Goal: Information Seeking & Learning: Learn about a topic

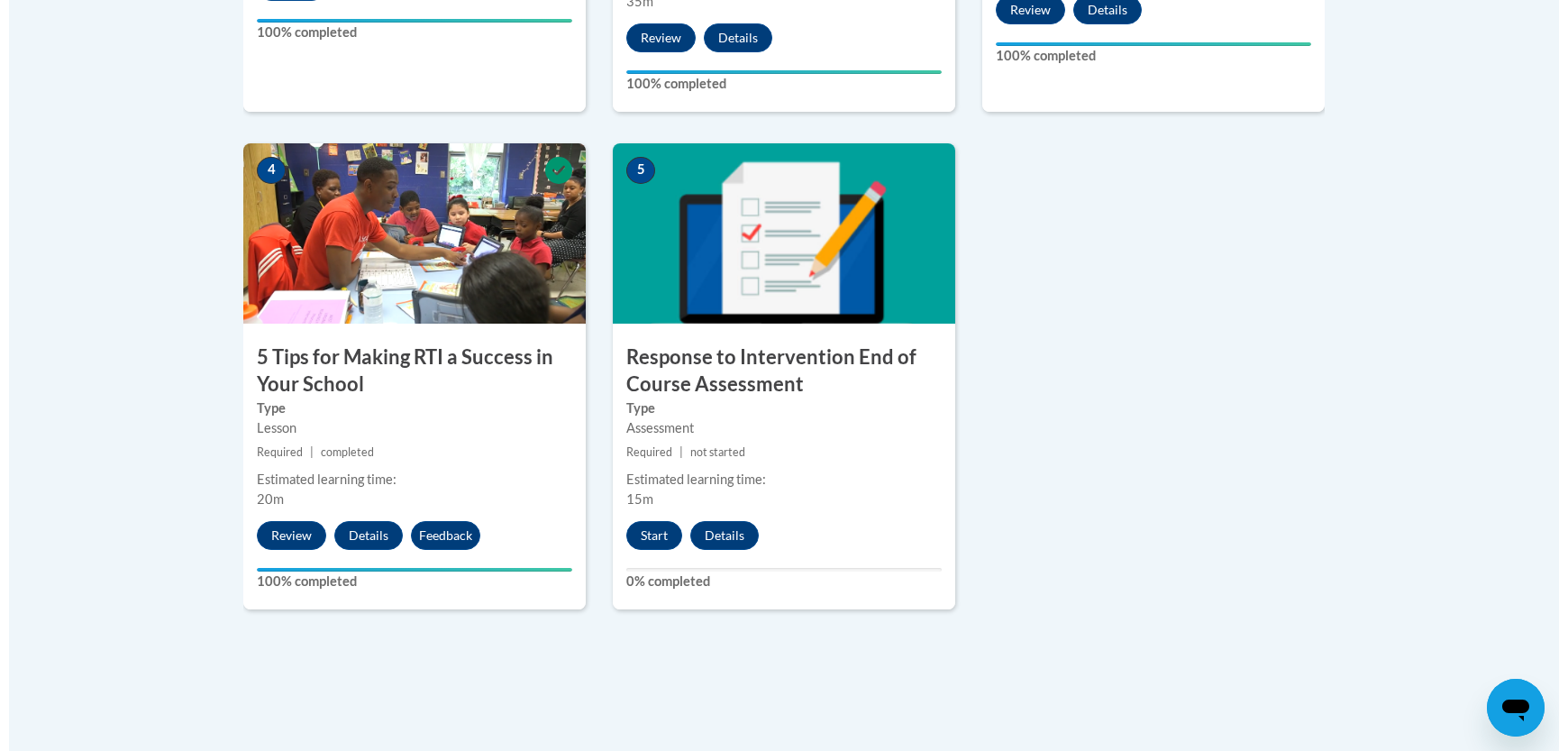
scroll to position [970, 0]
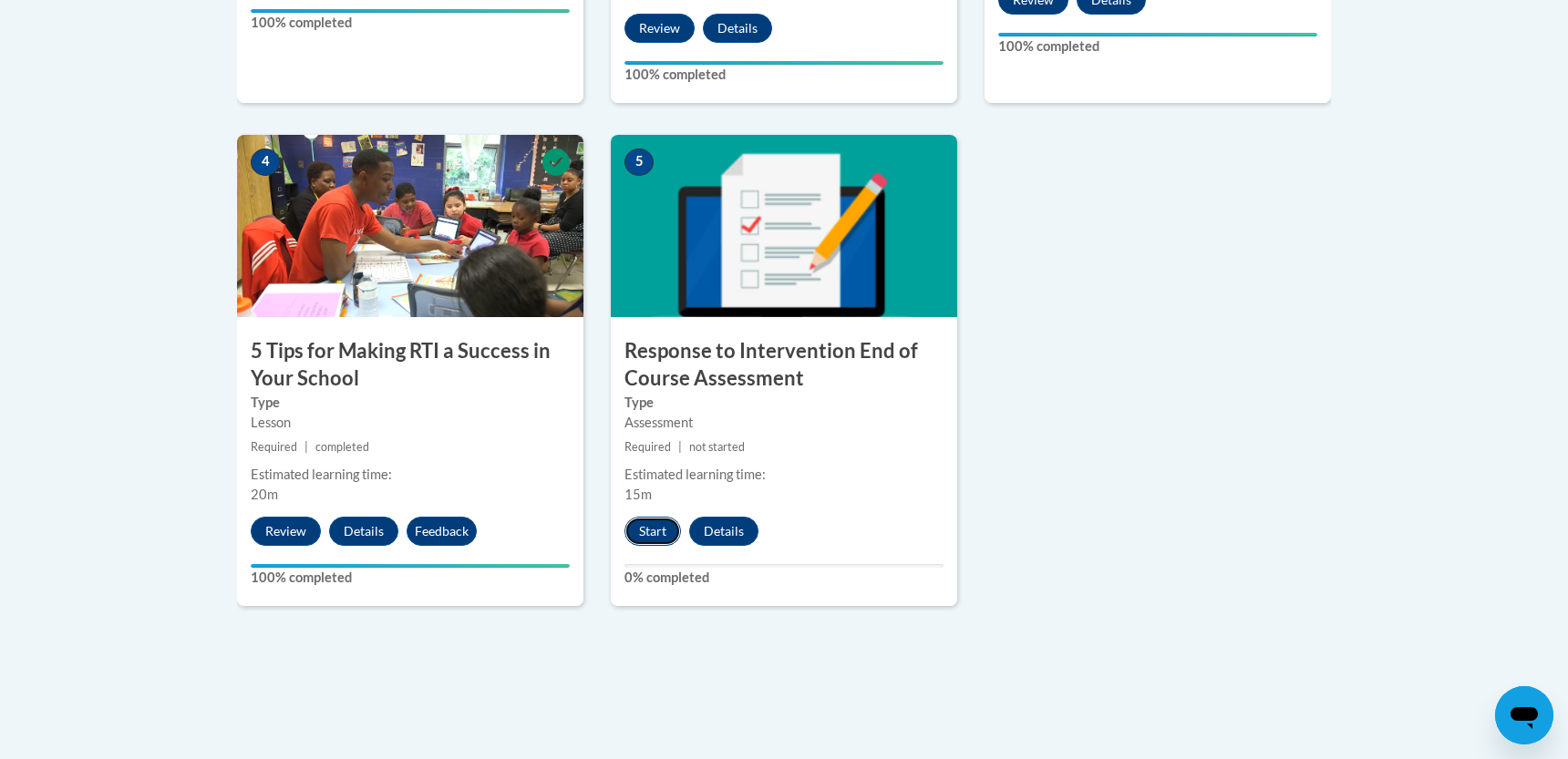
click at [653, 533] on button "Start" at bounding box center [652, 531] width 57 height 29
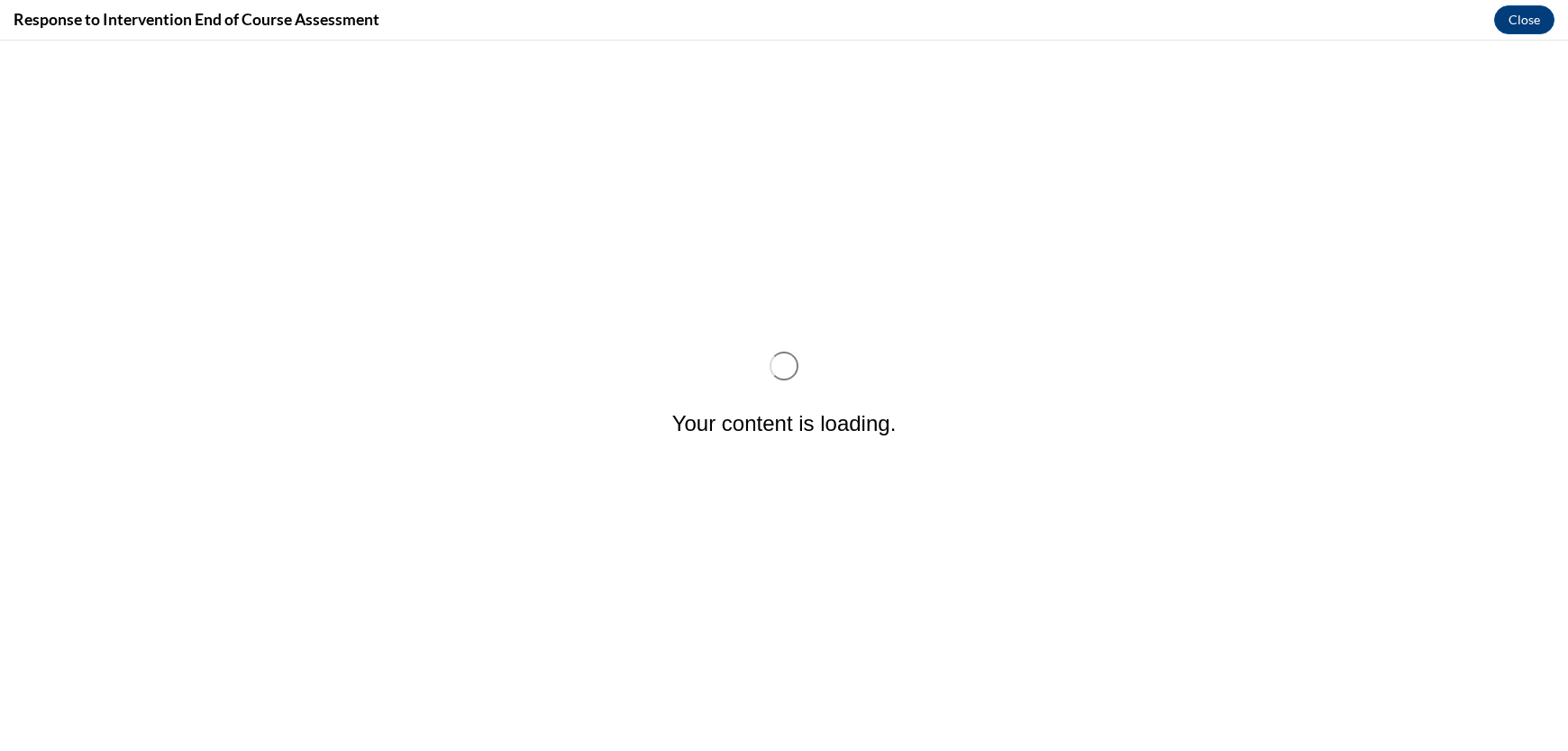
scroll to position [0, 0]
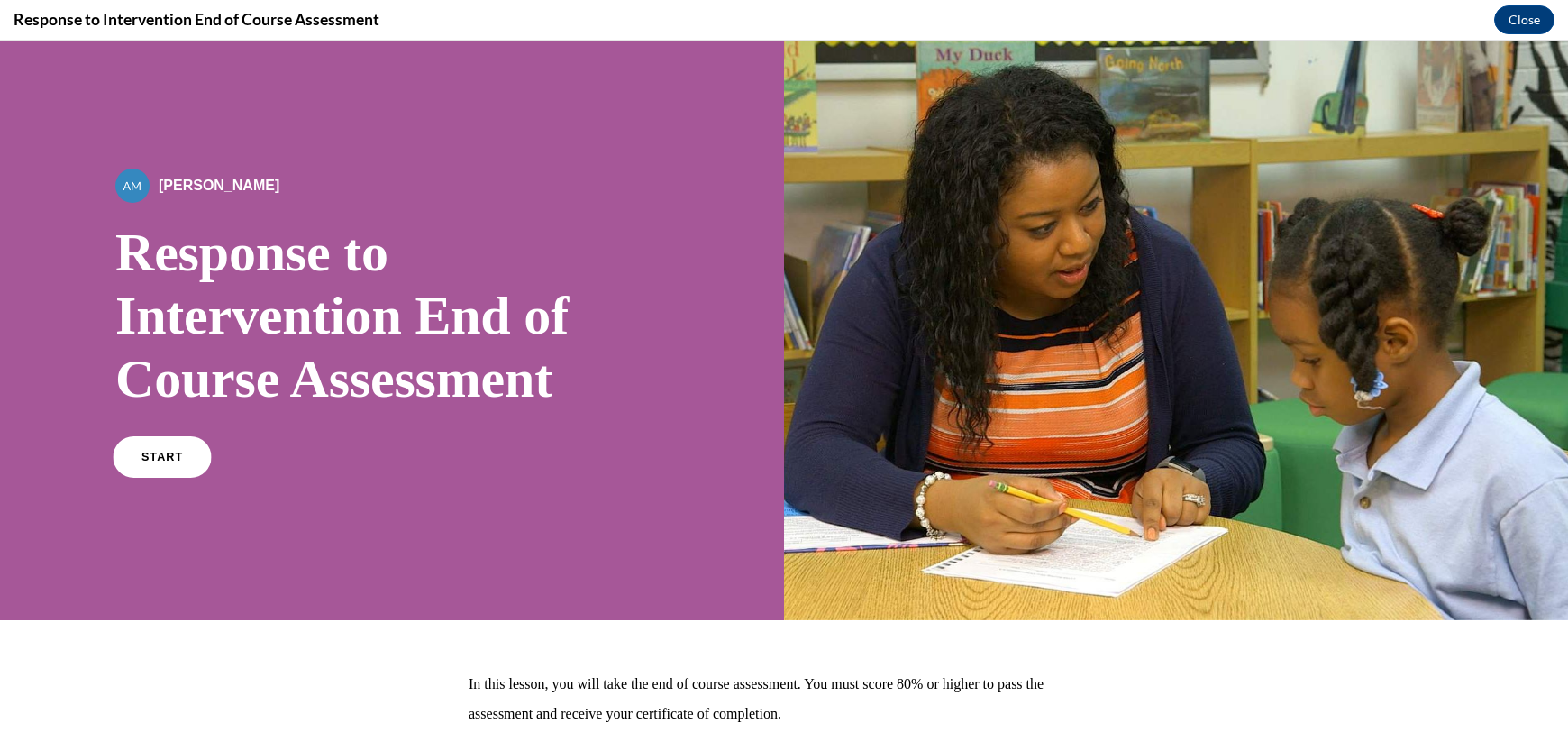
click at [178, 466] on link "START" at bounding box center [161, 456] width 98 height 41
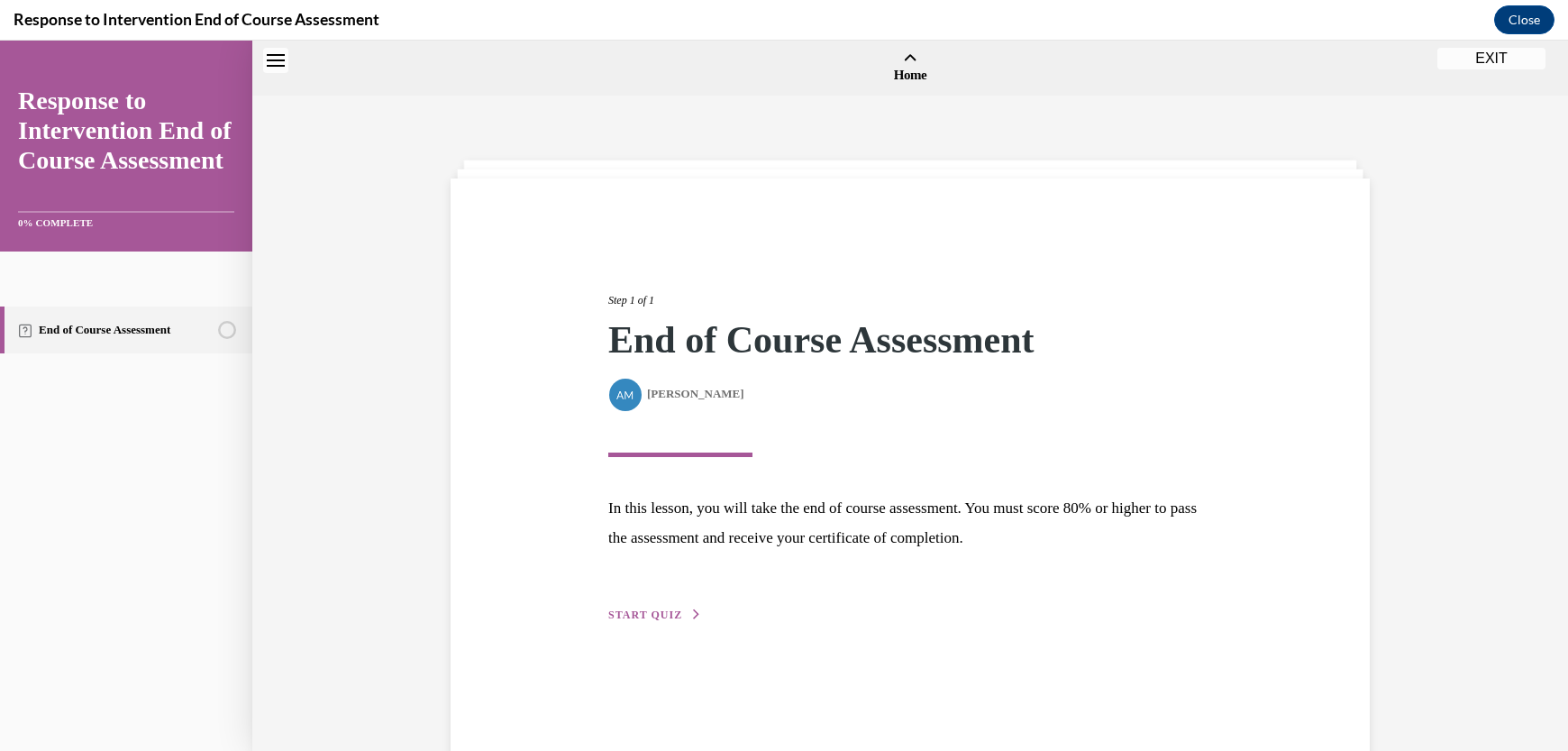
scroll to position [56, 0]
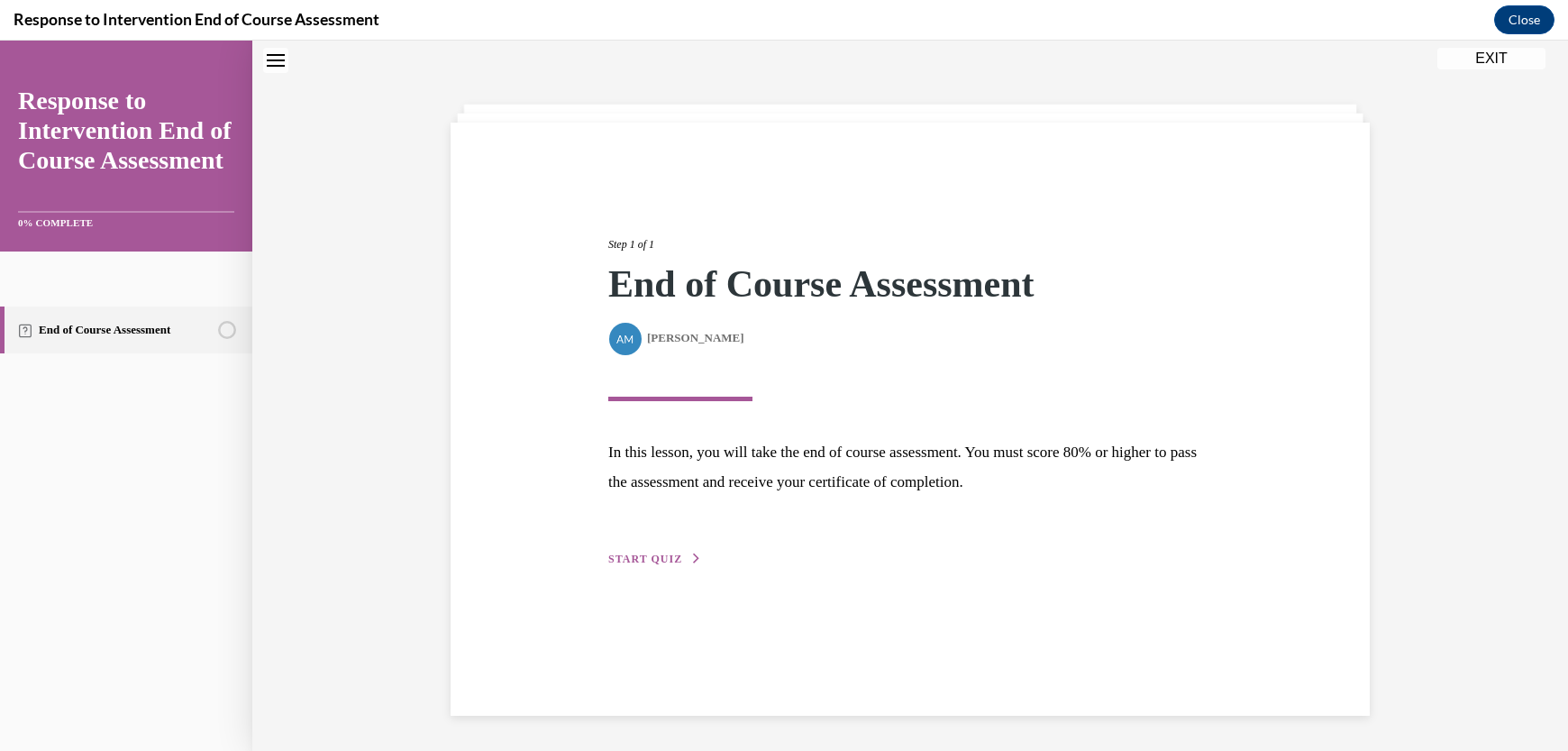
click at [638, 553] on span "START QUIZ" at bounding box center [645, 558] width 73 height 12
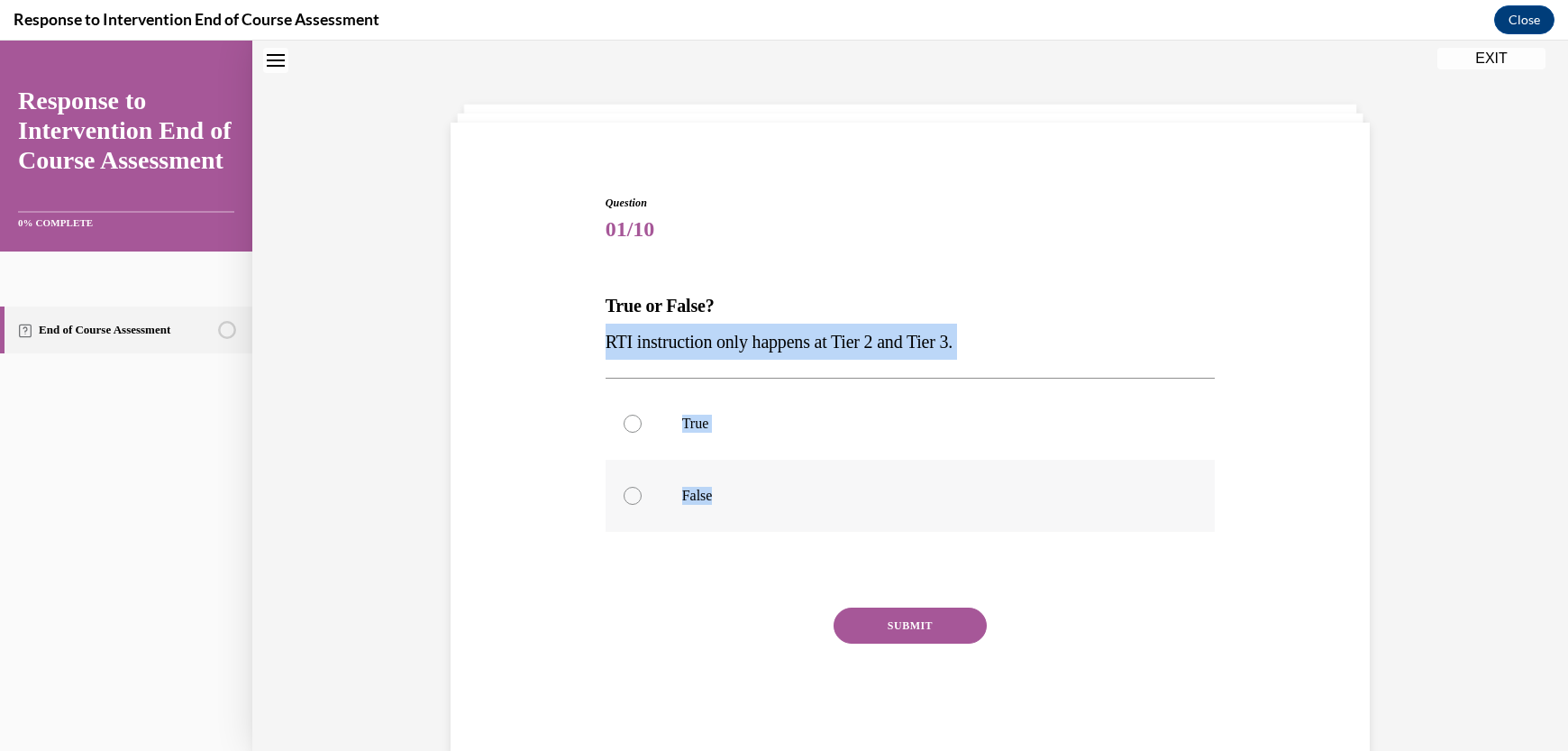
drag, startPoint x: 564, startPoint y: 358, endPoint x: 841, endPoint y: 469, distance: 298.4
click at [841, 469] on div "Question 01/10 True or False? RTI instruction only happens at Tier 2 and Tier 3…" at bounding box center [910, 448] width 928 height 615
copy div "RTI instruction only happens at Tier 2 and Tier 3. True False"
click at [629, 490] on div at bounding box center [632, 495] width 18 height 18
click at [629, 490] on input "False" at bounding box center [632, 495] width 18 height 18
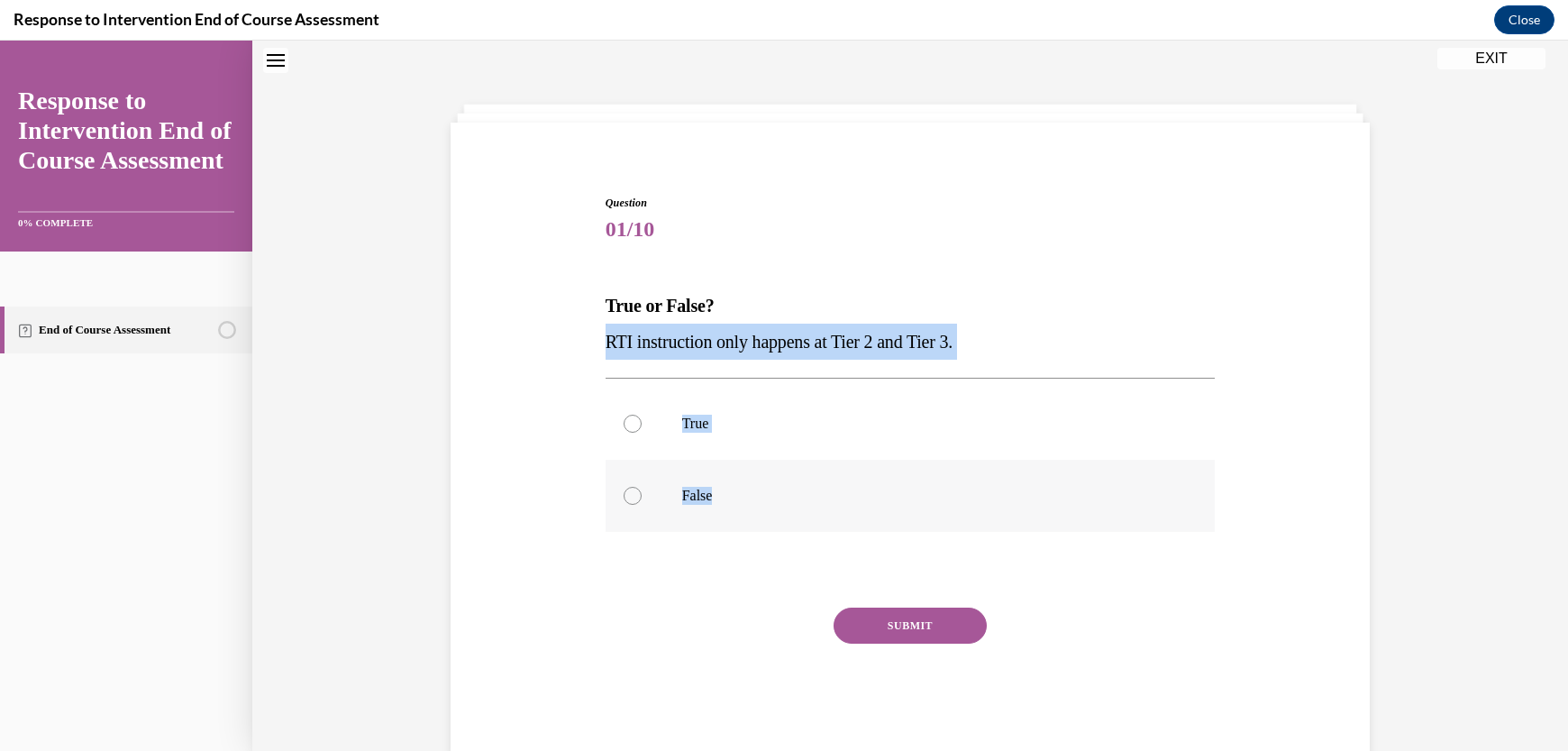
radio input "true"
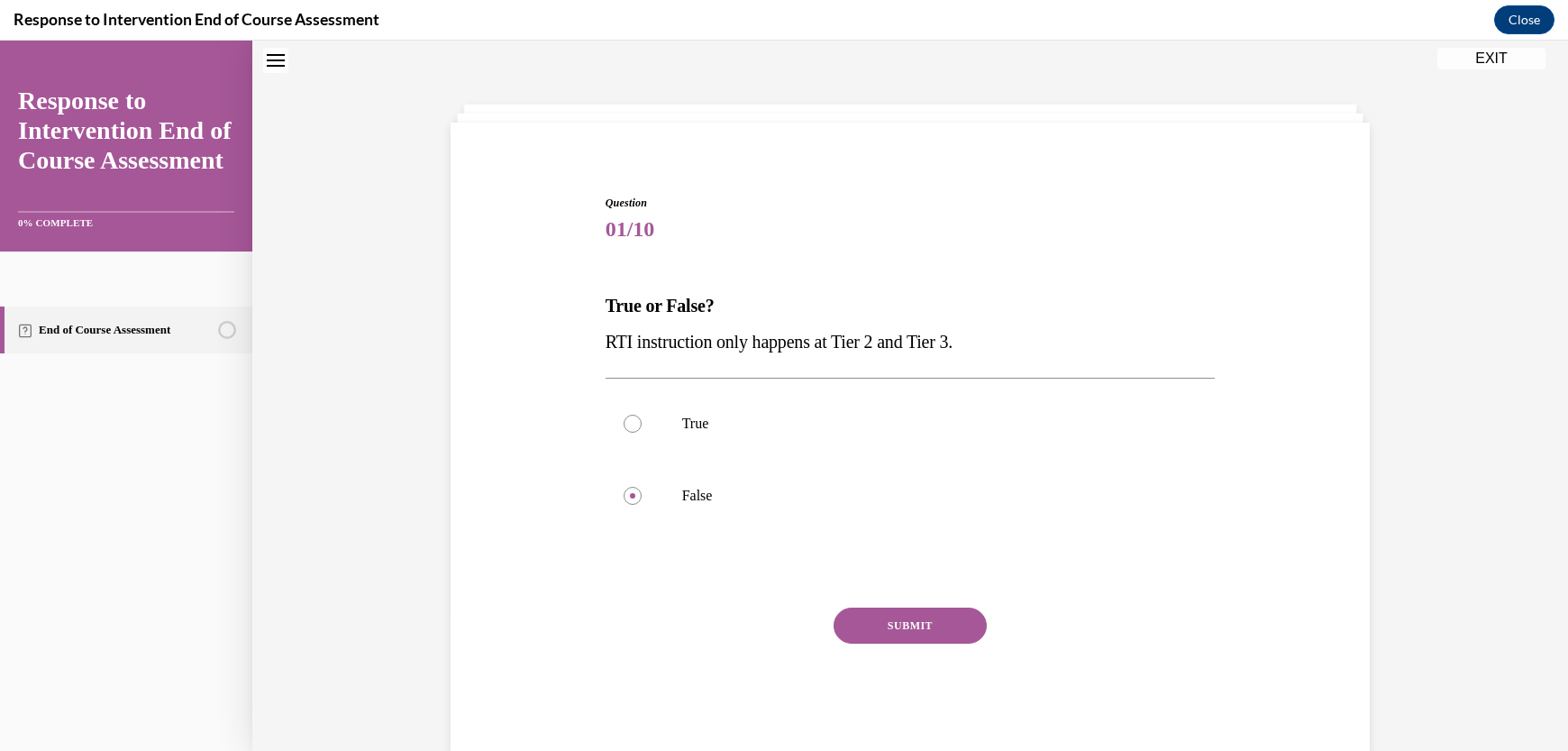
click at [849, 617] on button "SUBMIT" at bounding box center [910, 626] width 154 height 36
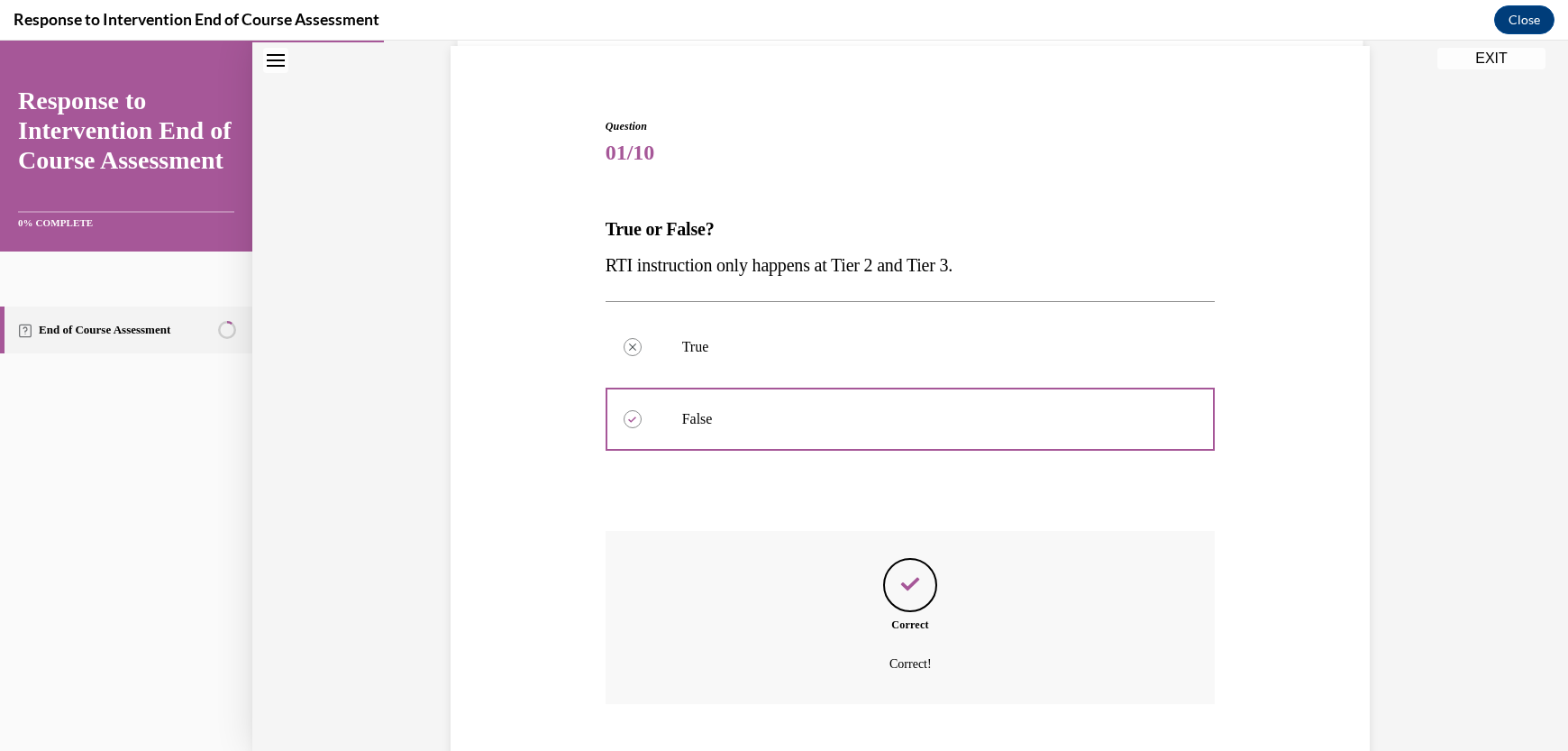
scroll to position [242, 0]
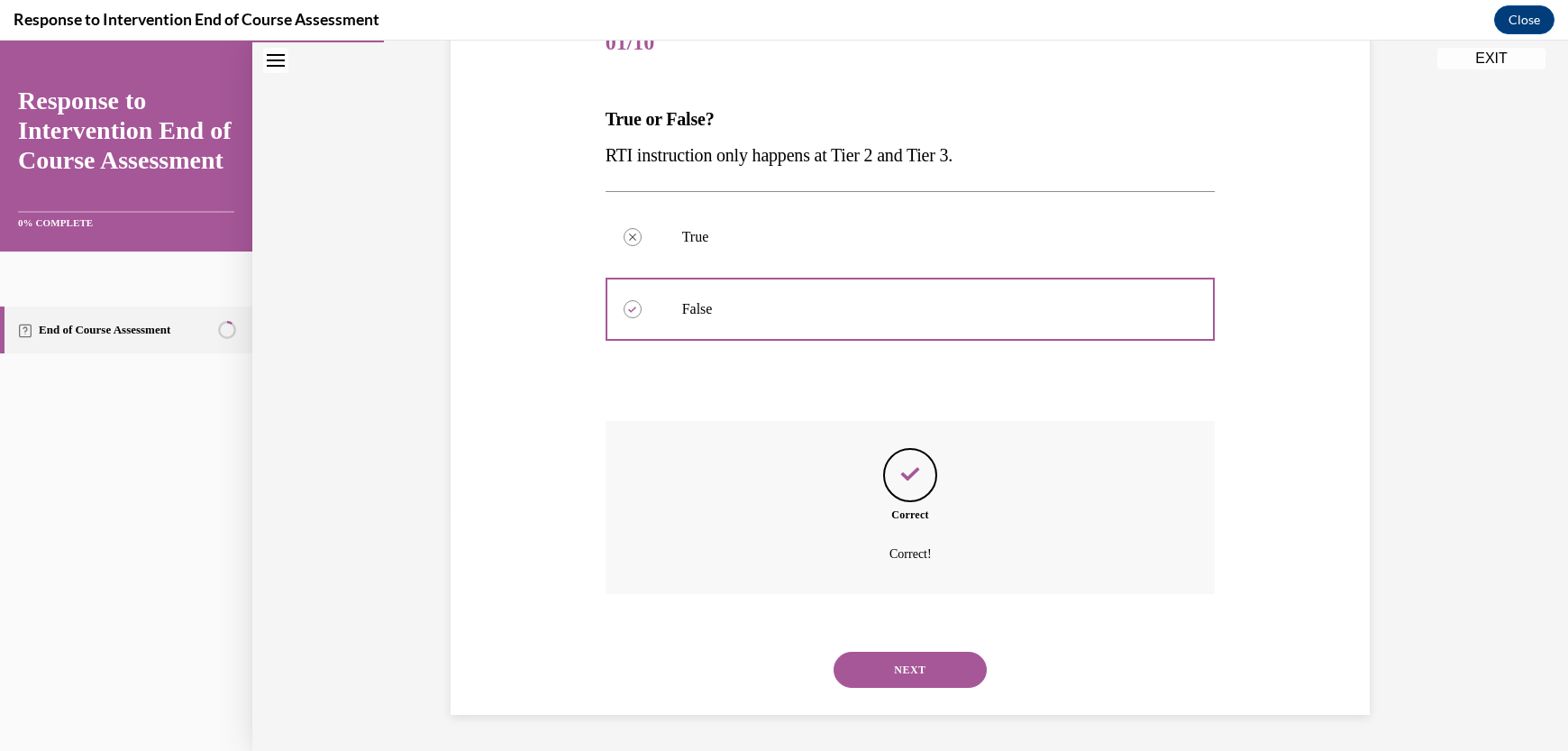
click at [949, 678] on button "NEXT" at bounding box center [910, 670] width 154 height 36
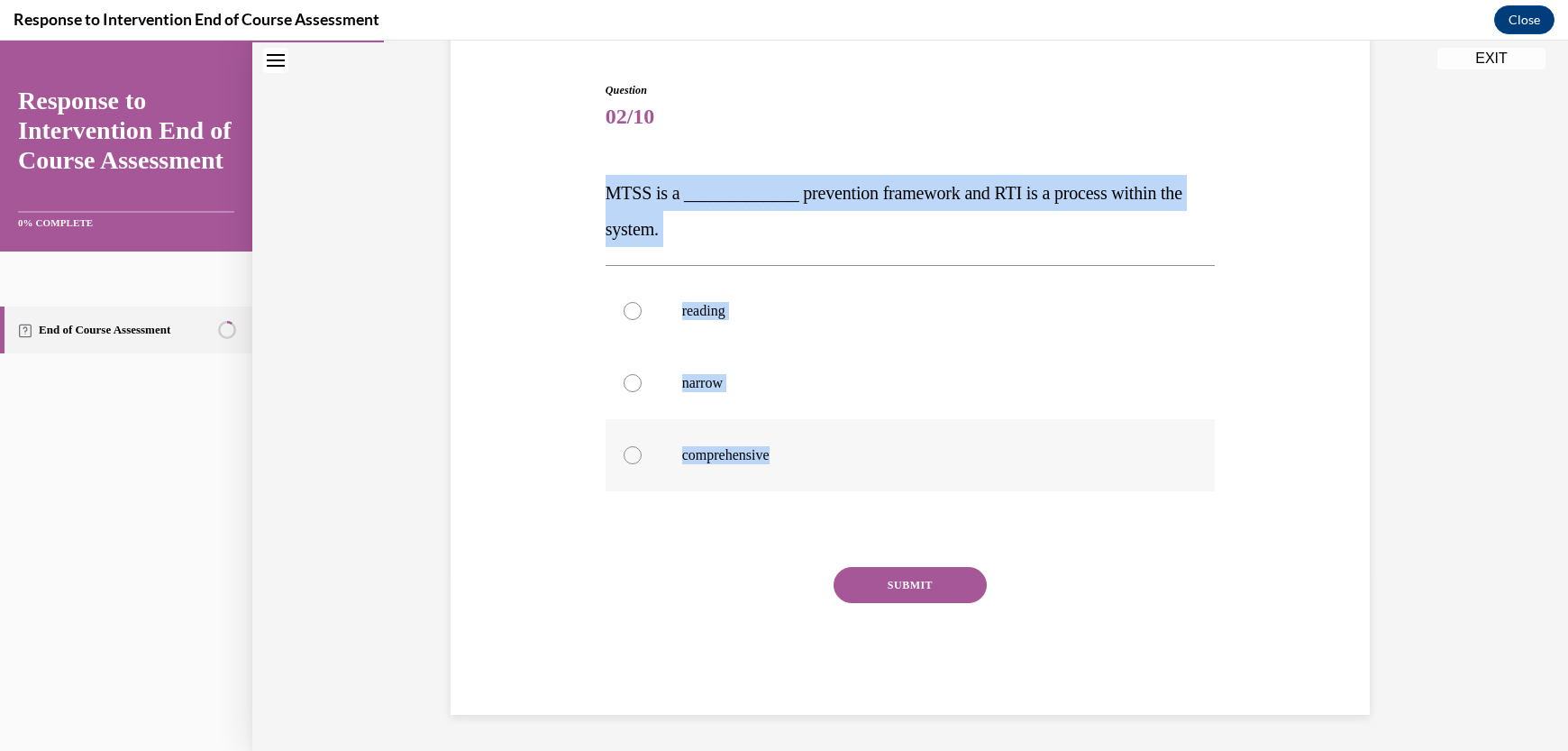
drag, startPoint x: 585, startPoint y: 184, endPoint x: 847, endPoint y: 483, distance: 397.5
click at [847, 483] on div "Question 02/10 MTSS is a _____________ prevention framework and RTI is a proces…" at bounding box center [910, 371] width 928 height 687
copy div "MTSS is a _____________ prevention framework and RTI is a process within the sy…"
click at [664, 449] on label "comprehensive" at bounding box center [911, 455] width 610 height 73
click at [642, 449] on input "comprehensive" at bounding box center [632, 455] width 18 height 18
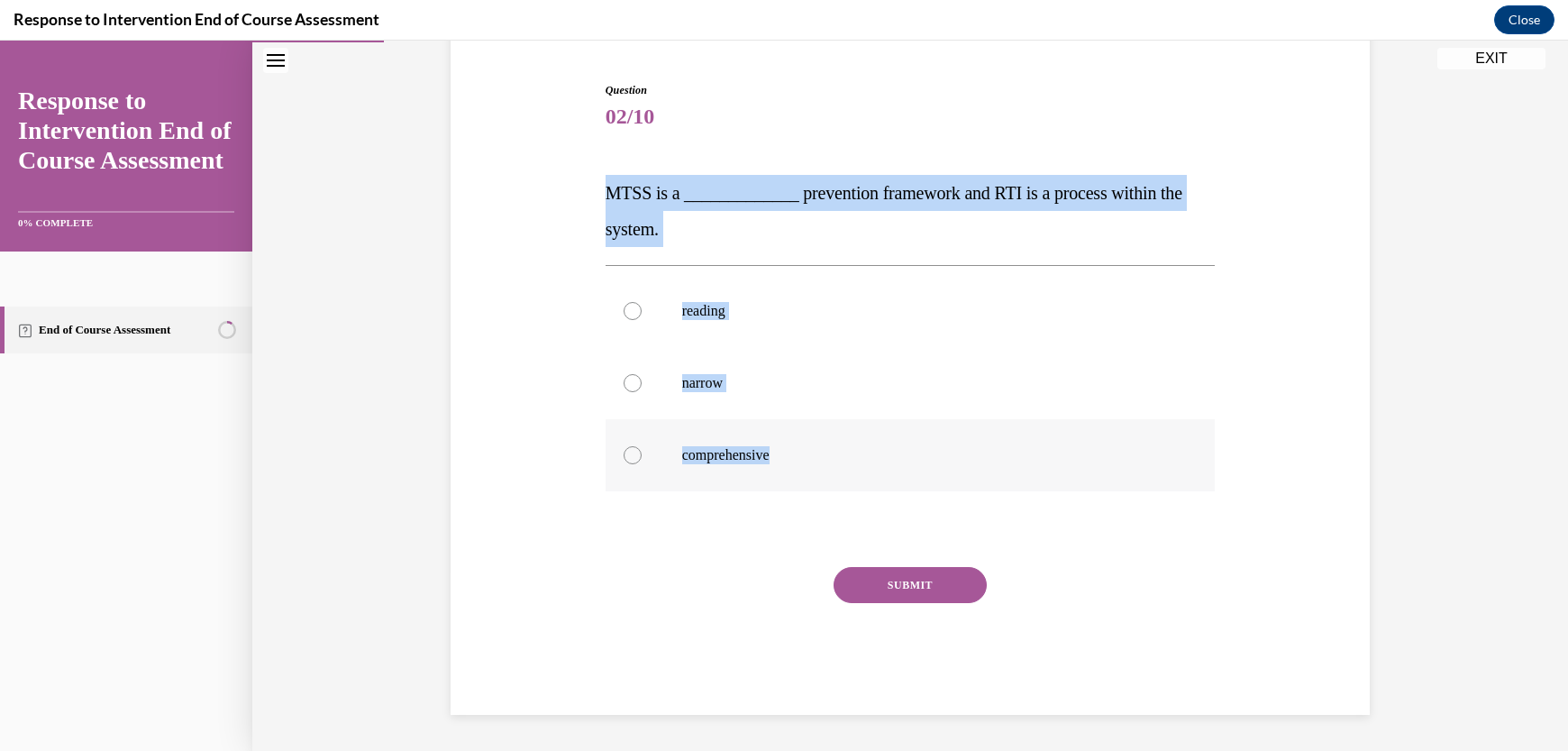
radio input "true"
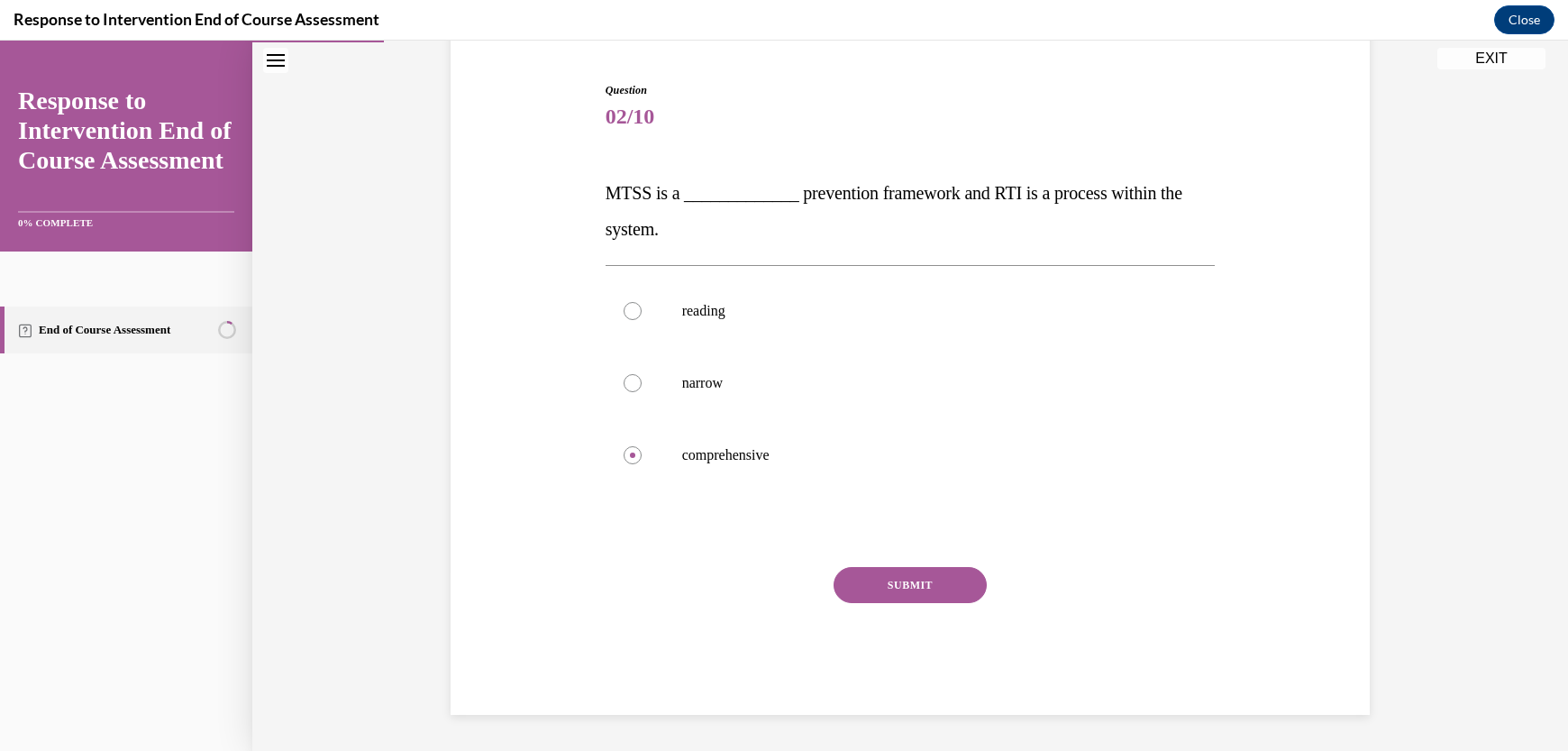
click at [705, 616] on div "SUBMIT" at bounding box center [911, 612] width 610 height 90
click at [851, 596] on button "SUBMIT" at bounding box center [910, 585] width 154 height 36
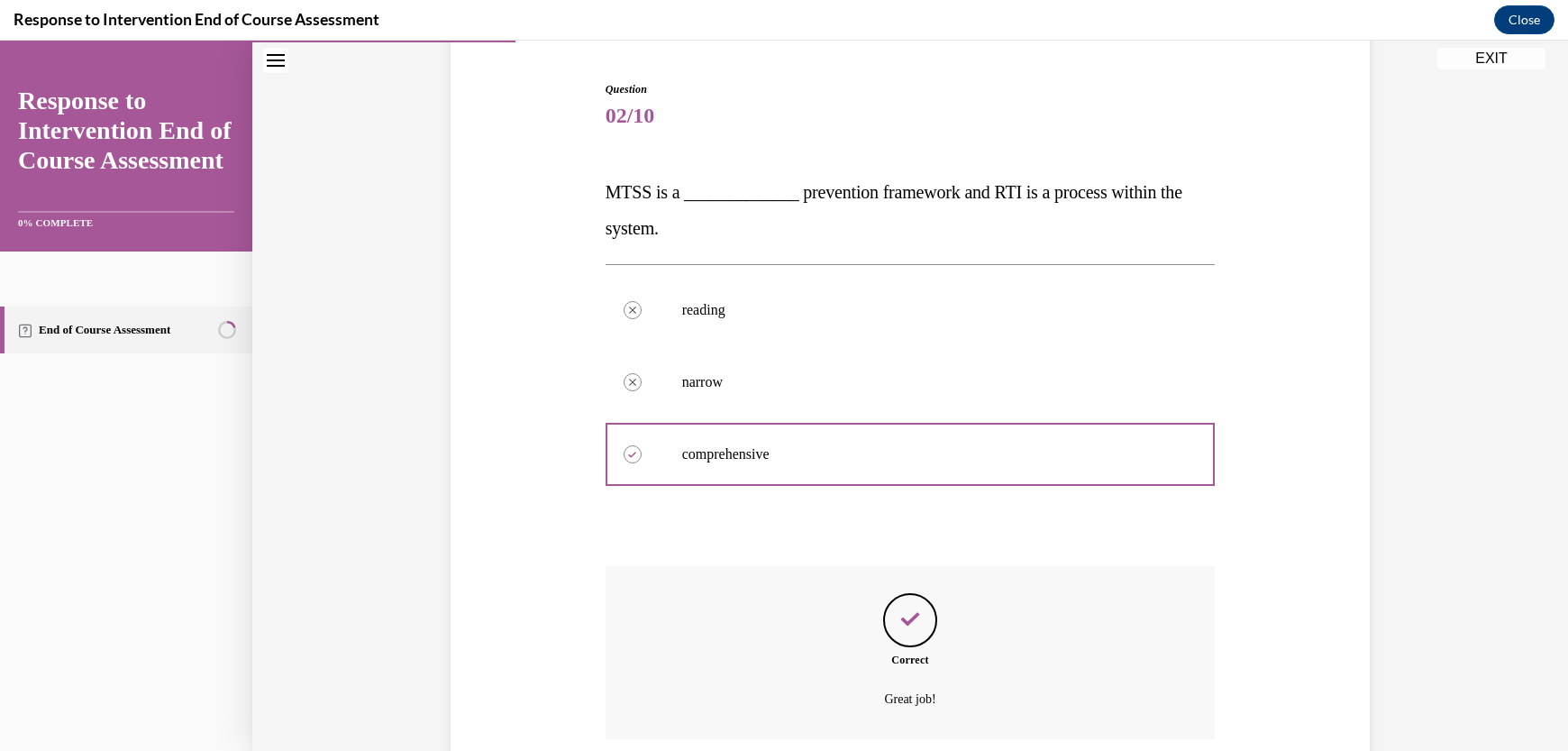
scroll to position [315, 0]
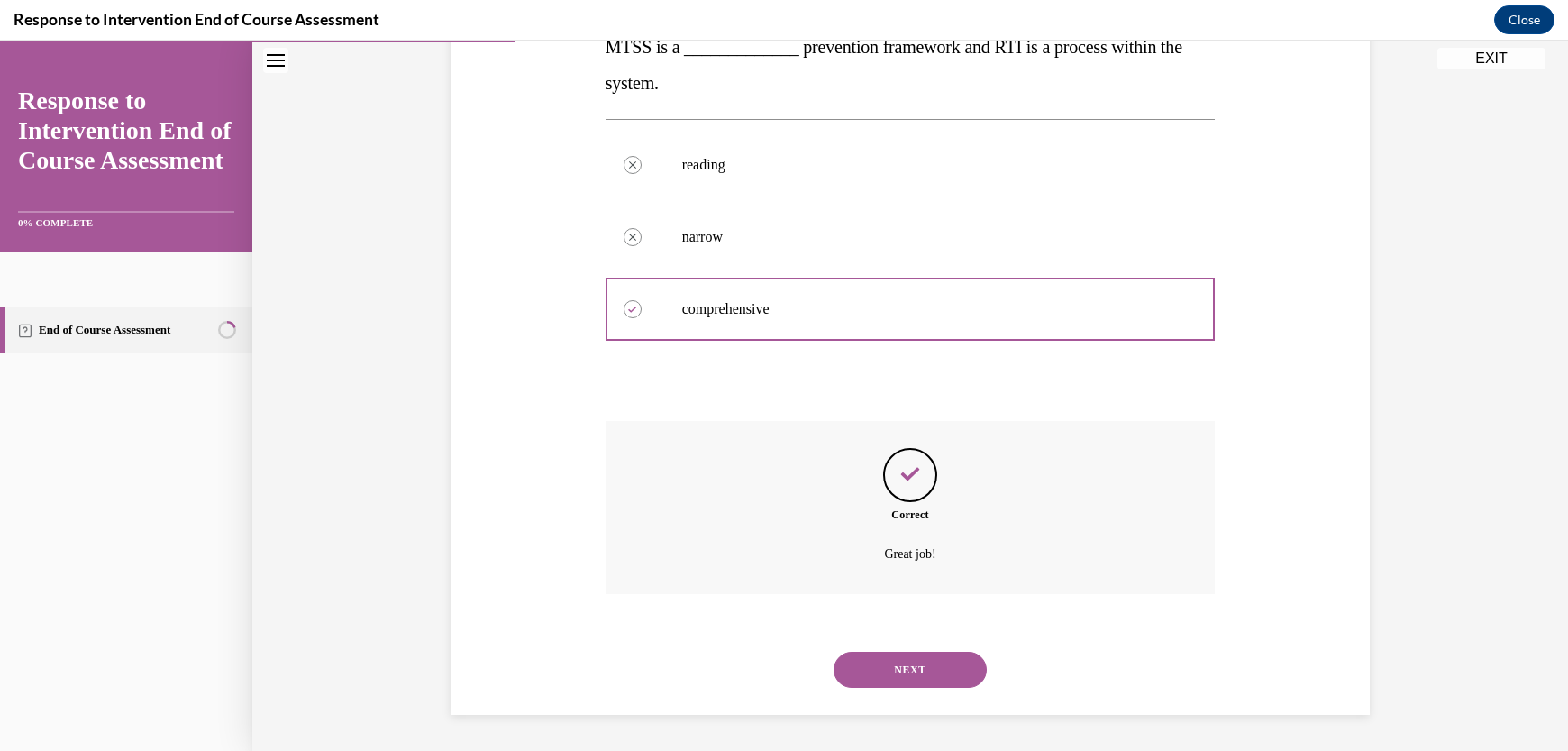
click at [894, 667] on button "NEXT" at bounding box center [910, 670] width 154 height 36
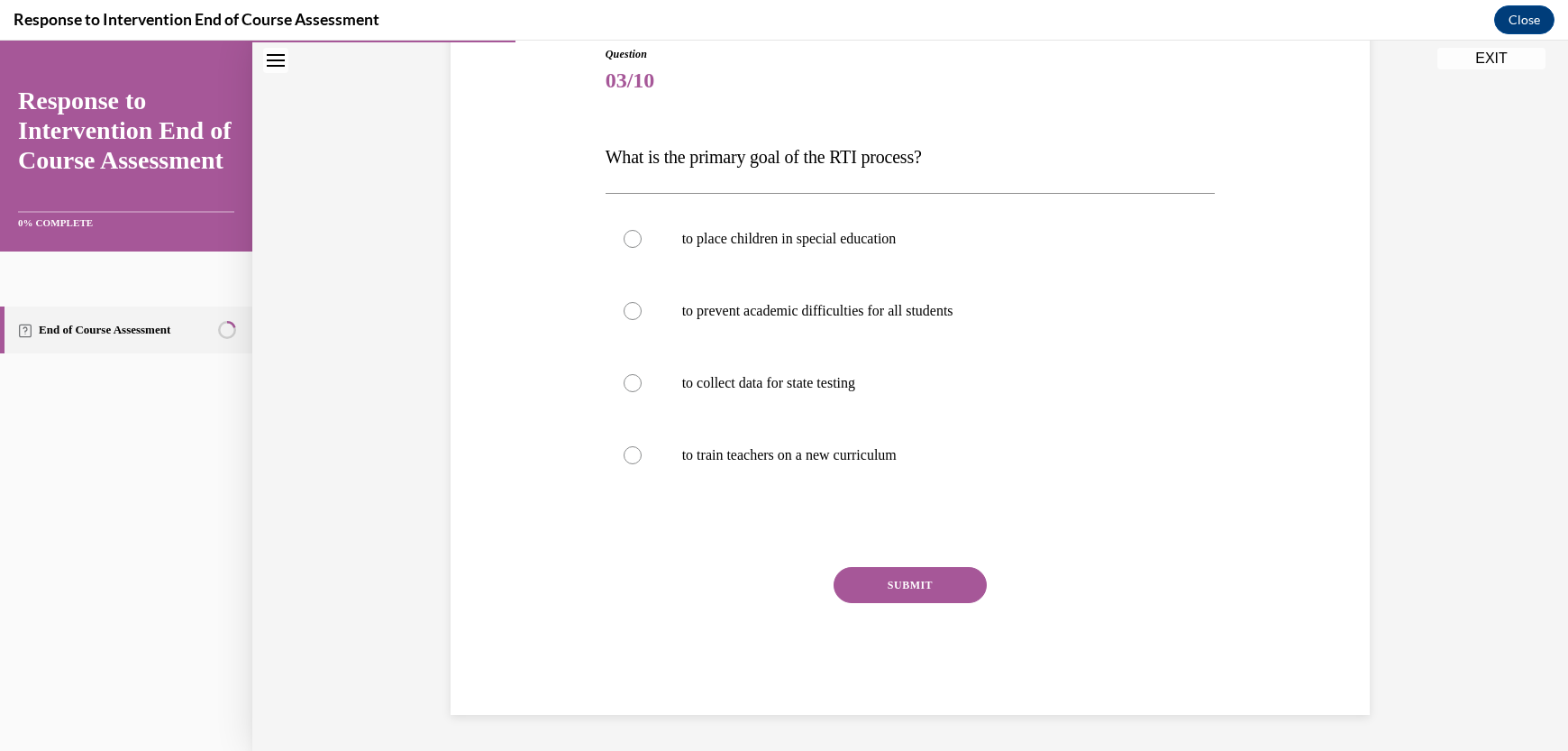
scroll to position [200, 0]
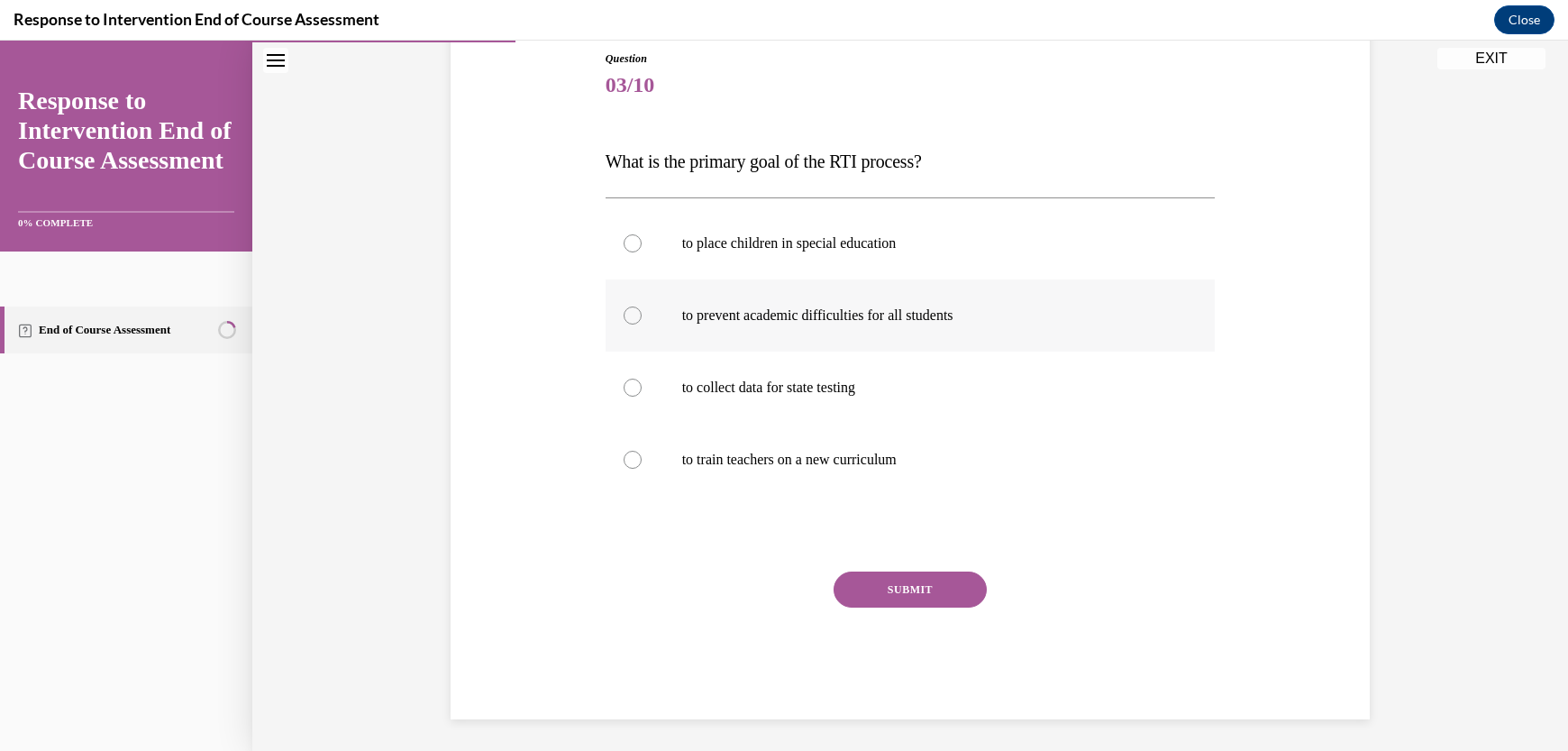
click at [809, 335] on label "to prevent academic difficulties for all students" at bounding box center [911, 316] width 610 height 73
click at [642, 324] on input "to prevent academic difficulties for all students" at bounding box center [632, 315] width 18 height 18
radio input "true"
click at [922, 586] on button "SUBMIT" at bounding box center [910, 590] width 154 height 36
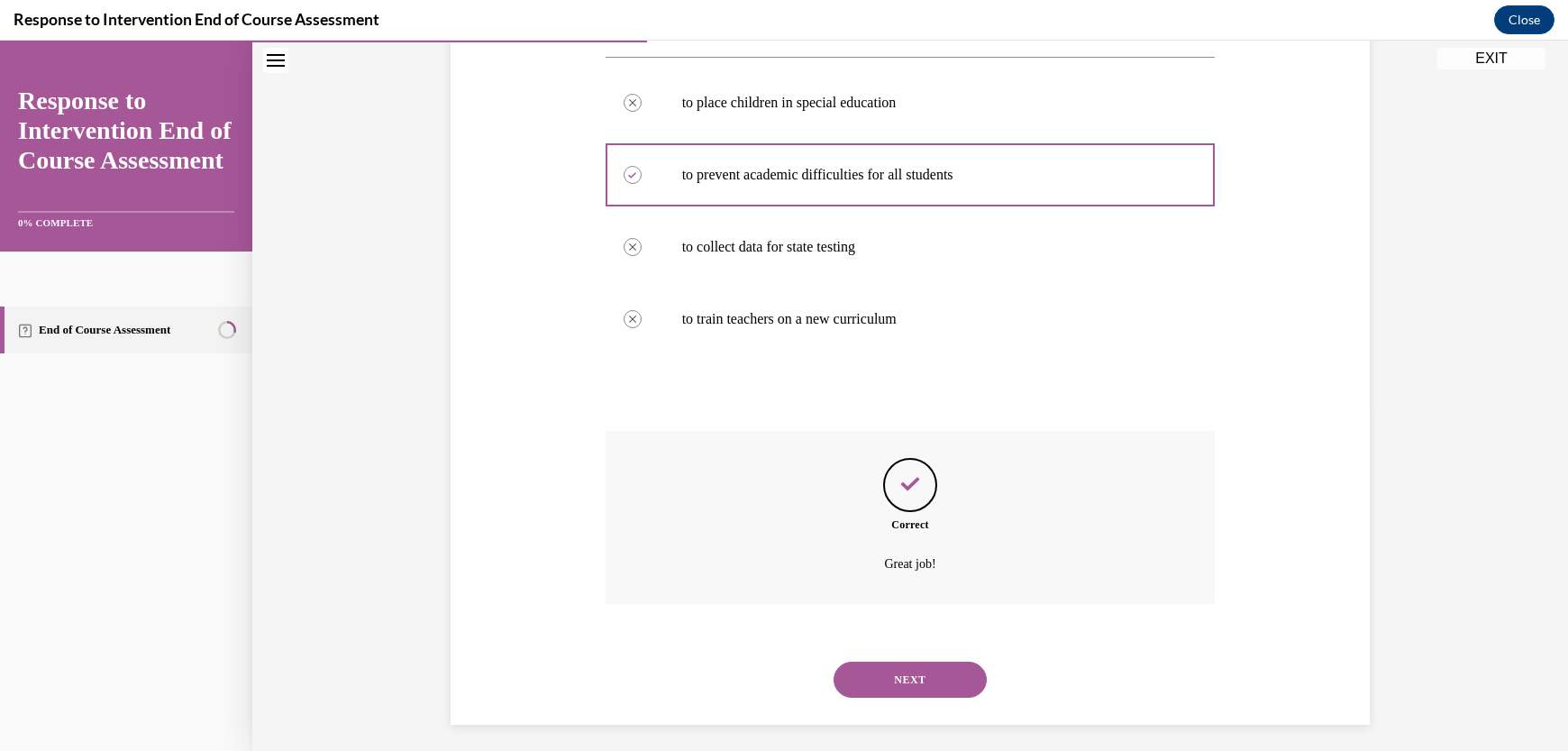
scroll to position [351, 0]
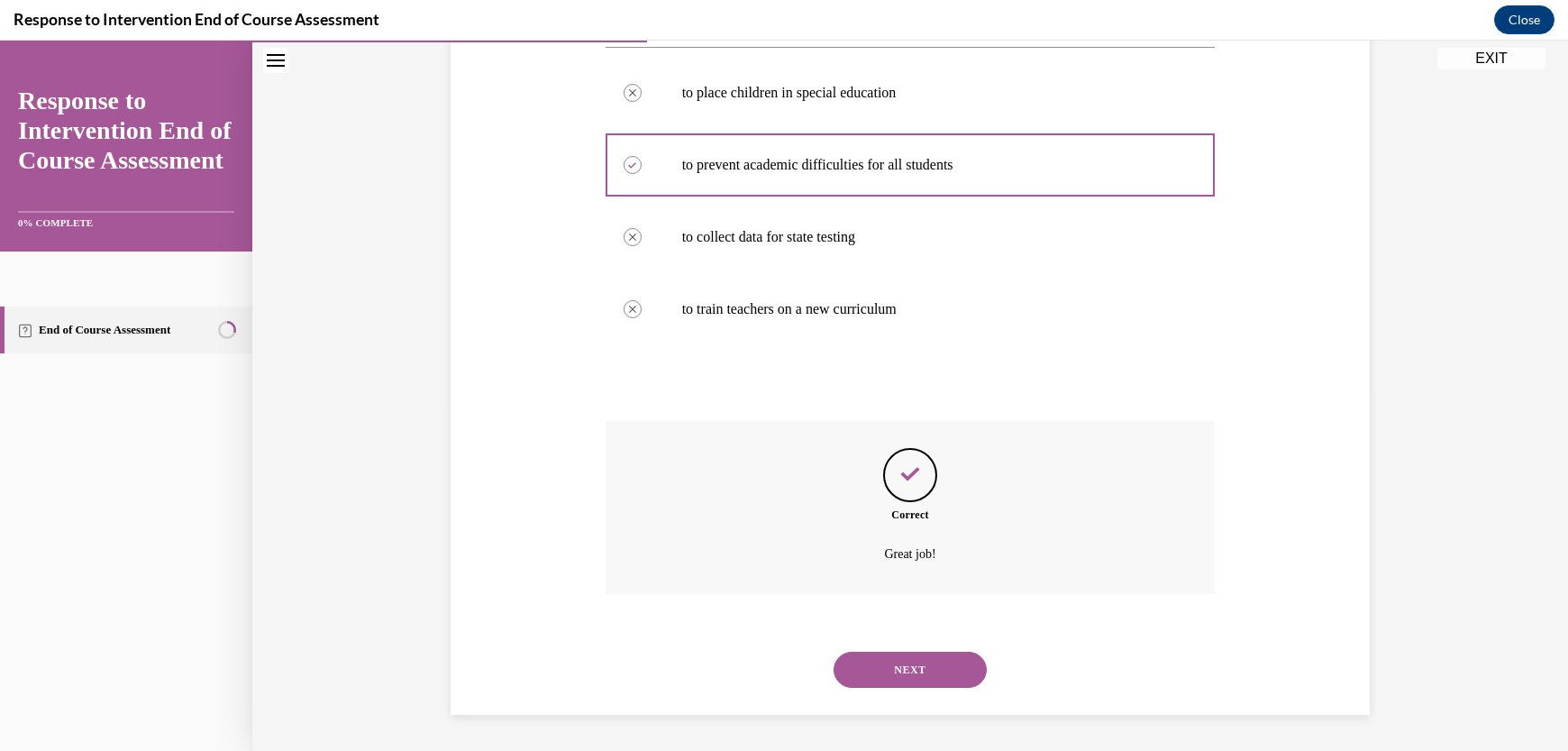
click at [924, 657] on button "NEXT" at bounding box center [910, 670] width 154 height 36
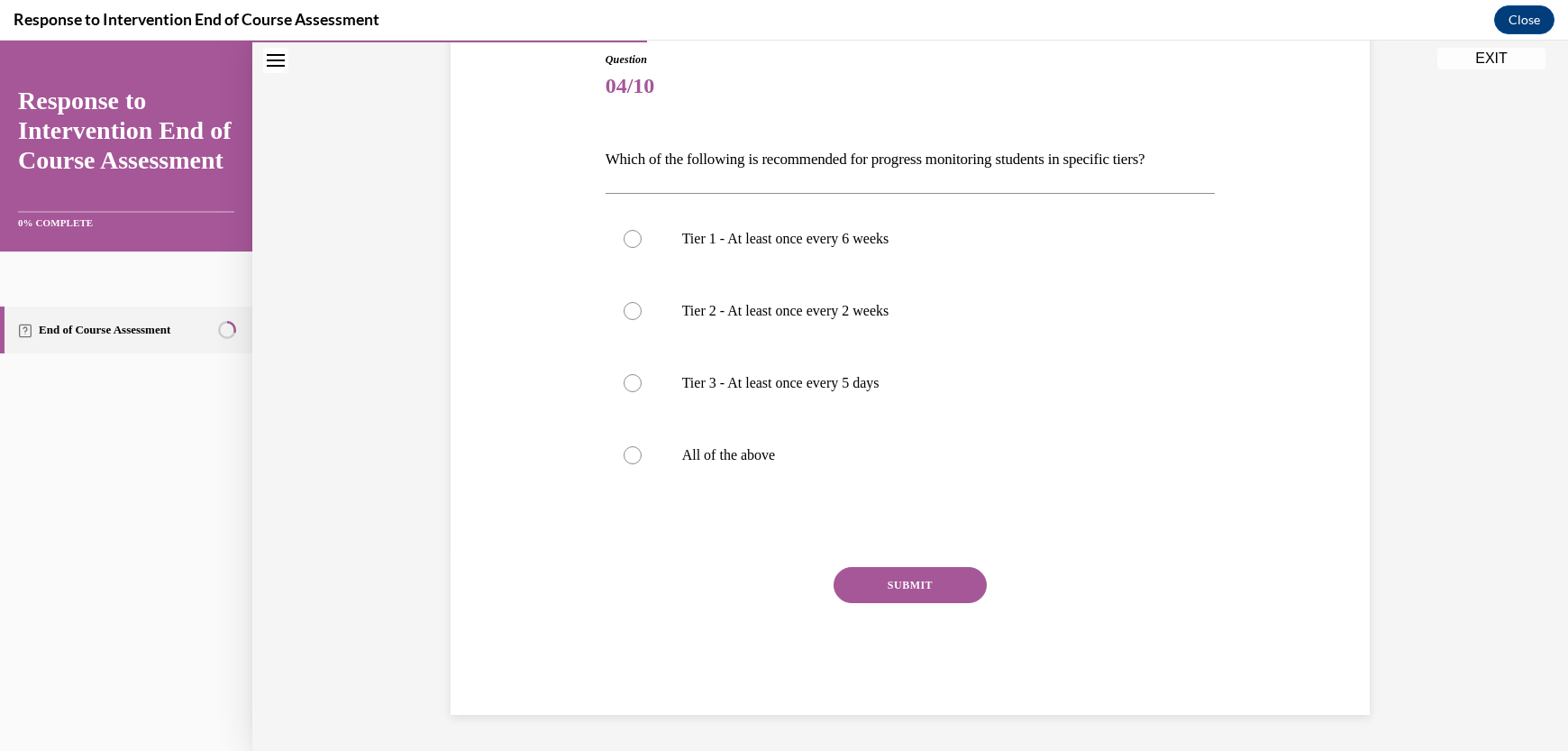
scroll to position [199, 0]
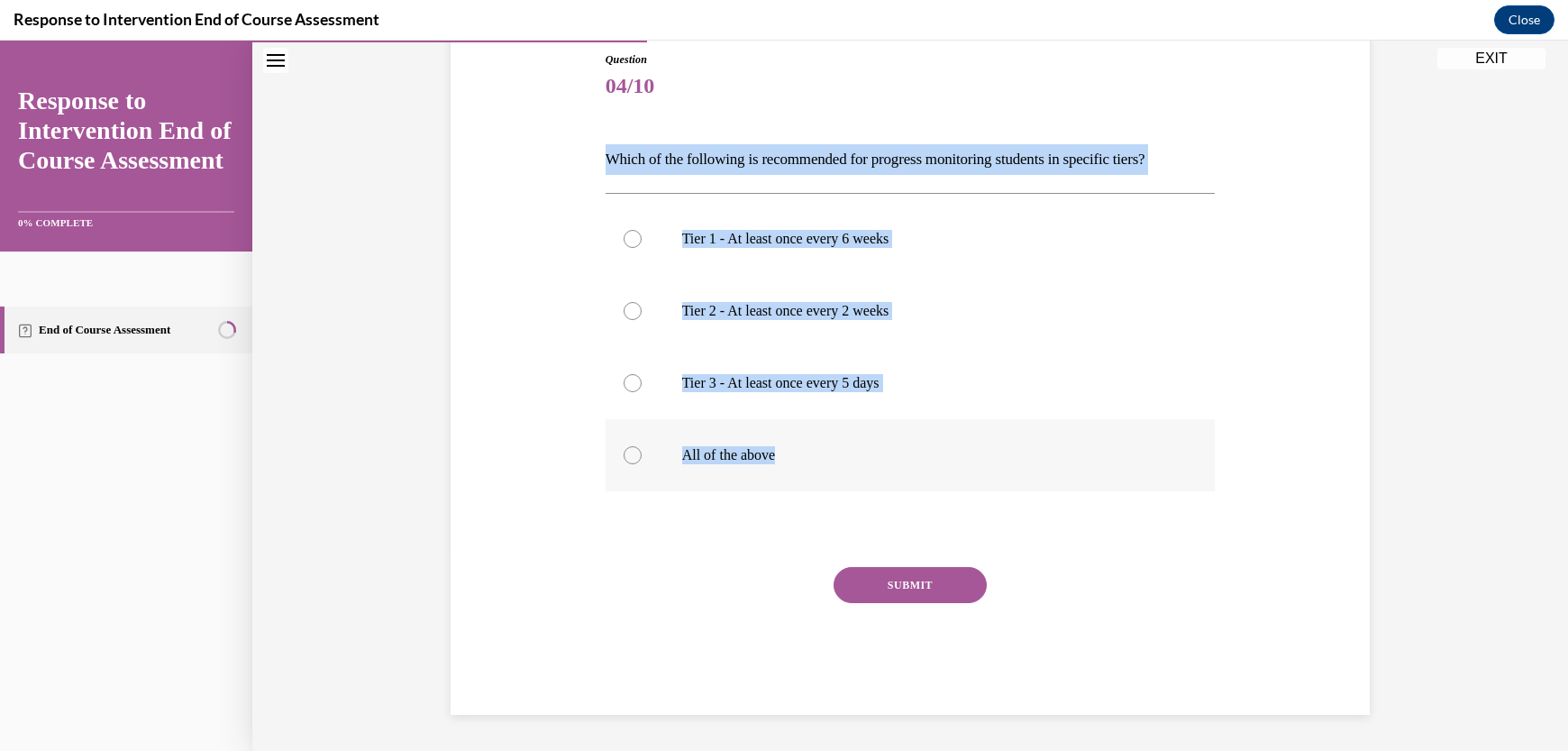
drag, startPoint x: 566, startPoint y: 132, endPoint x: 791, endPoint y: 440, distance: 381.4
click at [791, 440] on div "Question 04/10 Which of the following is recommended for progress monitoring st…" at bounding box center [910, 356] width 928 height 718
copy div "Which of the following is recommended for progress monitoring students in speci…"
click at [559, 390] on div "Question 04/10 Which of the following is recommended for progress monitoring st…" at bounding box center [910, 356] width 928 height 718
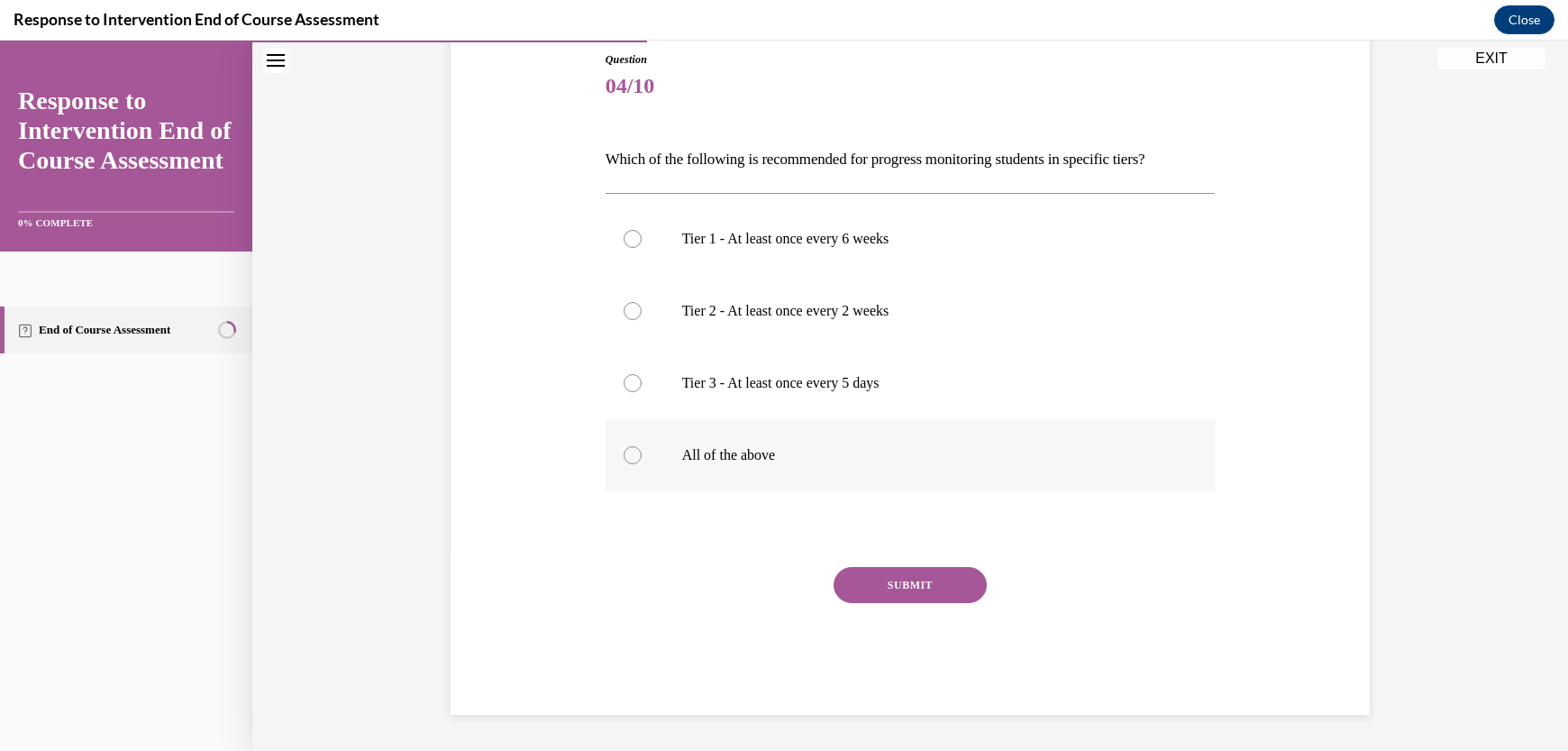
click at [624, 452] on div at bounding box center [632, 455] width 18 height 18
click at [624, 452] on input "All of the above" at bounding box center [632, 455] width 18 height 18
radio input "true"
click at [849, 586] on button "SUBMIT" at bounding box center [910, 585] width 154 height 36
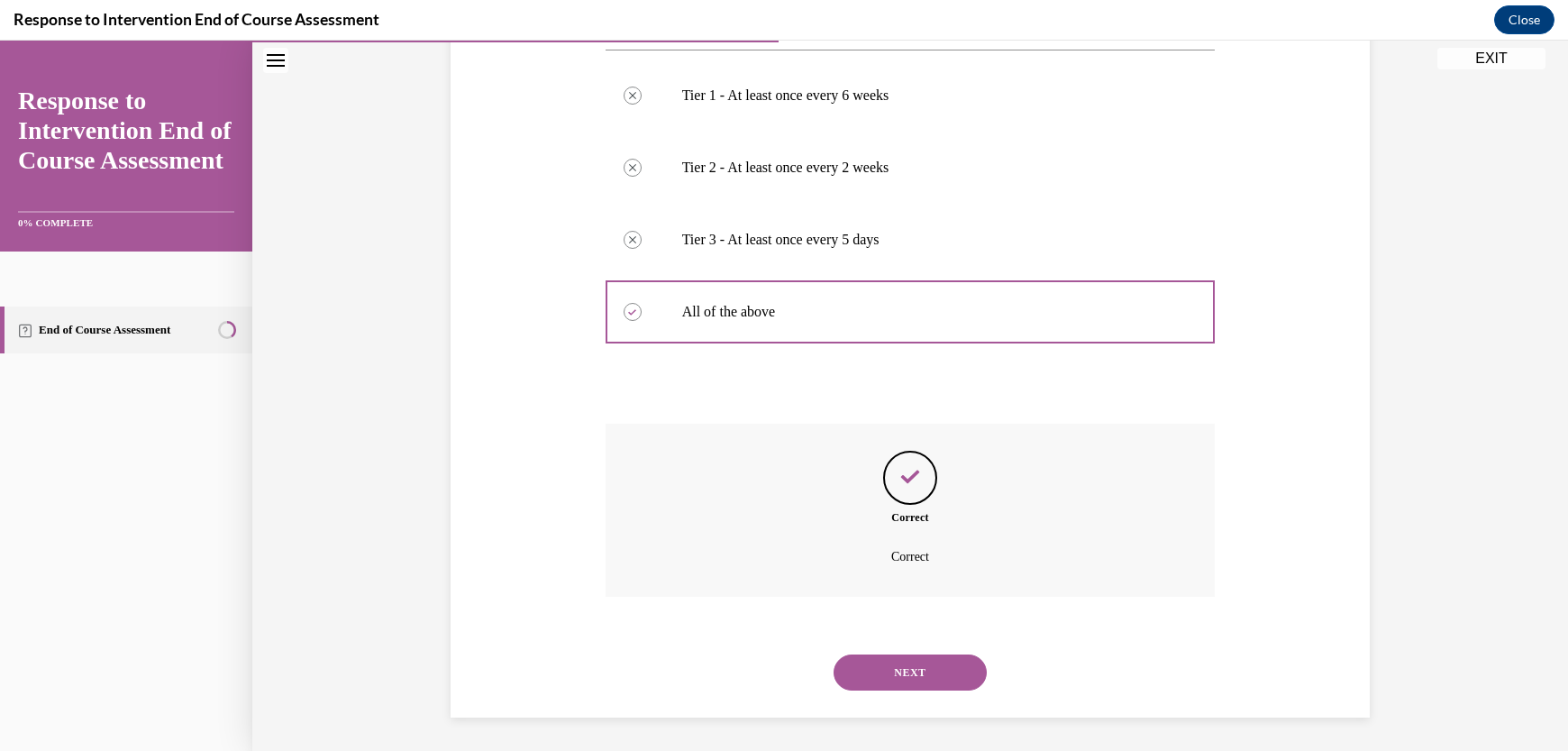
scroll to position [344, 0]
click at [942, 663] on button "NEXT" at bounding box center [910, 671] width 154 height 36
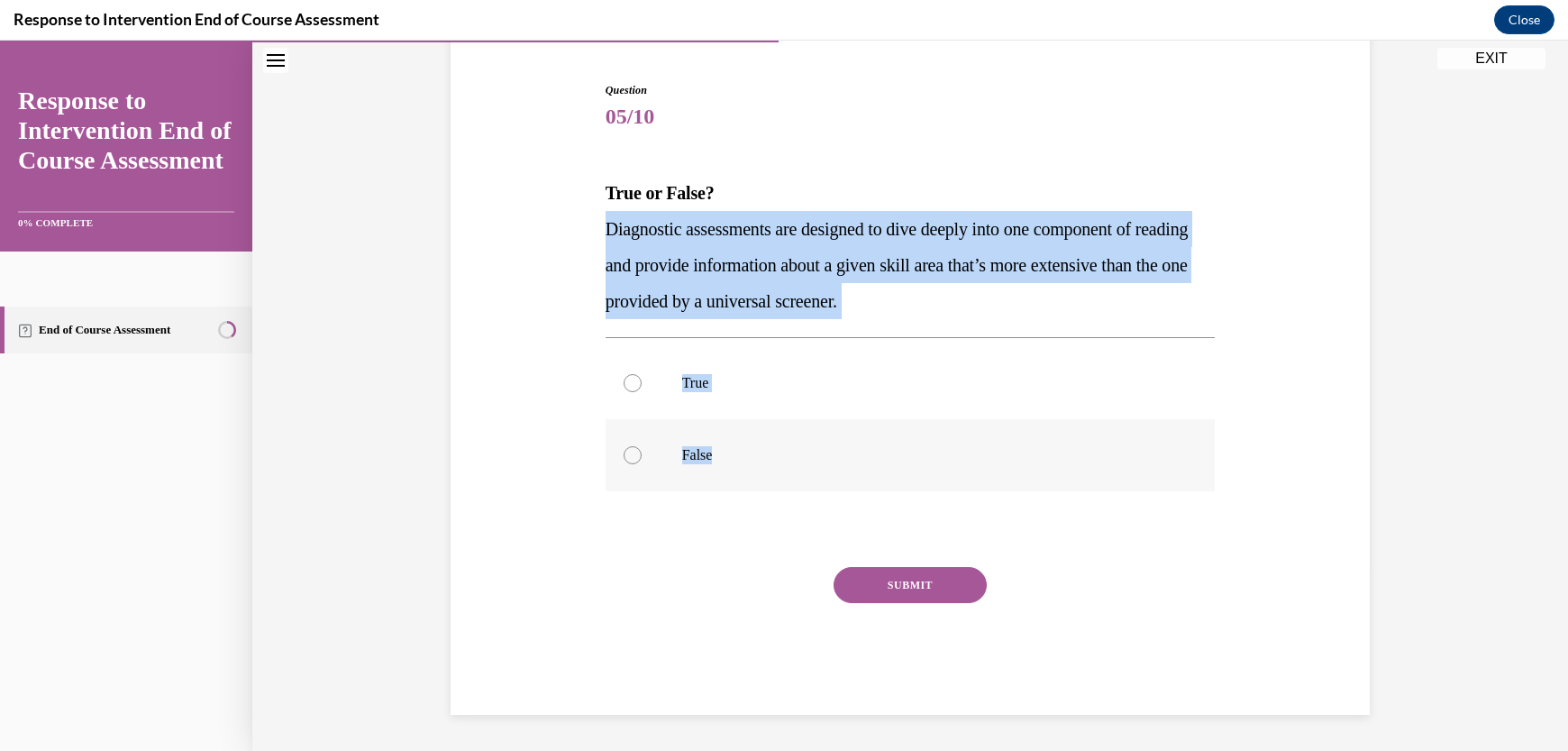
drag, startPoint x: 555, startPoint y: 231, endPoint x: 743, endPoint y: 460, distance: 296.3
click at [743, 460] on div "Question 05/10 True or False? Diagnostic assessments are designed to dive deepl…" at bounding box center [910, 371] width 928 height 687
copy div "Diagnostic assessments are designed to dive deeply into one component of readin…"
click at [626, 405] on label "True" at bounding box center [911, 384] width 610 height 73
click at [626, 392] on input "True" at bounding box center [632, 383] width 18 height 18
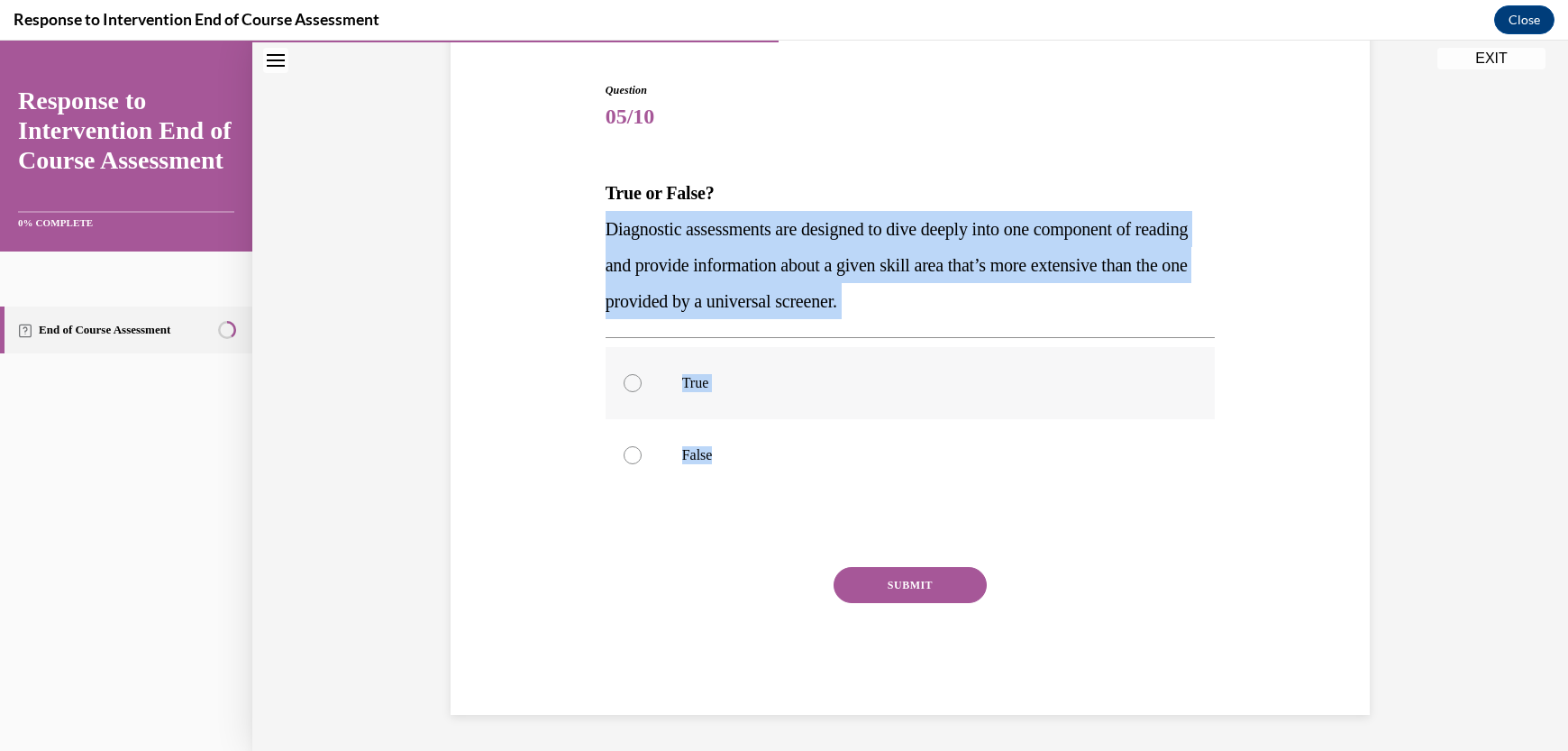
radio input "true"
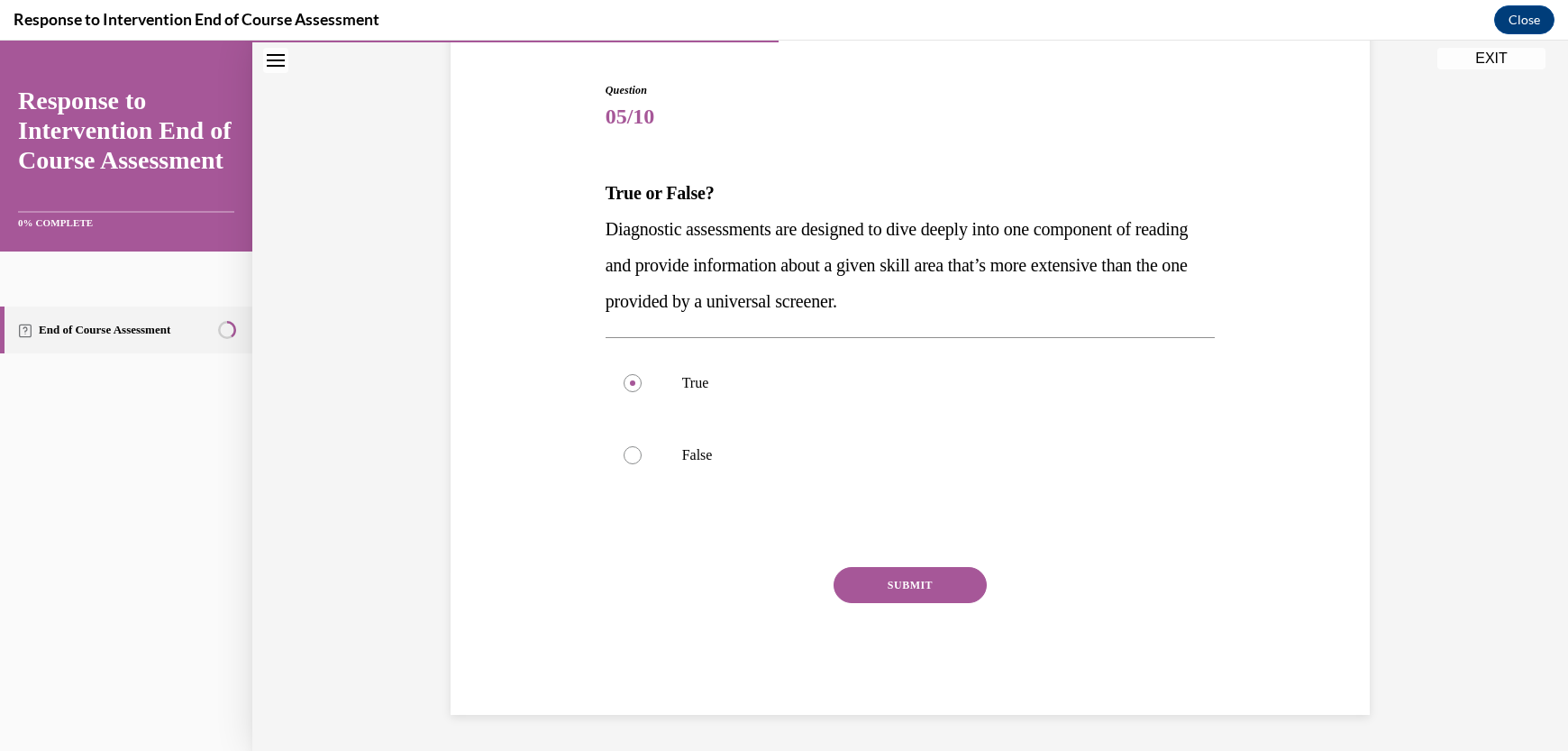
click at [874, 580] on button "SUBMIT" at bounding box center [910, 585] width 154 height 36
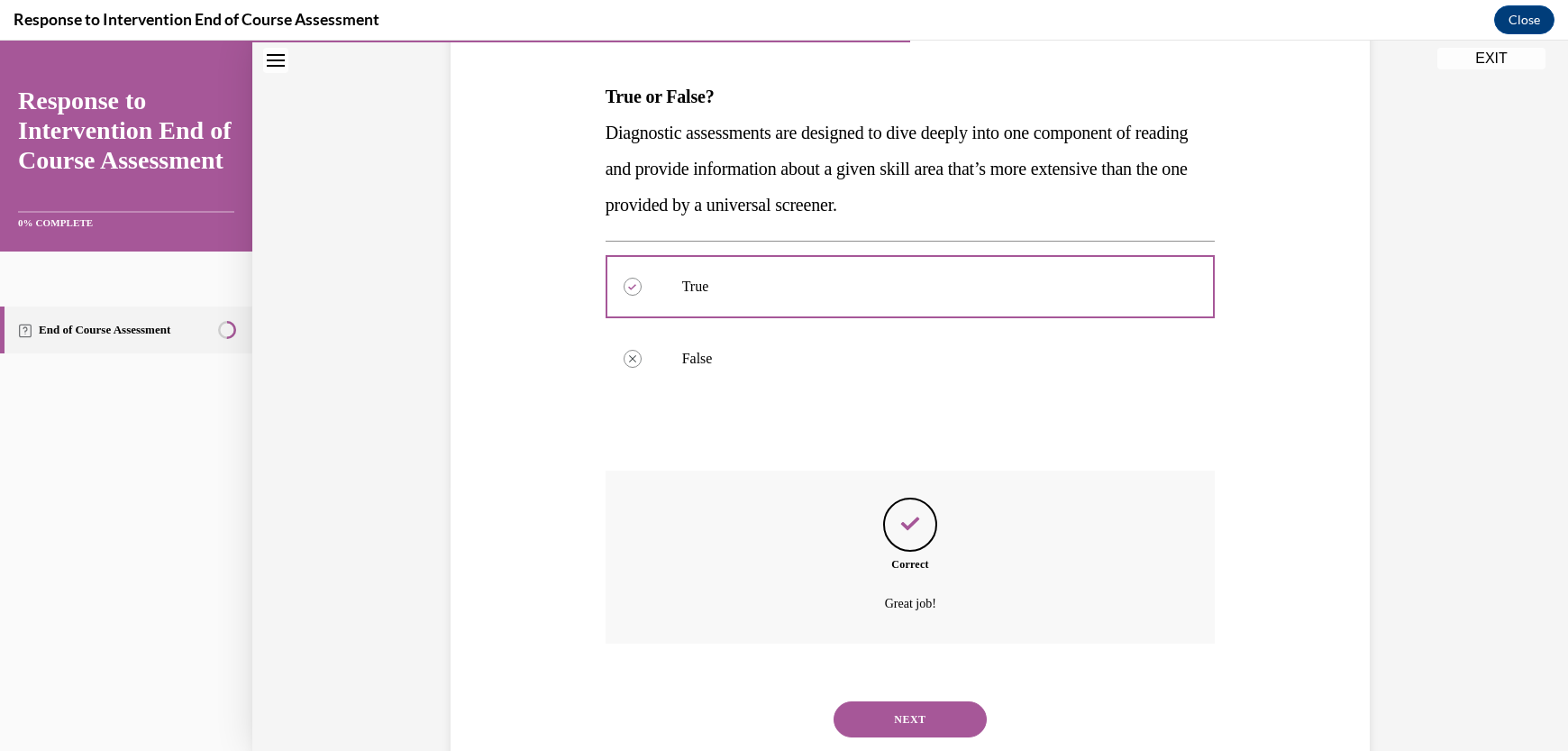
scroll to position [315, 0]
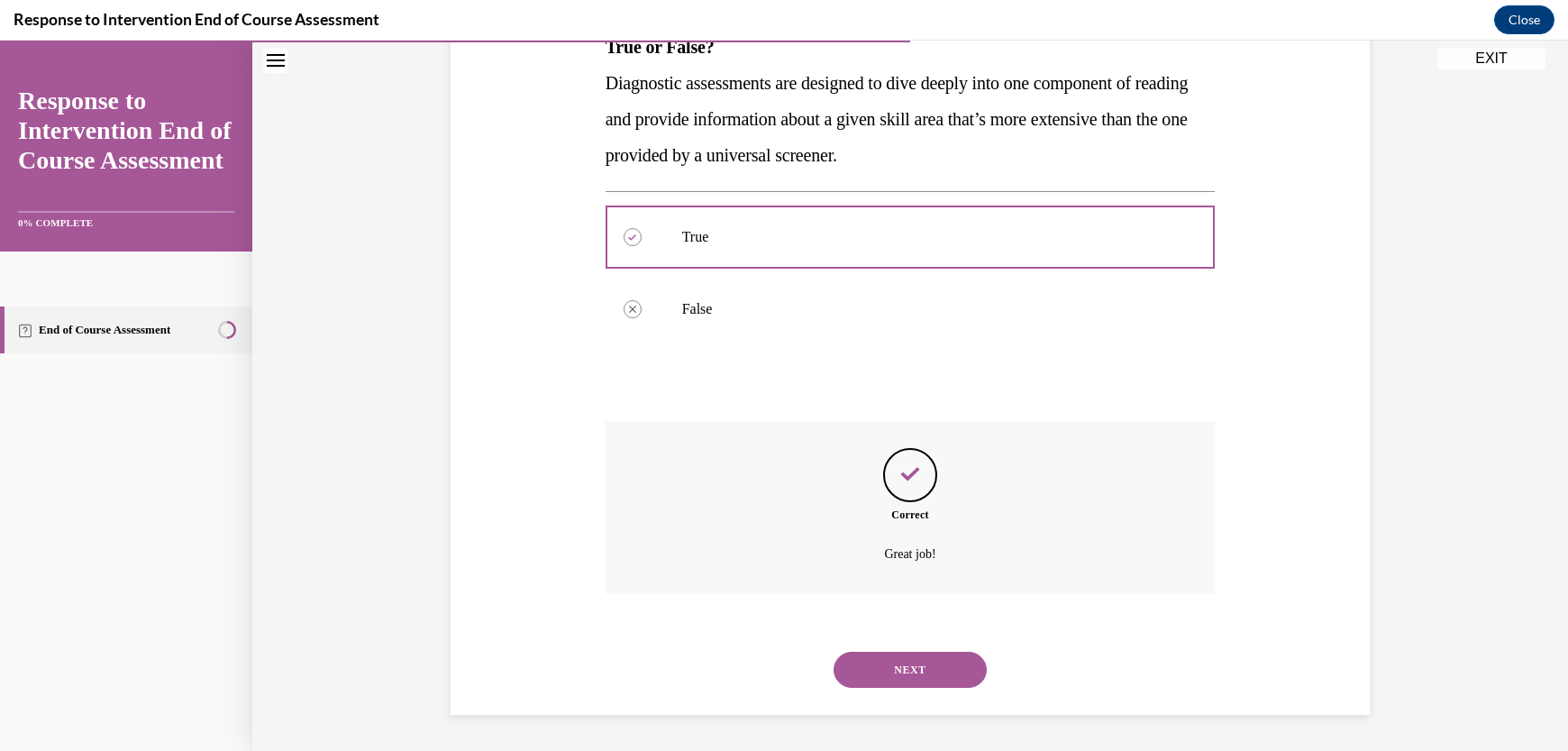
click at [948, 664] on button "NEXT" at bounding box center [910, 670] width 154 height 36
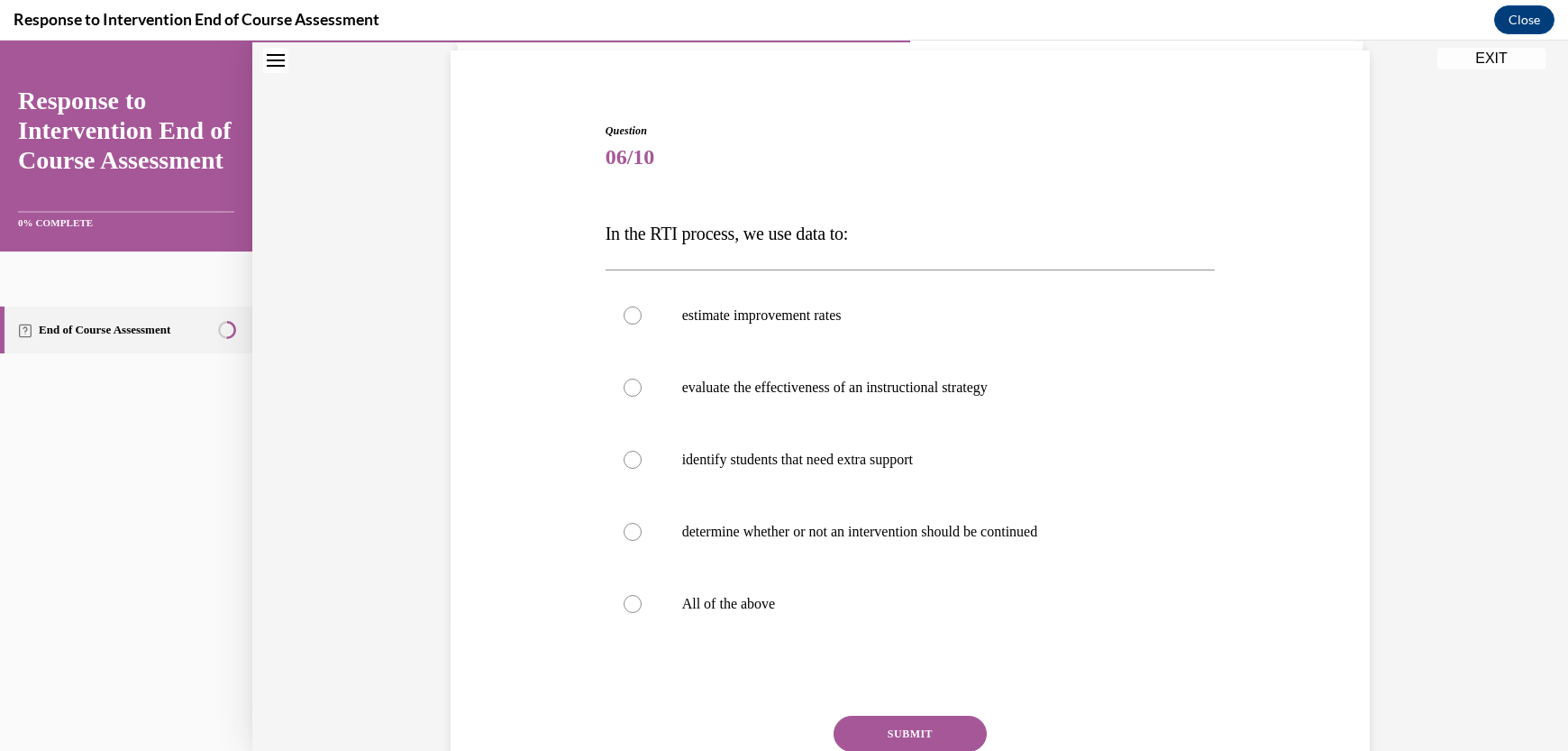
scroll to position [127, 0]
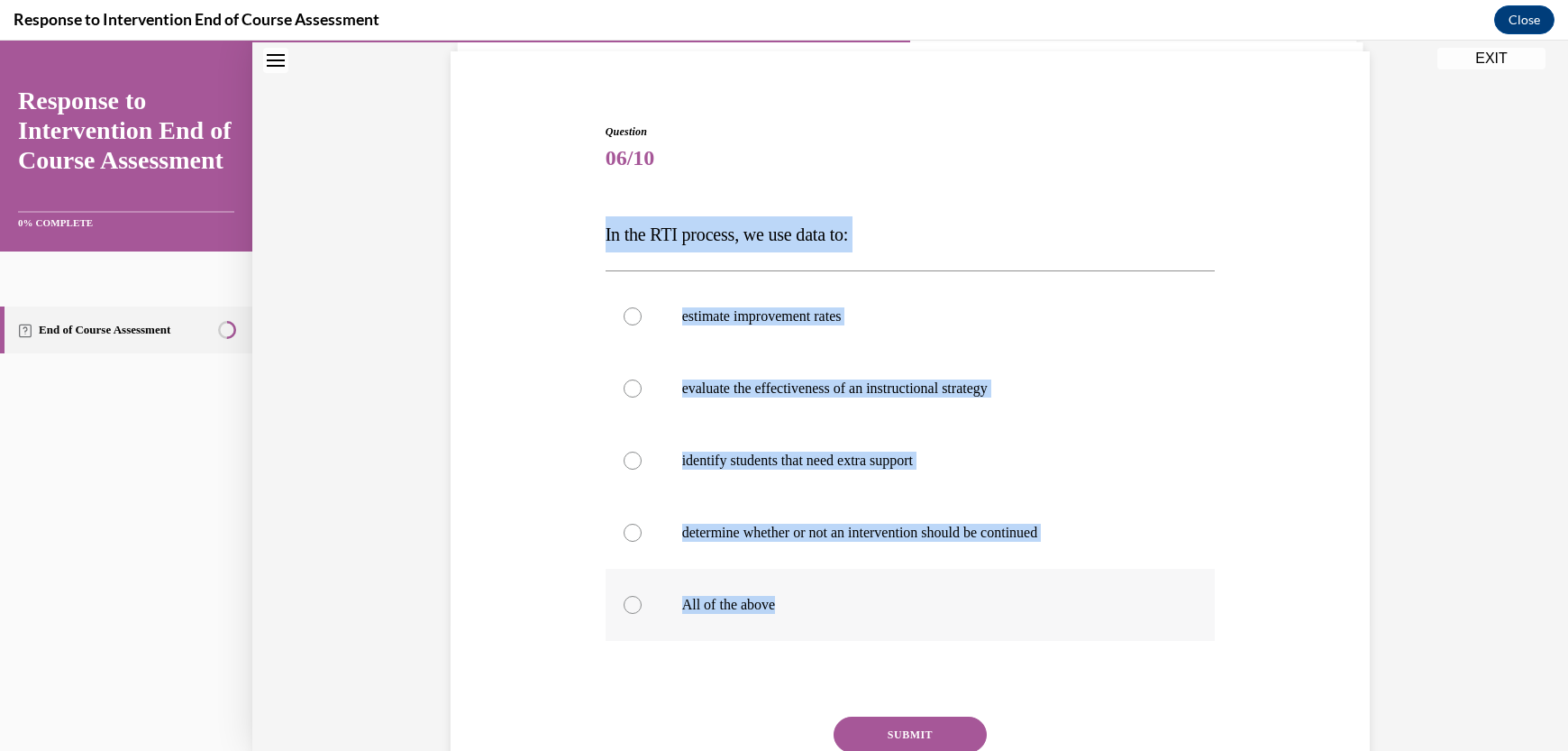
drag, startPoint x: 584, startPoint y: 249, endPoint x: 914, endPoint y: 633, distance: 506.3
click at [914, 633] on div "Question 06/10 In the RTI process, we use data to: estimate improvement rates e…" at bounding box center [910, 467] width 928 height 795
copy div "In the RTI process, we use data to: estimate improvement rates evaluate the eff…"
click at [654, 590] on label "All of the above" at bounding box center [911, 605] width 610 height 73
click at [642, 596] on input "All of the above" at bounding box center [632, 605] width 18 height 18
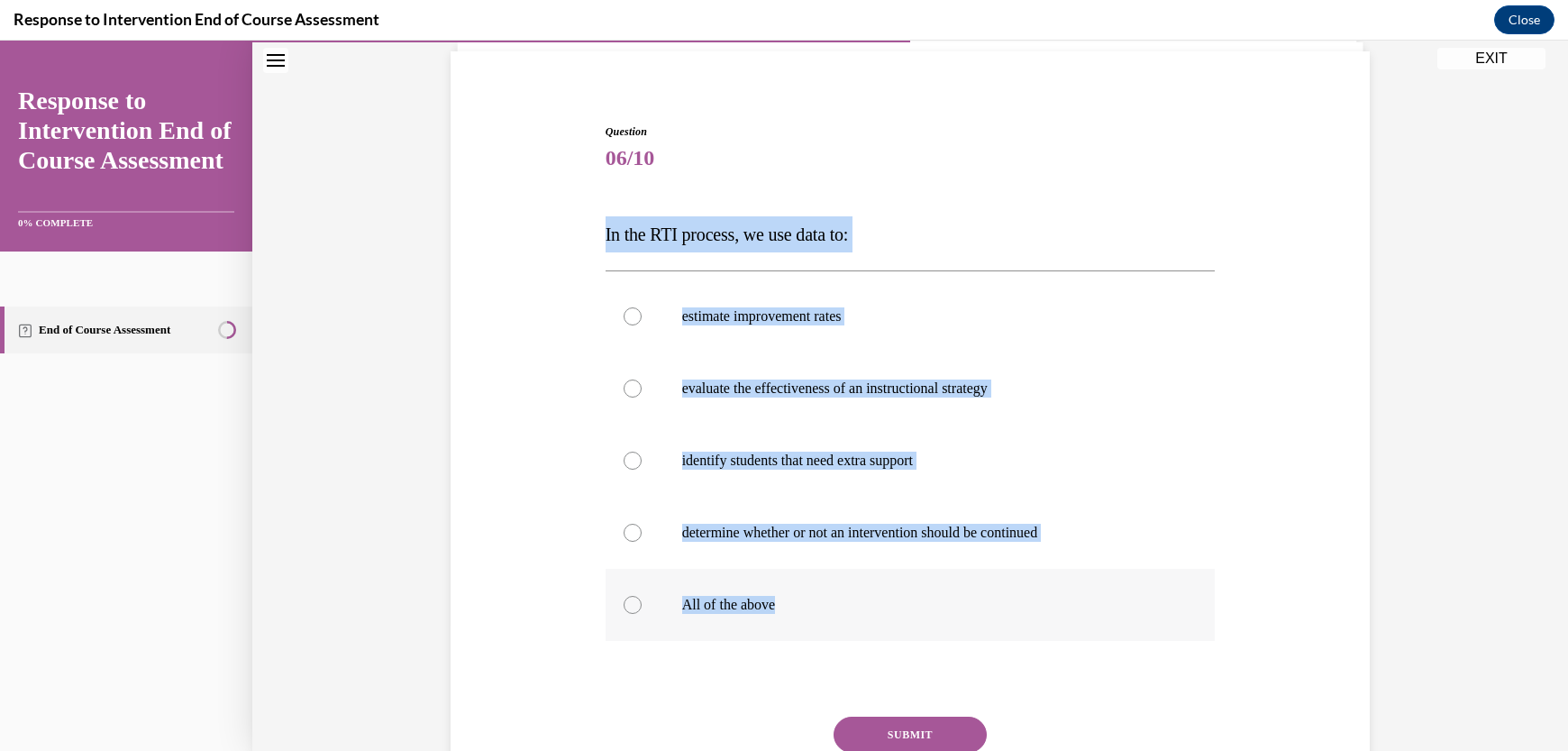
radio input "true"
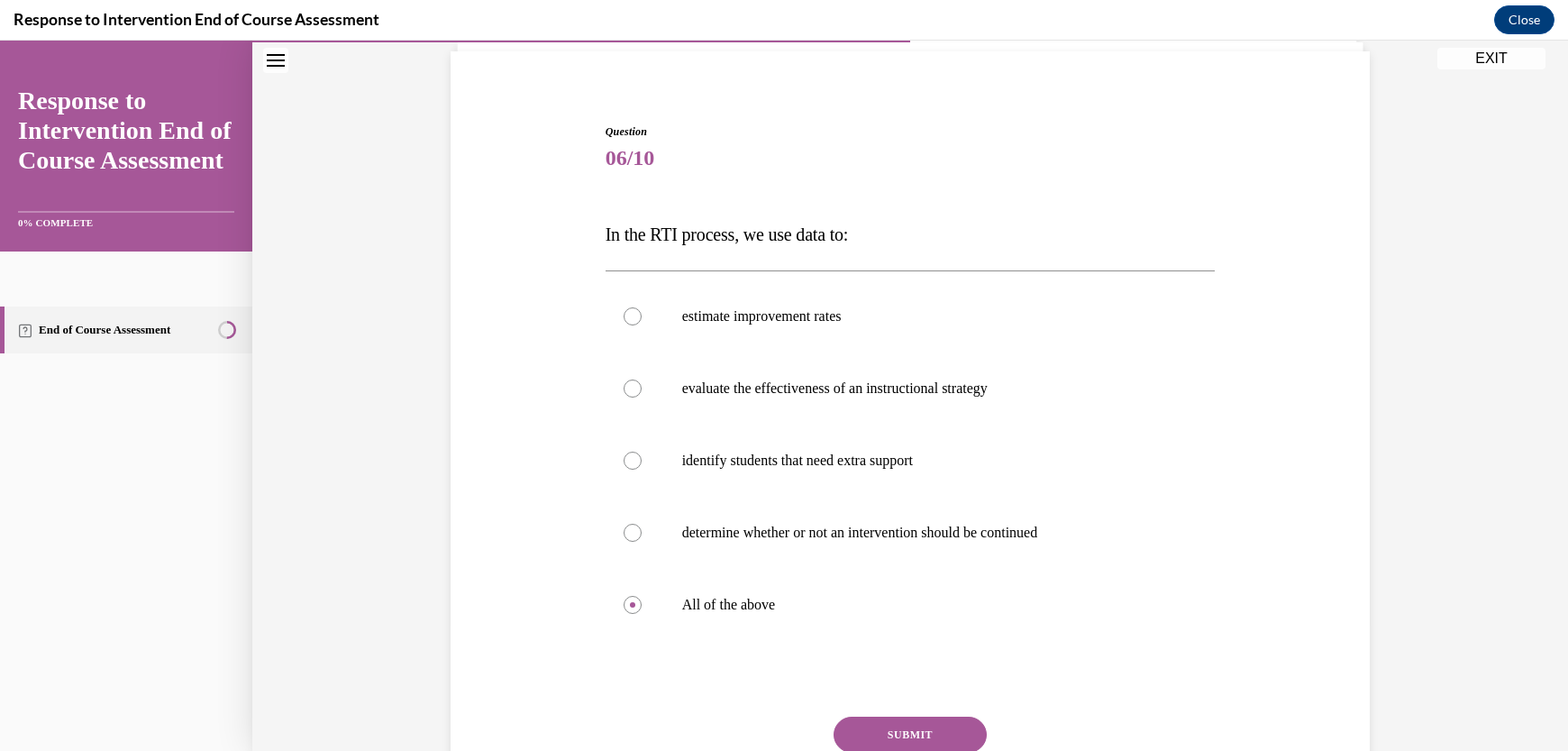
click at [867, 727] on button "SUBMIT" at bounding box center [910, 735] width 154 height 36
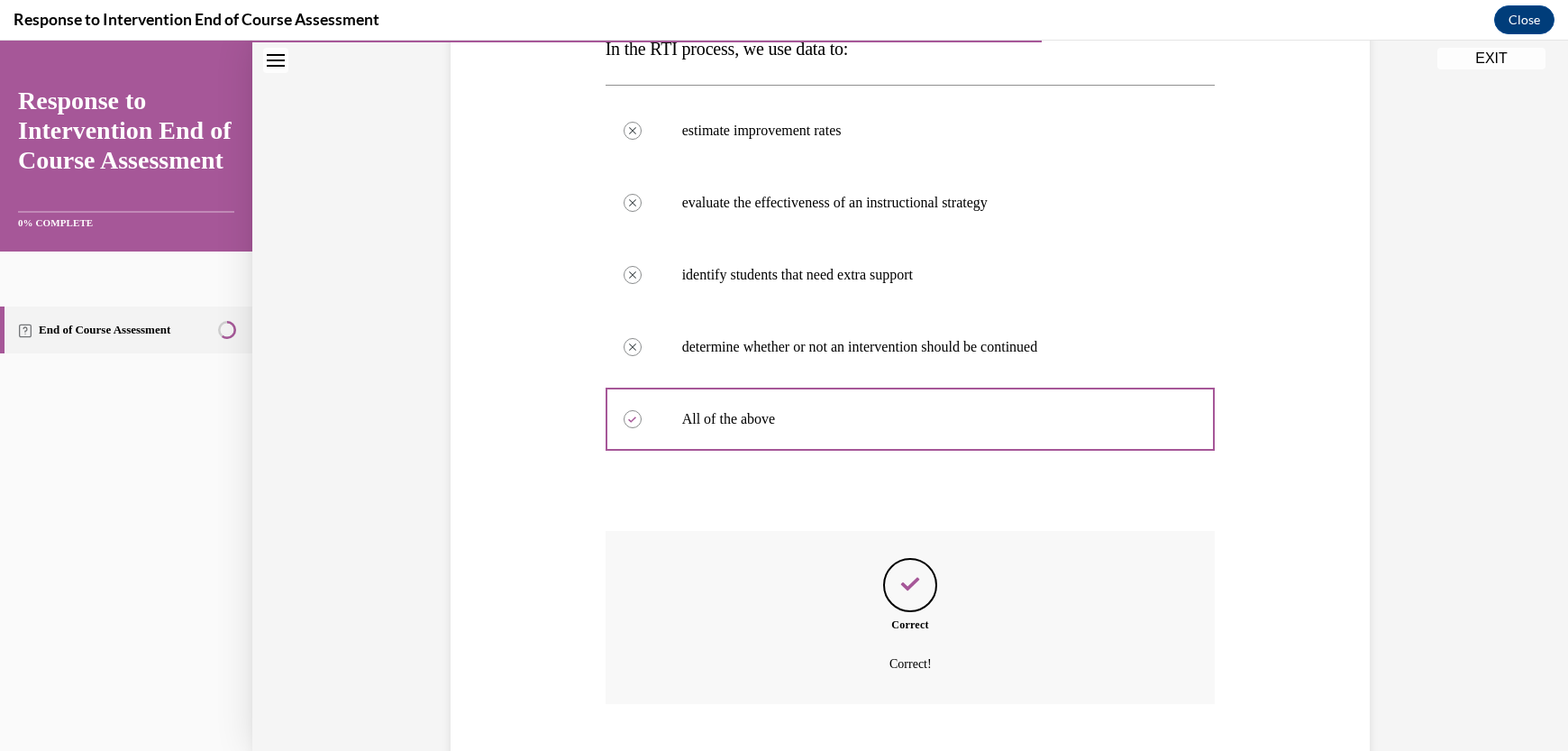
scroll to position [423, 0]
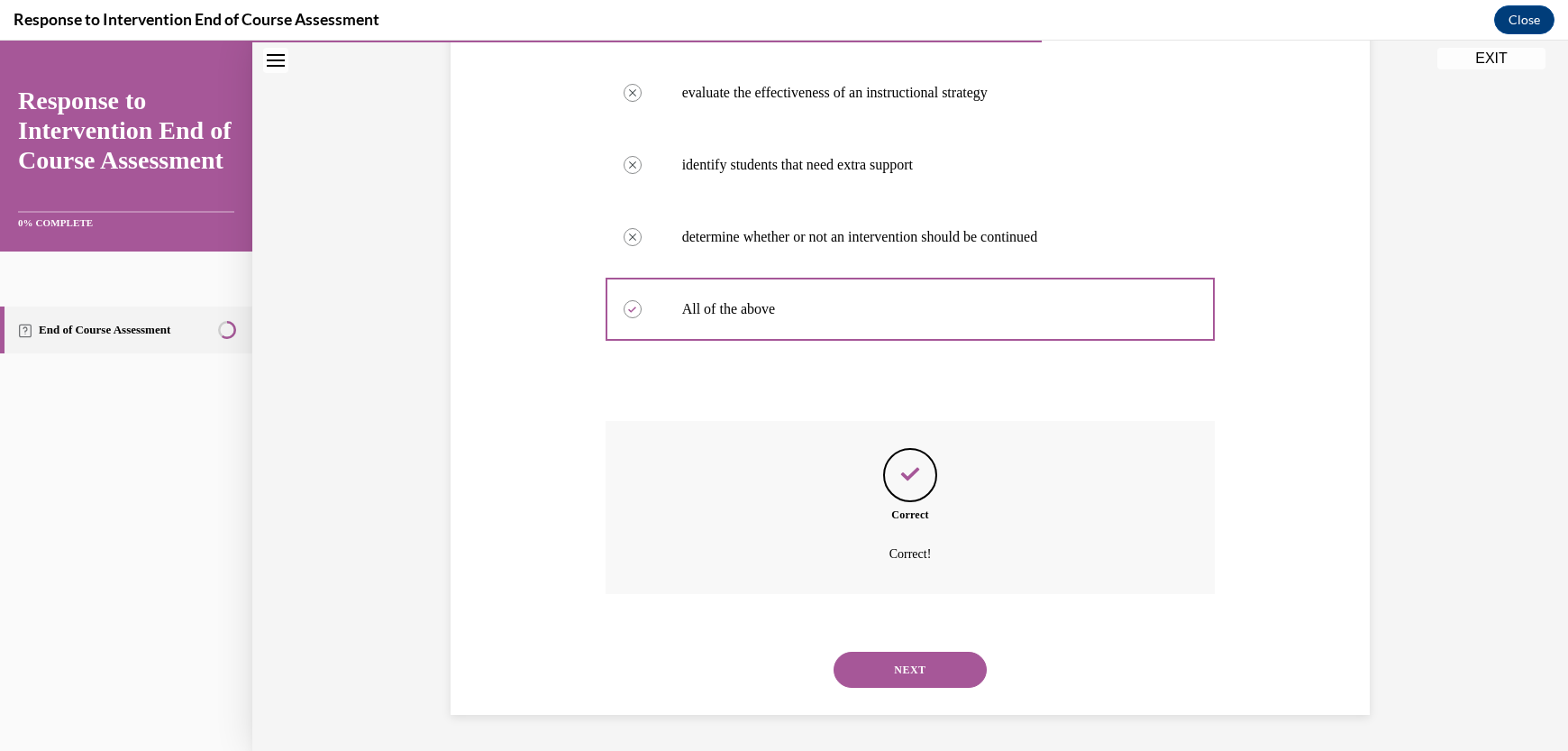
click at [920, 665] on button "NEXT" at bounding box center [910, 670] width 154 height 36
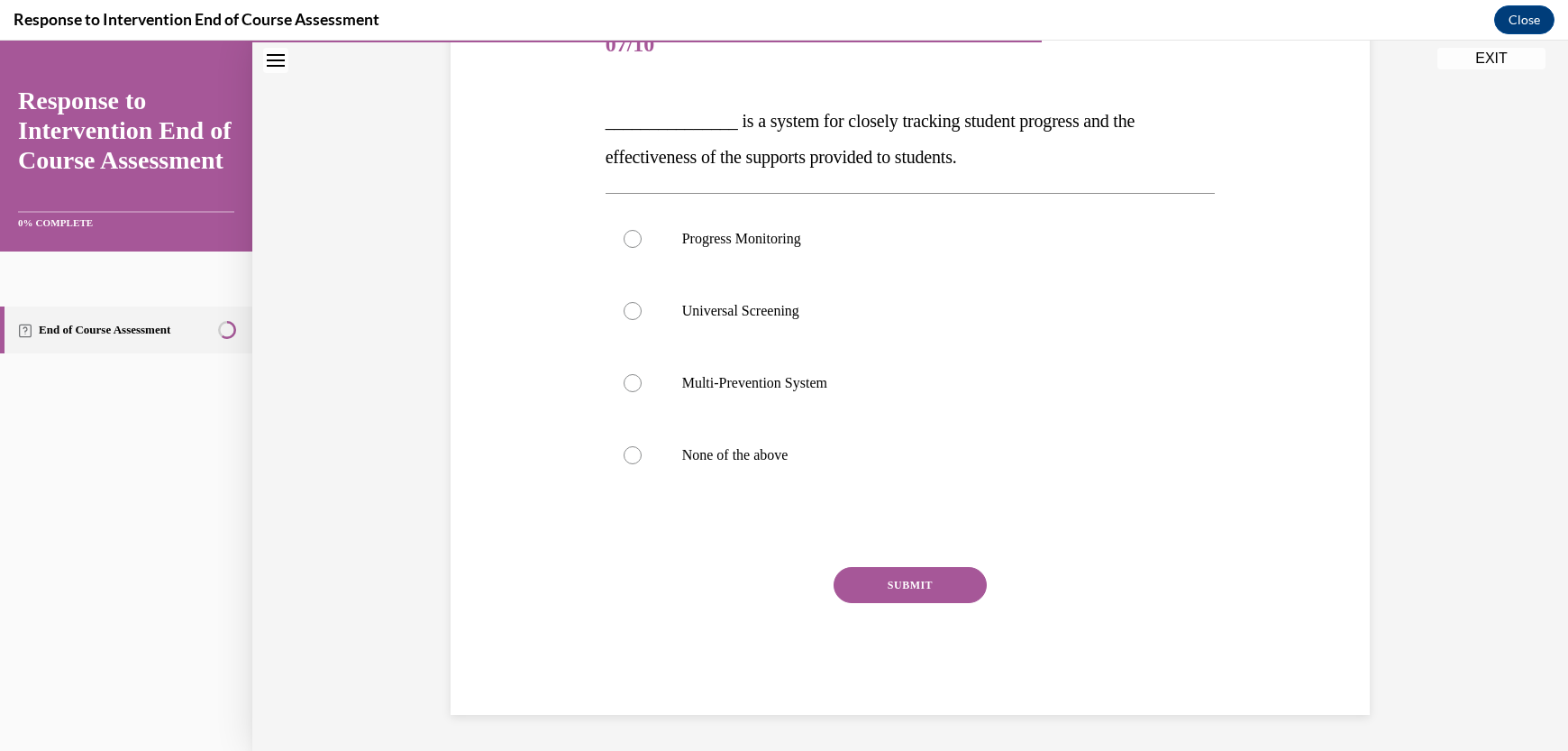
scroll to position [200, 0]
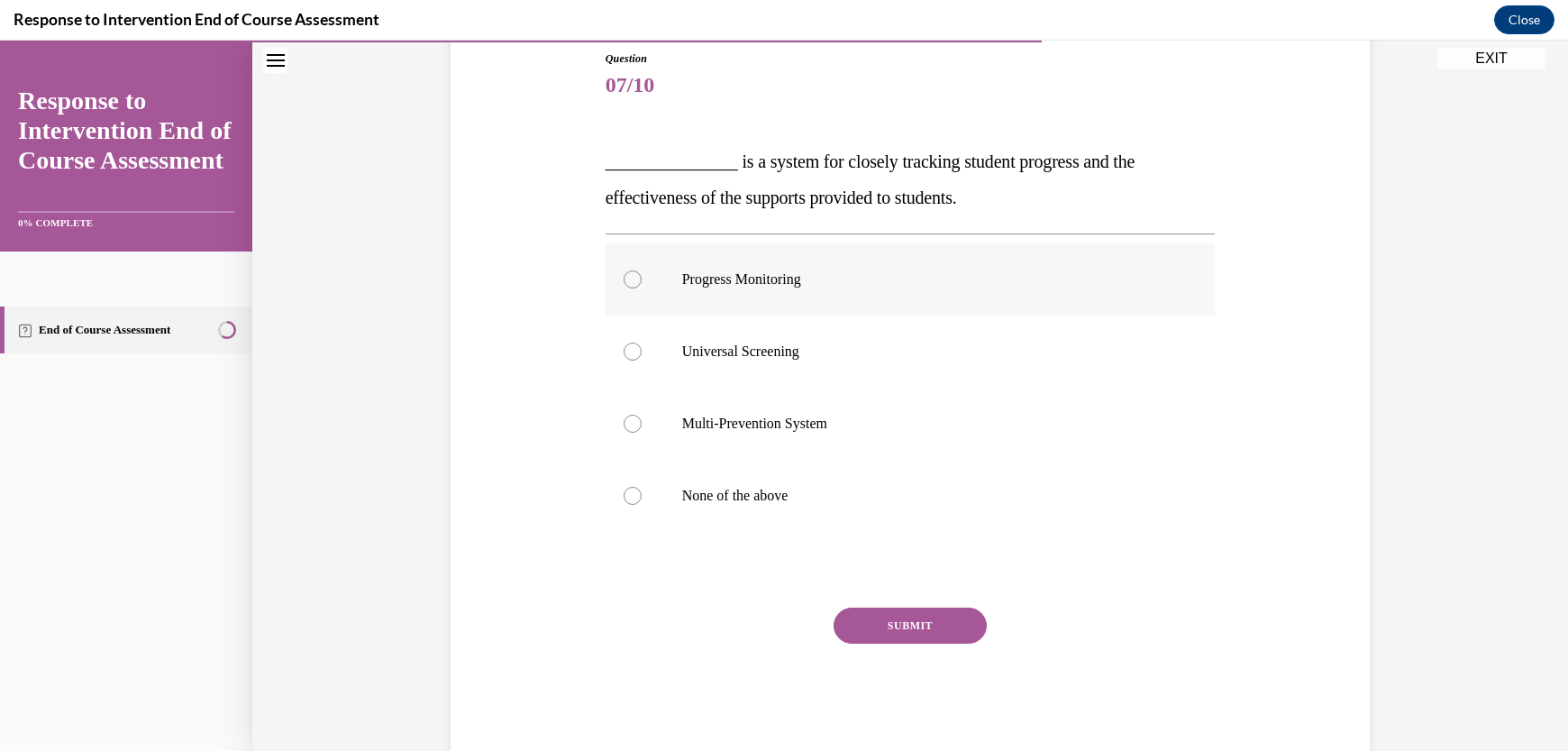
click at [762, 303] on label "Progress Monitoring" at bounding box center [911, 280] width 610 height 73
click at [642, 288] on input "Progress Monitoring" at bounding box center [632, 279] width 18 height 18
radio input "true"
click at [879, 615] on button "SUBMIT" at bounding box center [910, 626] width 154 height 36
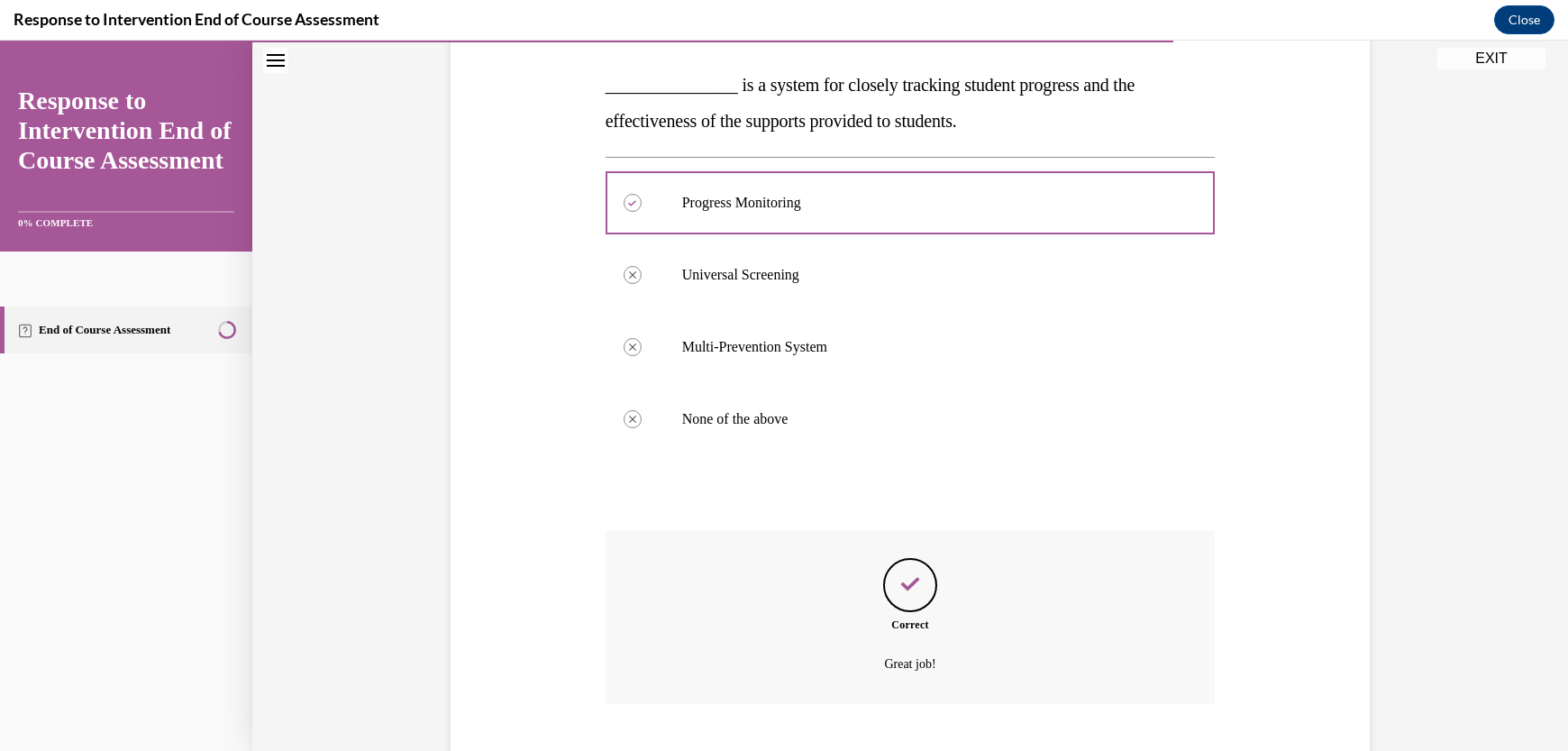
scroll to position [386, 0]
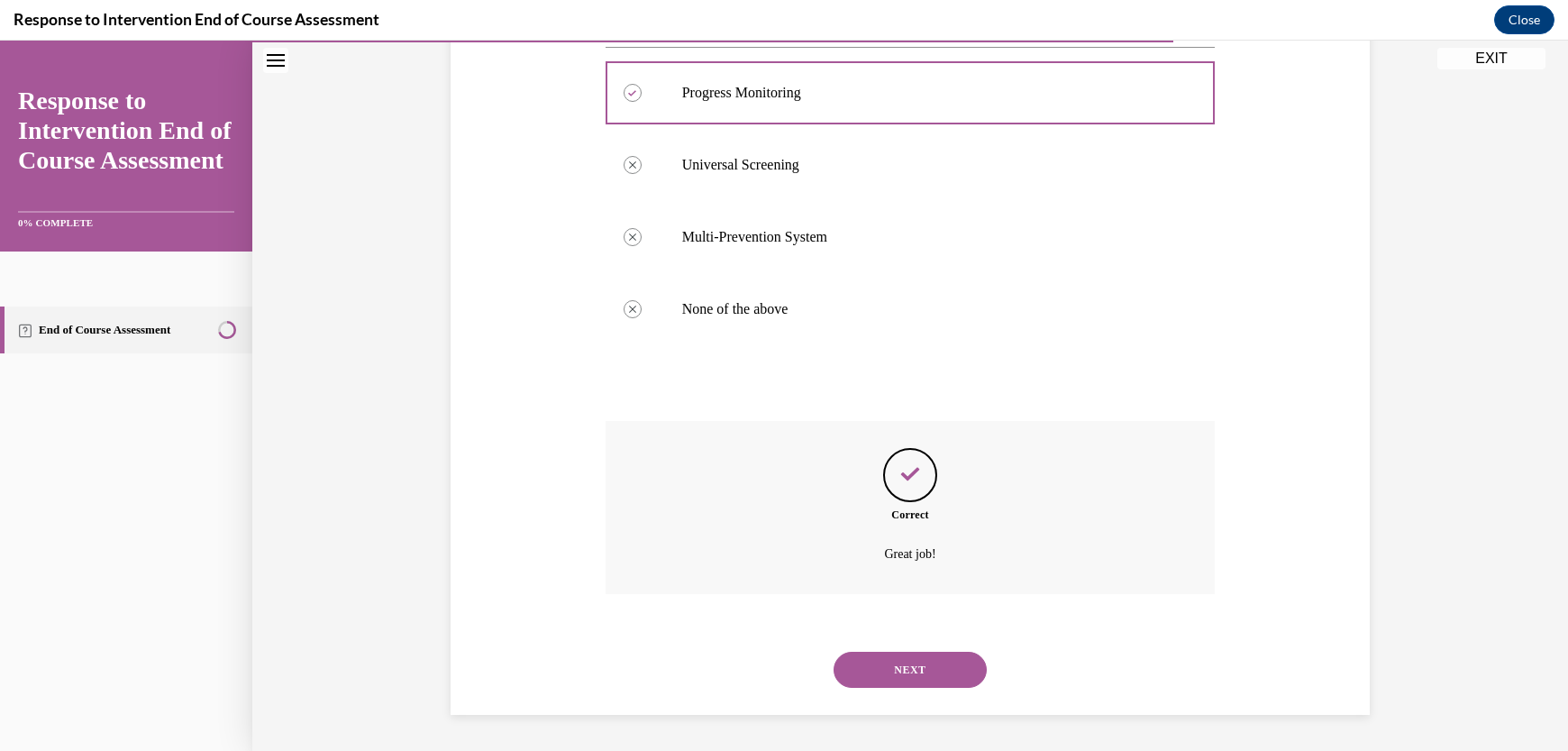
click at [912, 685] on button "NEXT" at bounding box center [910, 670] width 154 height 36
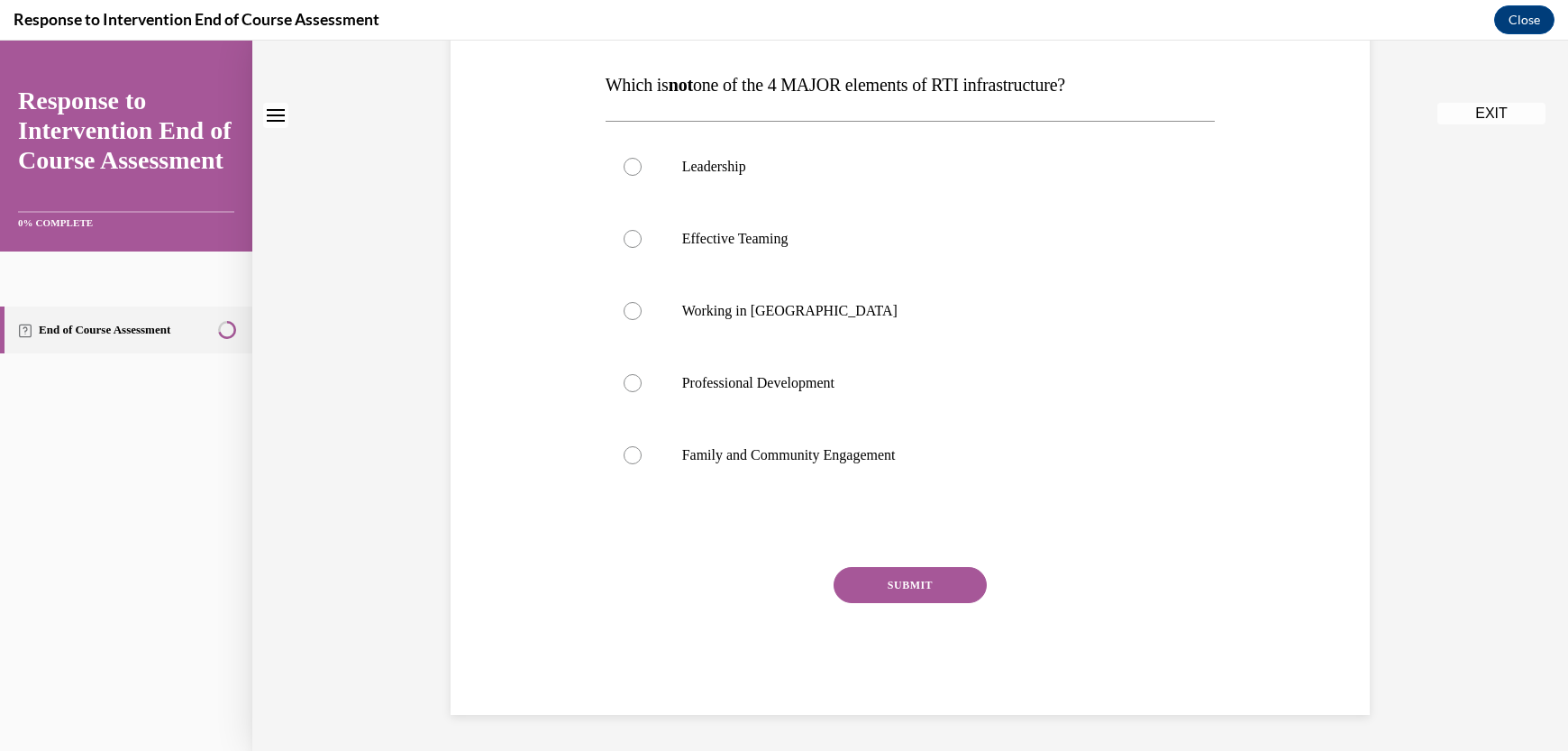
scroll to position [0, 0]
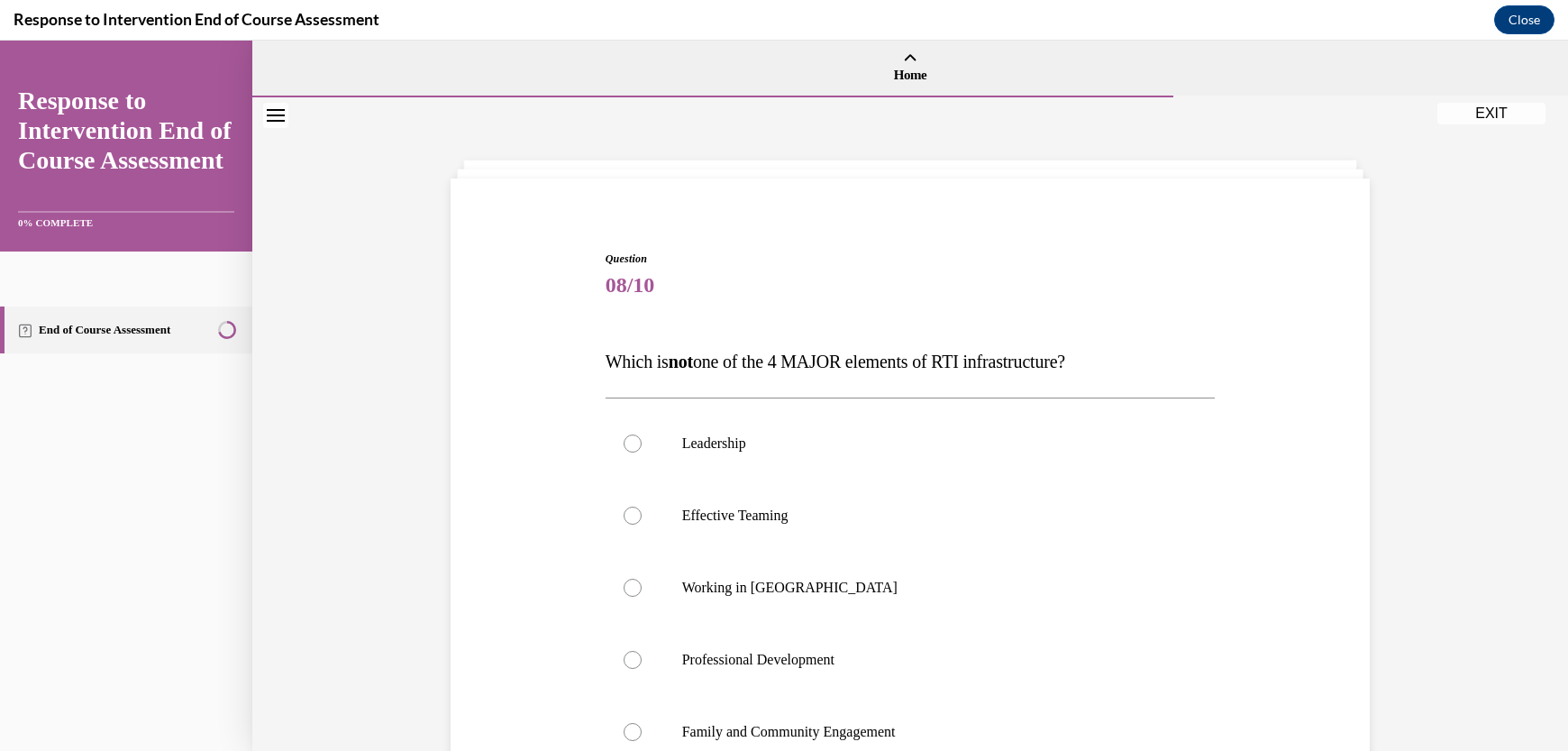
drag, startPoint x: 1500, startPoint y: 481, endPoint x: 1529, endPoint y: 528, distance: 55.2
click at [1529, 528] on div "Question 08/10 Which is not one of the 4 MAJOR elements of RTI infrastructure? …" at bounding box center [910, 562] width 1315 height 930
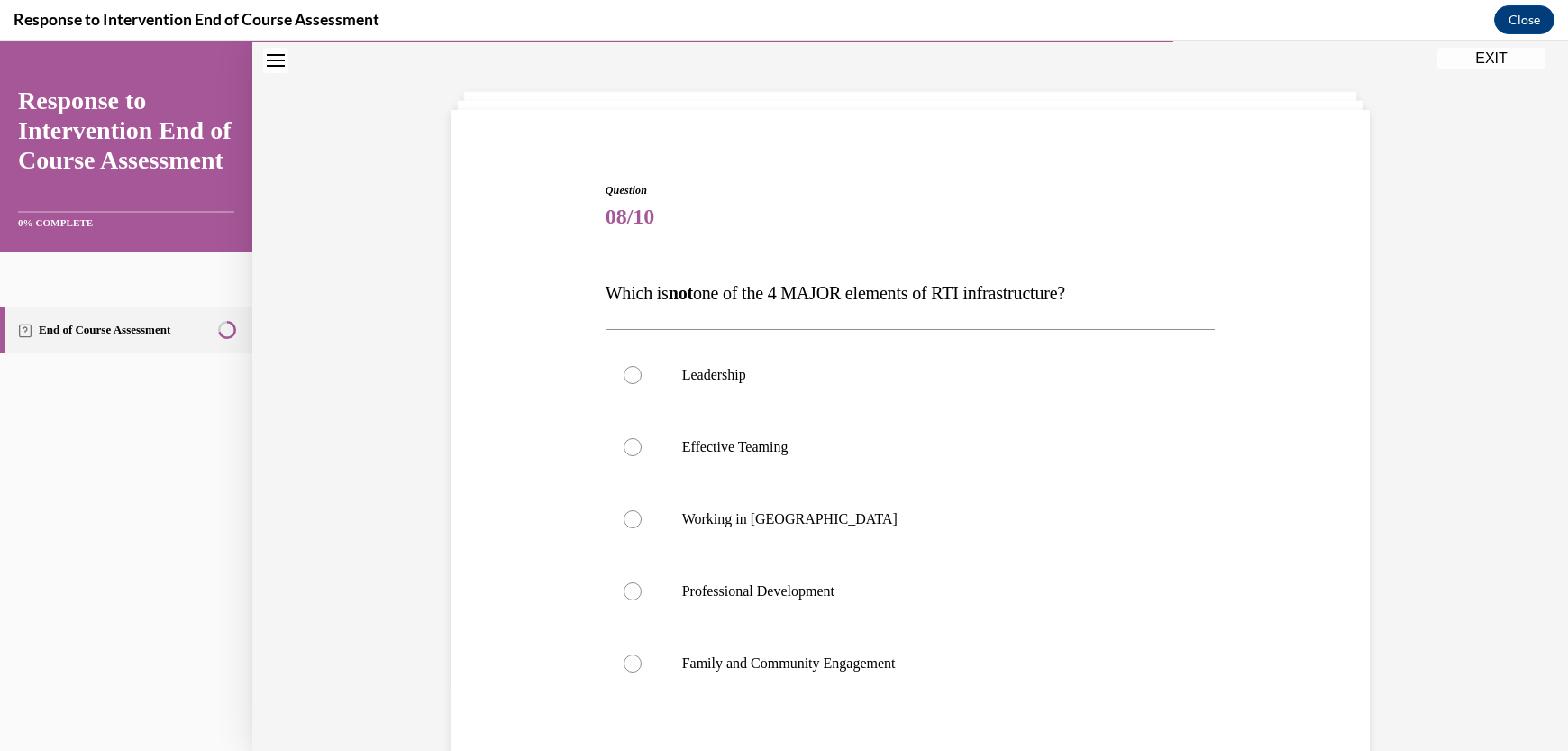
scroll to position [102, 0]
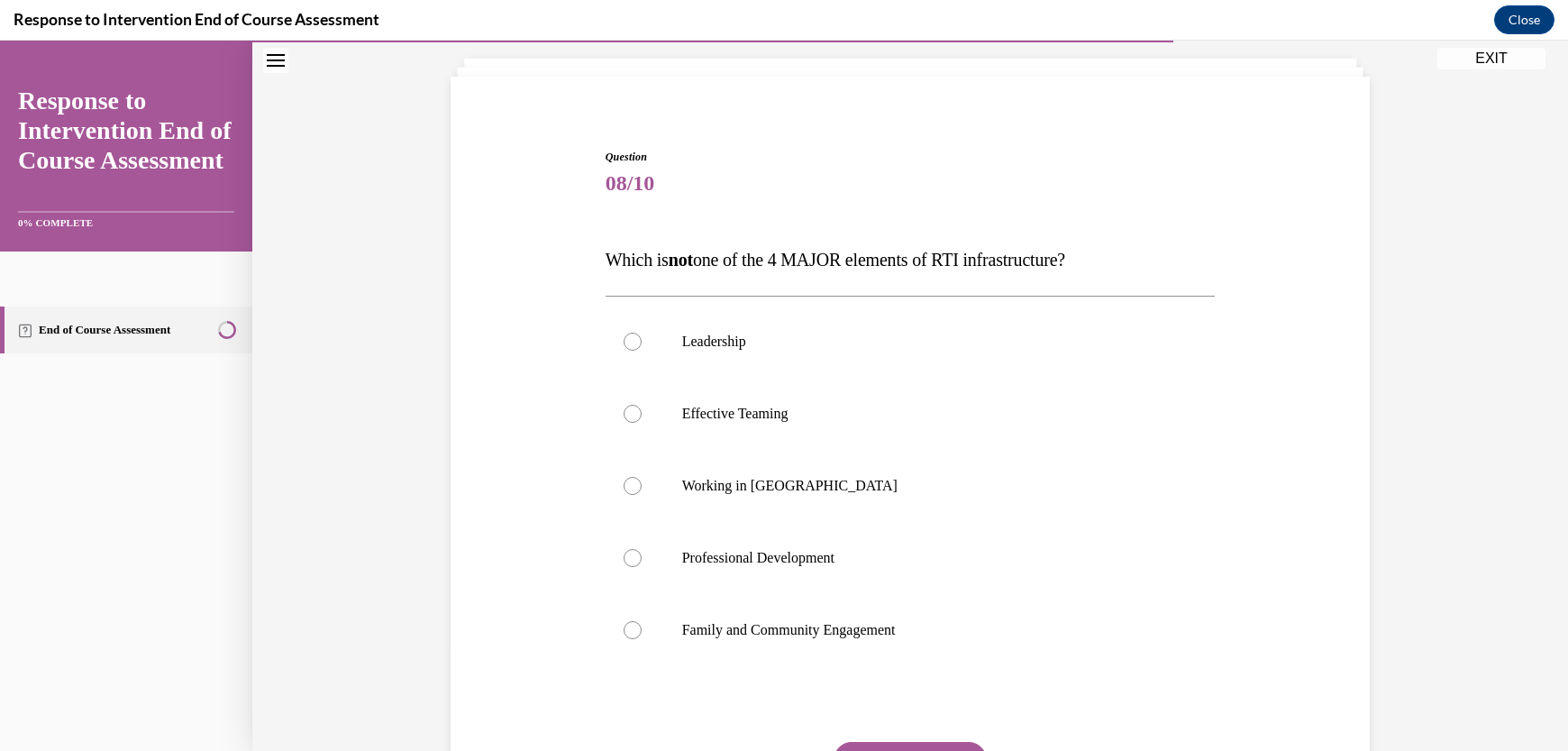
click at [553, 240] on div "Question 08/10 Which is not one of the 4 MAJOR elements of RTI infrastructure? …" at bounding box center [910, 491] width 928 height 795
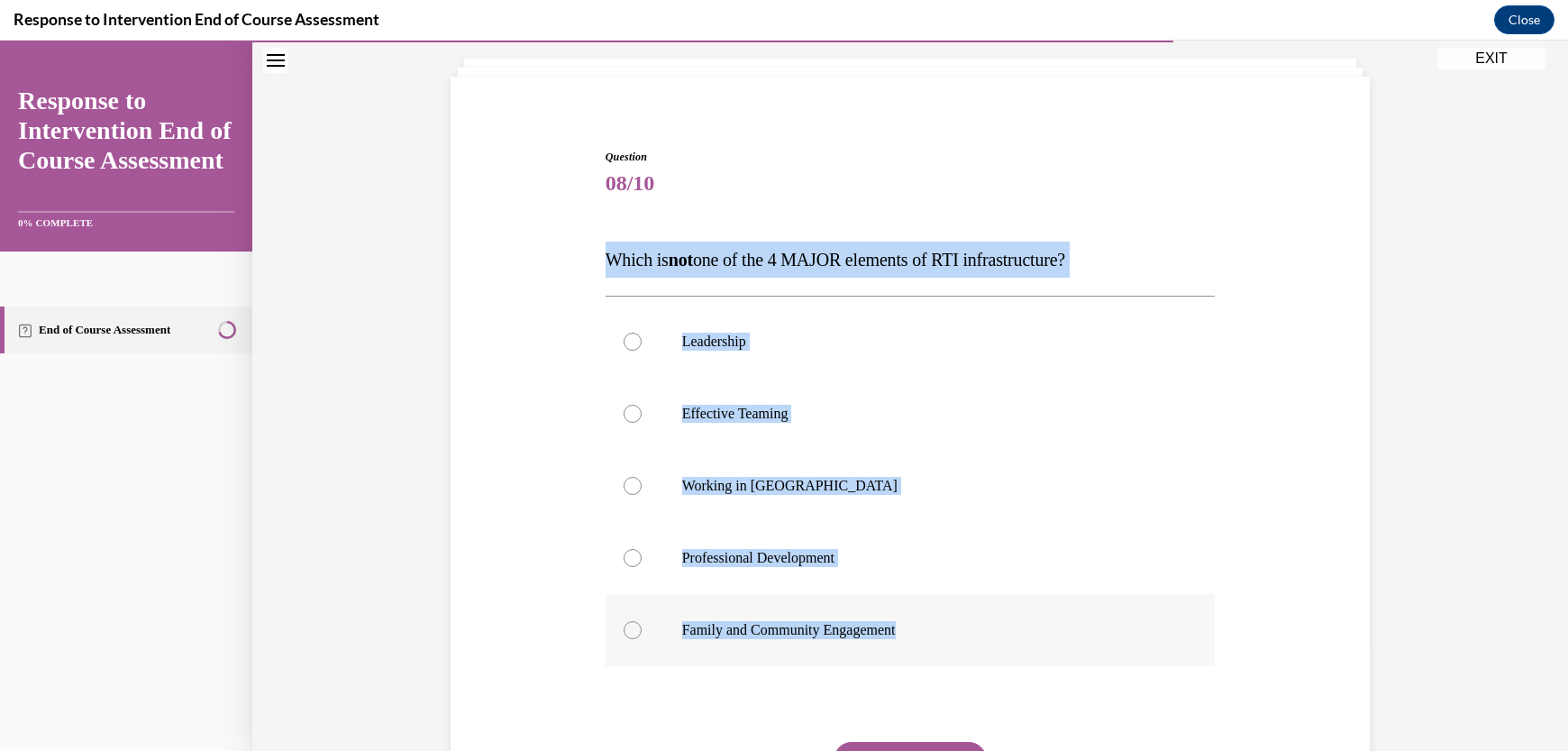
drag, startPoint x: 553, startPoint y: 240, endPoint x: 909, endPoint y: 633, distance: 530.3
click at [909, 633] on div "Question 08/10 Which is not one of the 4 MAJOR elements of RTI infrastructure? …" at bounding box center [910, 491] width 928 height 795
copy div "Which is not one of the 4 MAJOR elements of RTI infrastructure? Leadership Effe…"
click at [630, 505] on label "Working in [GEOGRAPHIC_DATA]" at bounding box center [911, 486] width 610 height 73
click at [630, 495] on input "Working in [GEOGRAPHIC_DATA]" at bounding box center [632, 486] width 18 height 18
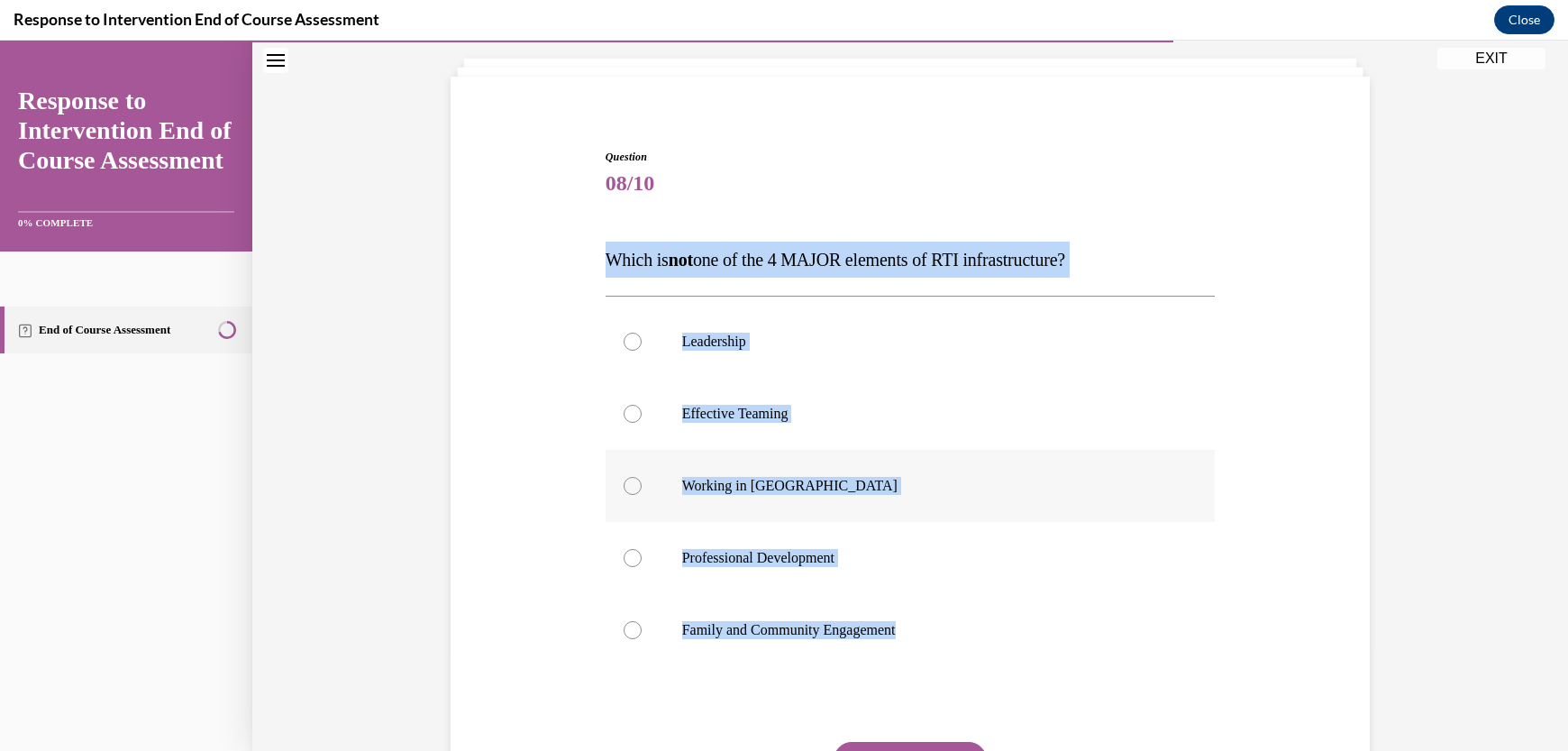
radio input "true"
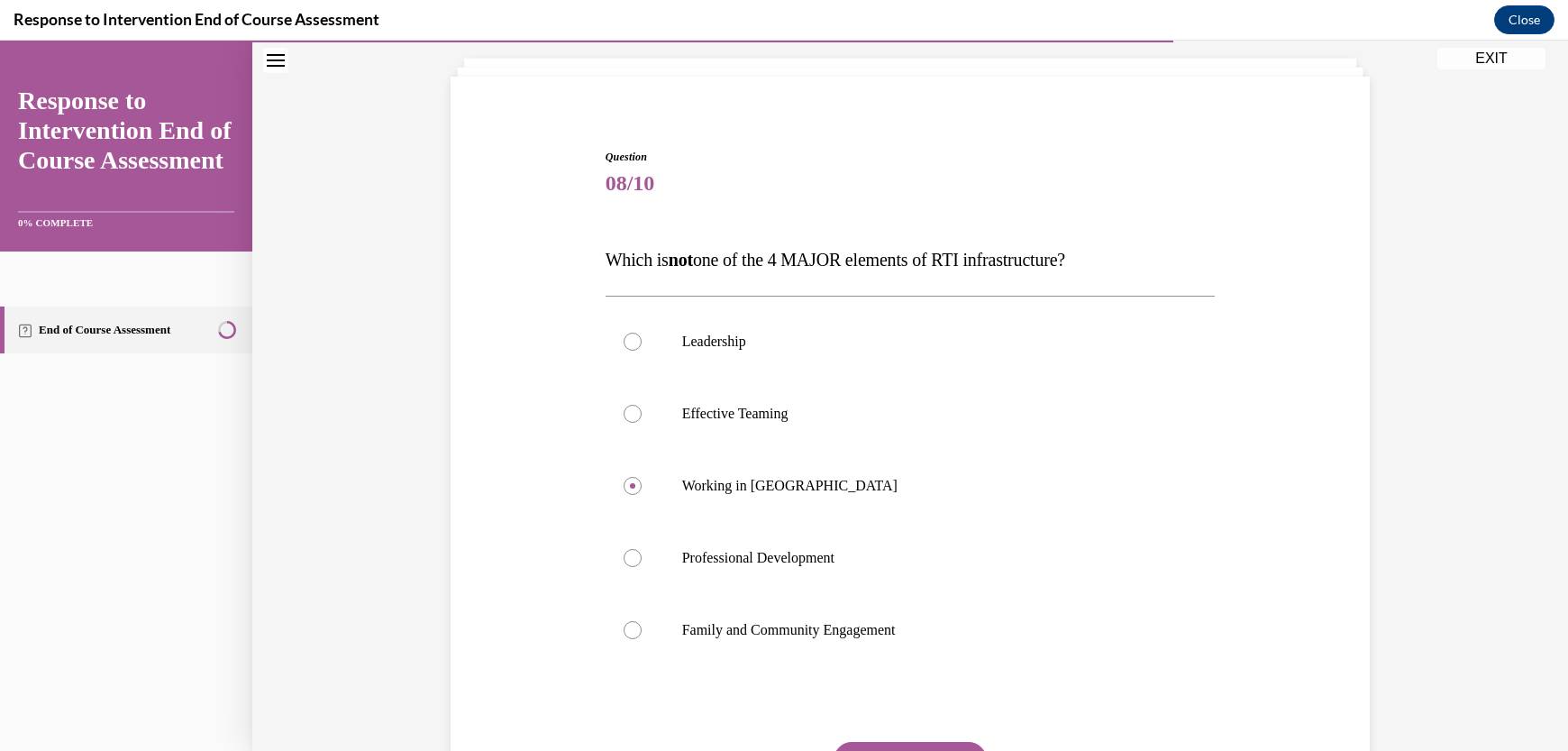
click at [856, 750] on button "SUBMIT" at bounding box center [910, 761] width 154 height 36
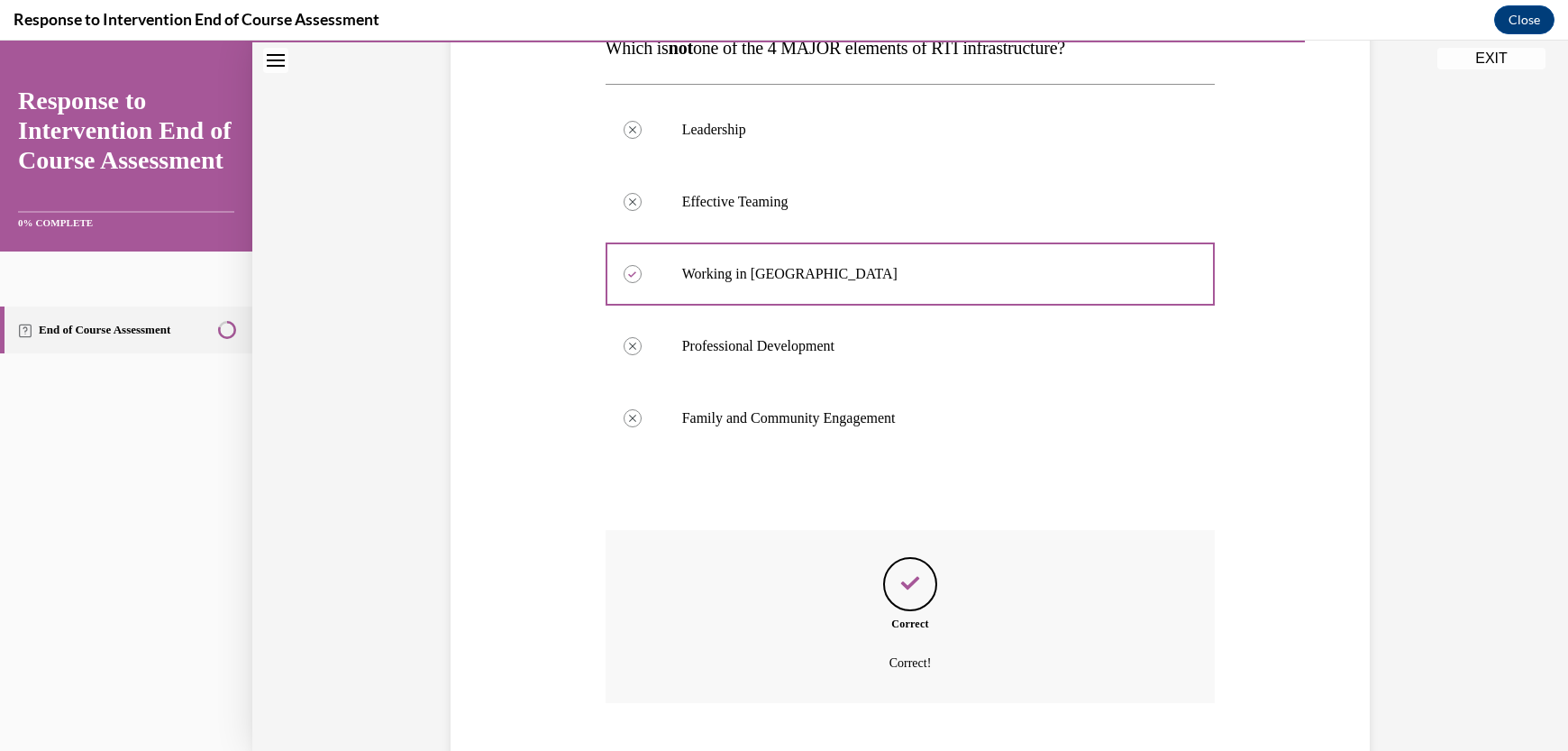
scroll to position [423, 0]
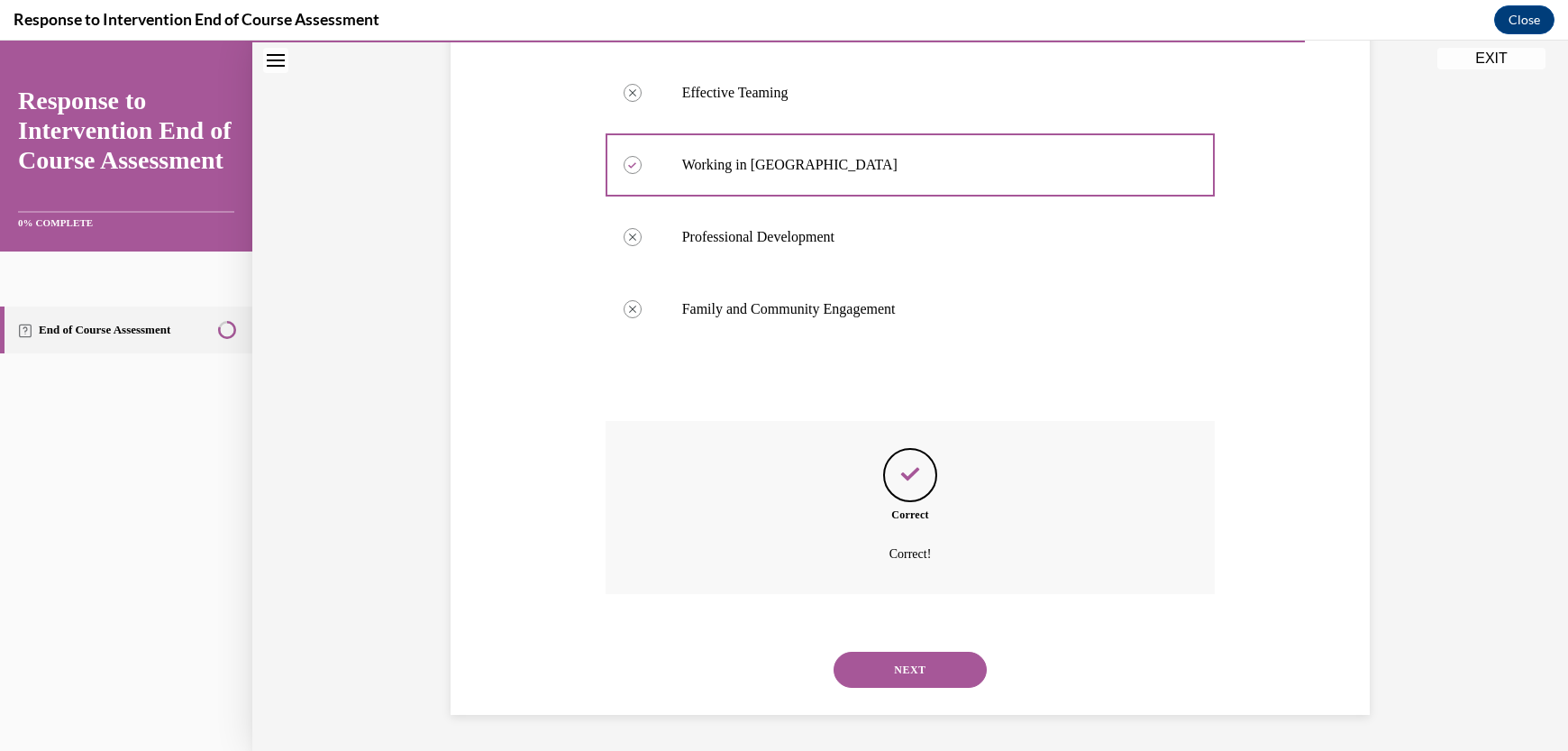
click at [897, 668] on button "NEXT" at bounding box center [910, 670] width 154 height 36
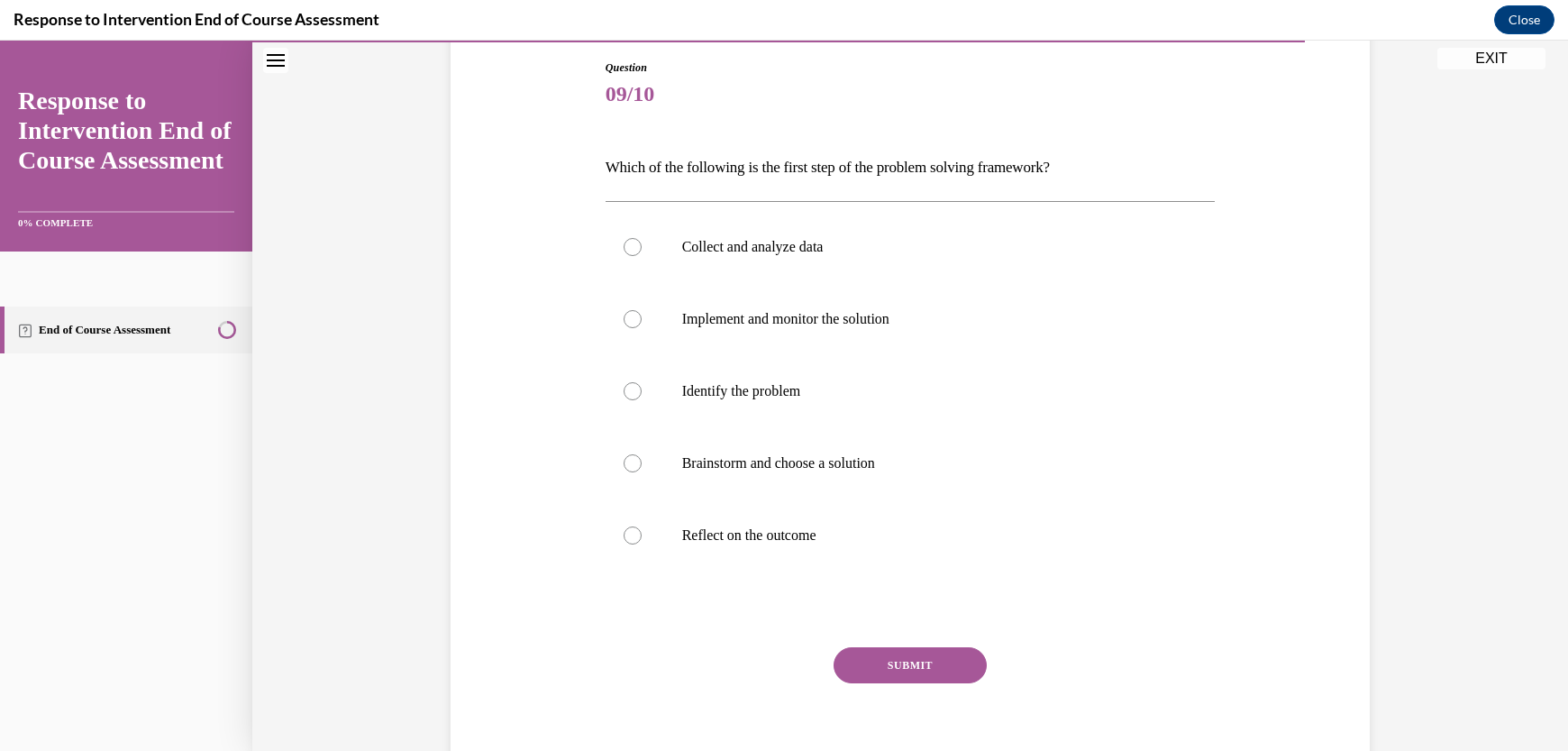
scroll to position [177, 0]
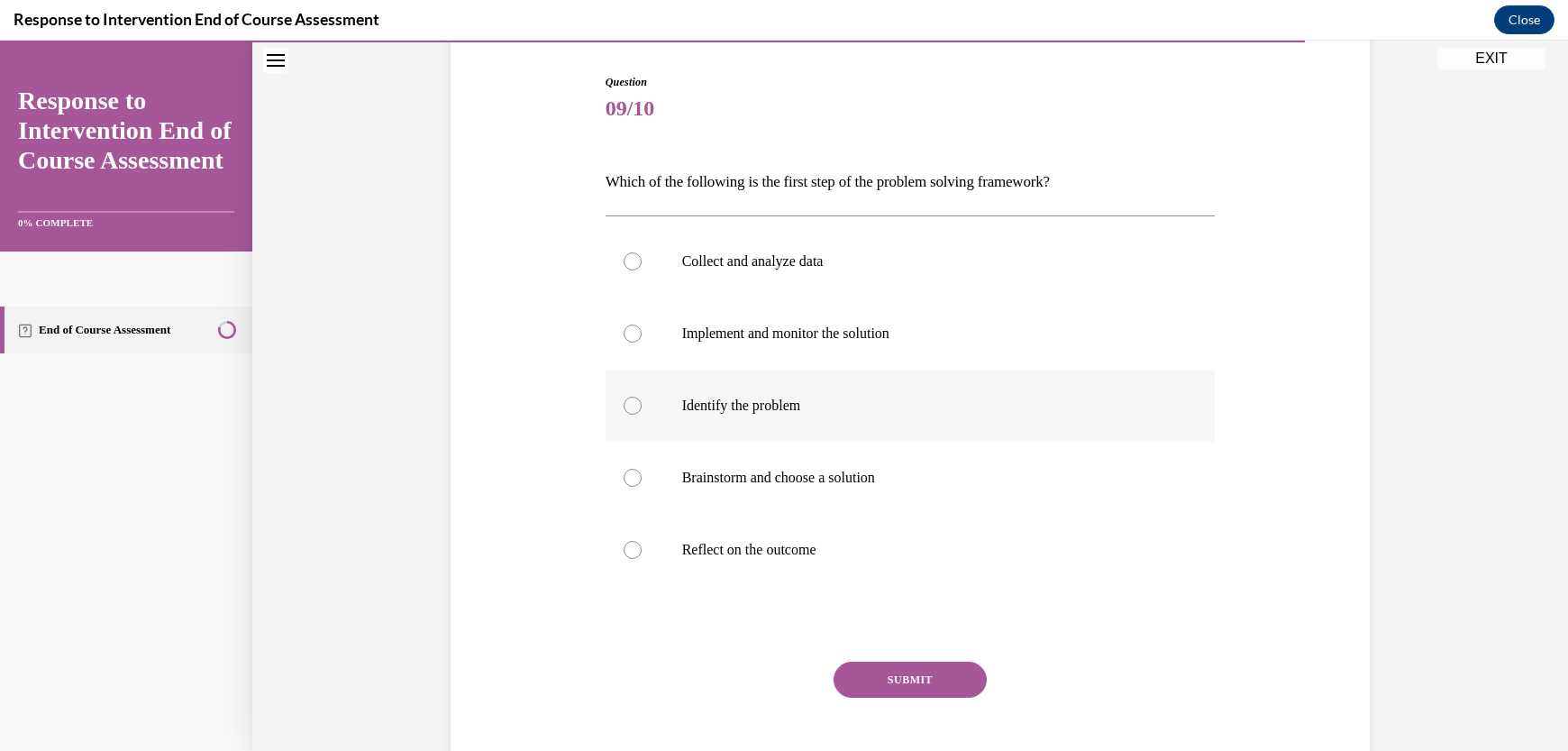
click at [667, 411] on label "Identify the problem" at bounding box center [911, 406] width 610 height 73
click at [642, 411] on input "Identify the problem" at bounding box center [632, 406] width 18 height 18
radio input "true"
click at [861, 691] on button "SUBMIT" at bounding box center [910, 679] width 154 height 36
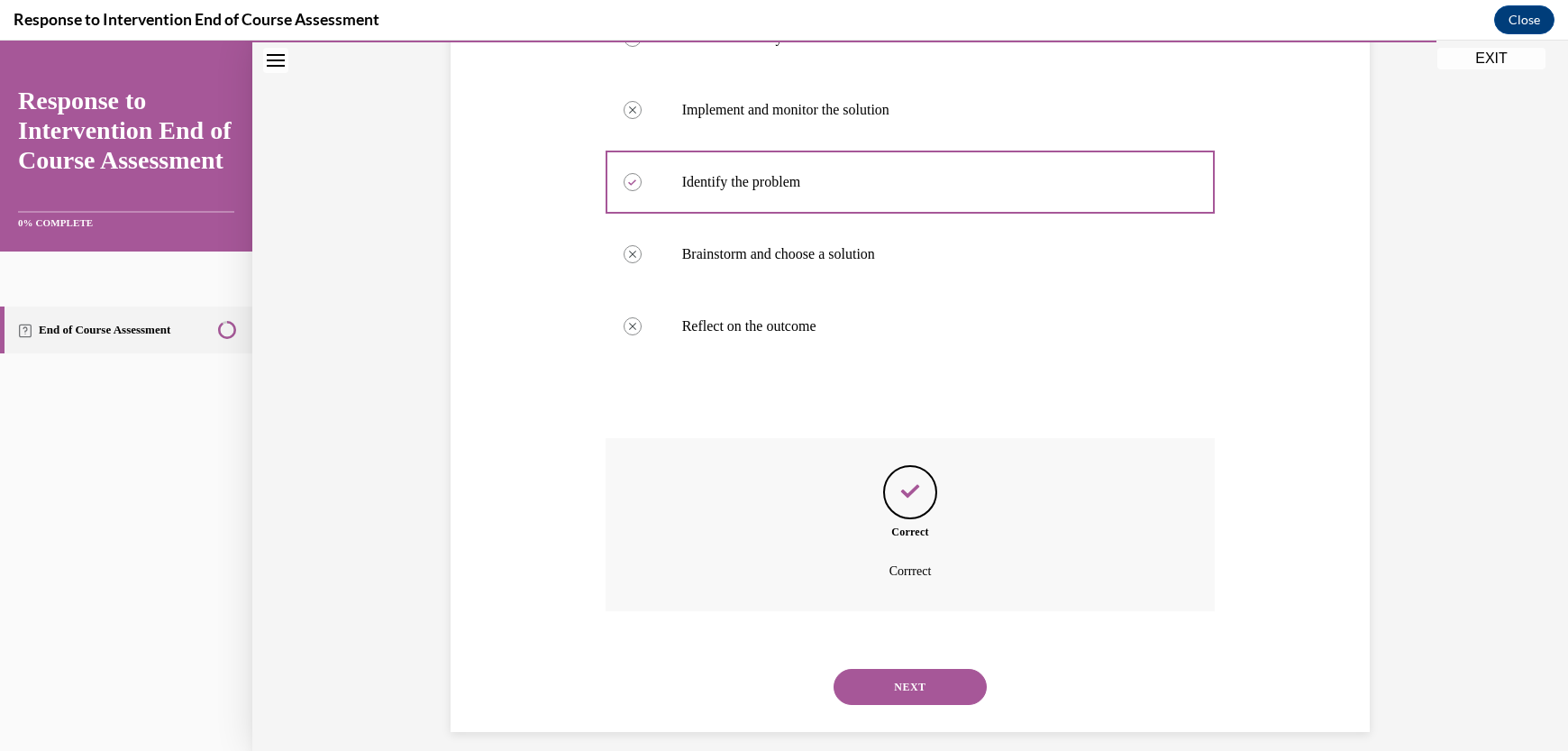
scroll to position [417, 0]
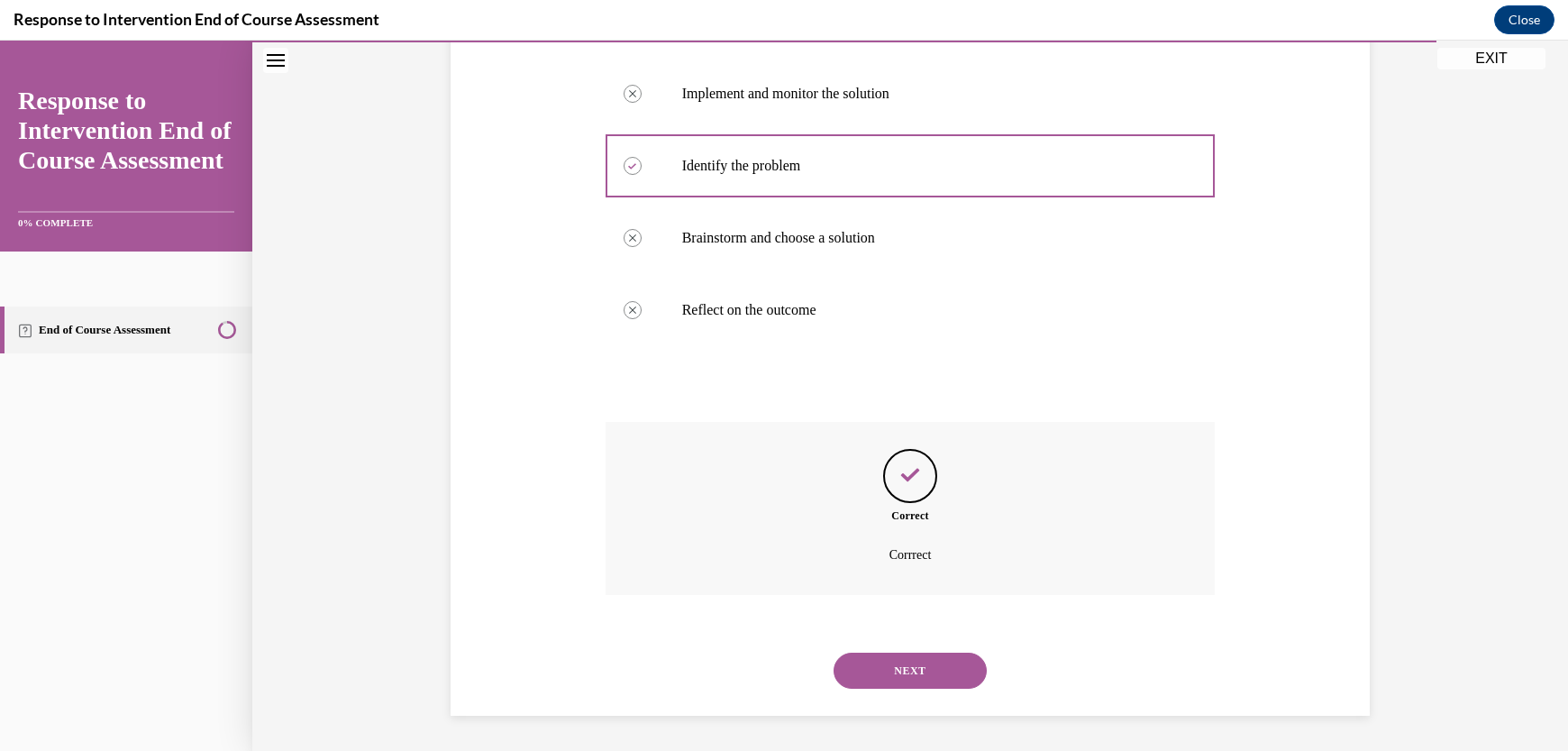
click at [871, 679] on button "NEXT" at bounding box center [910, 671] width 154 height 36
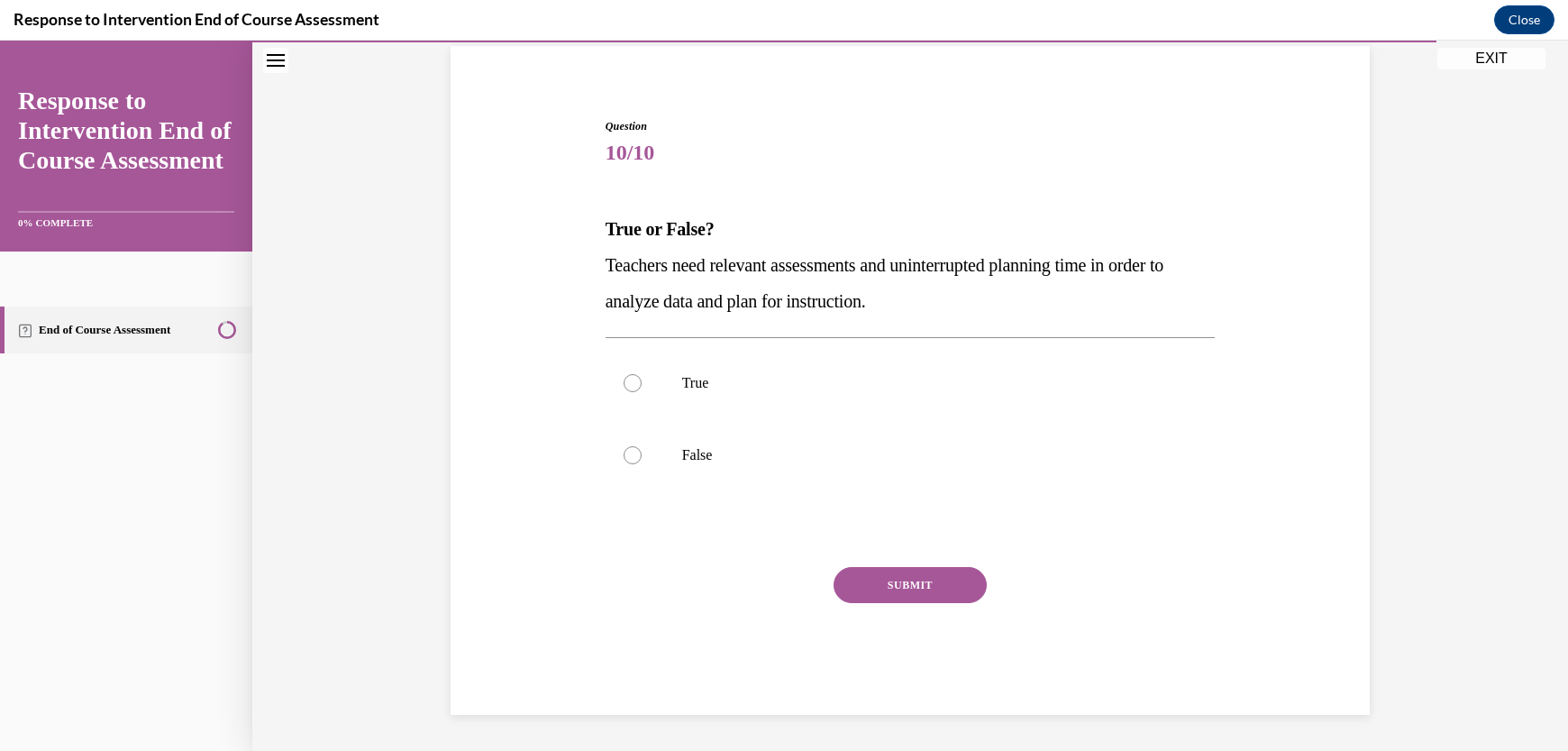
scroll to position [134, 0]
click at [629, 409] on label "True" at bounding box center [911, 384] width 610 height 73
click at [629, 392] on input "True" at bounding box center [632, 383] width 18 height 18
radio input "true"
click at [918, 592] on button "SUBMIT" at bounding box center [910, 585] width 154 height 36
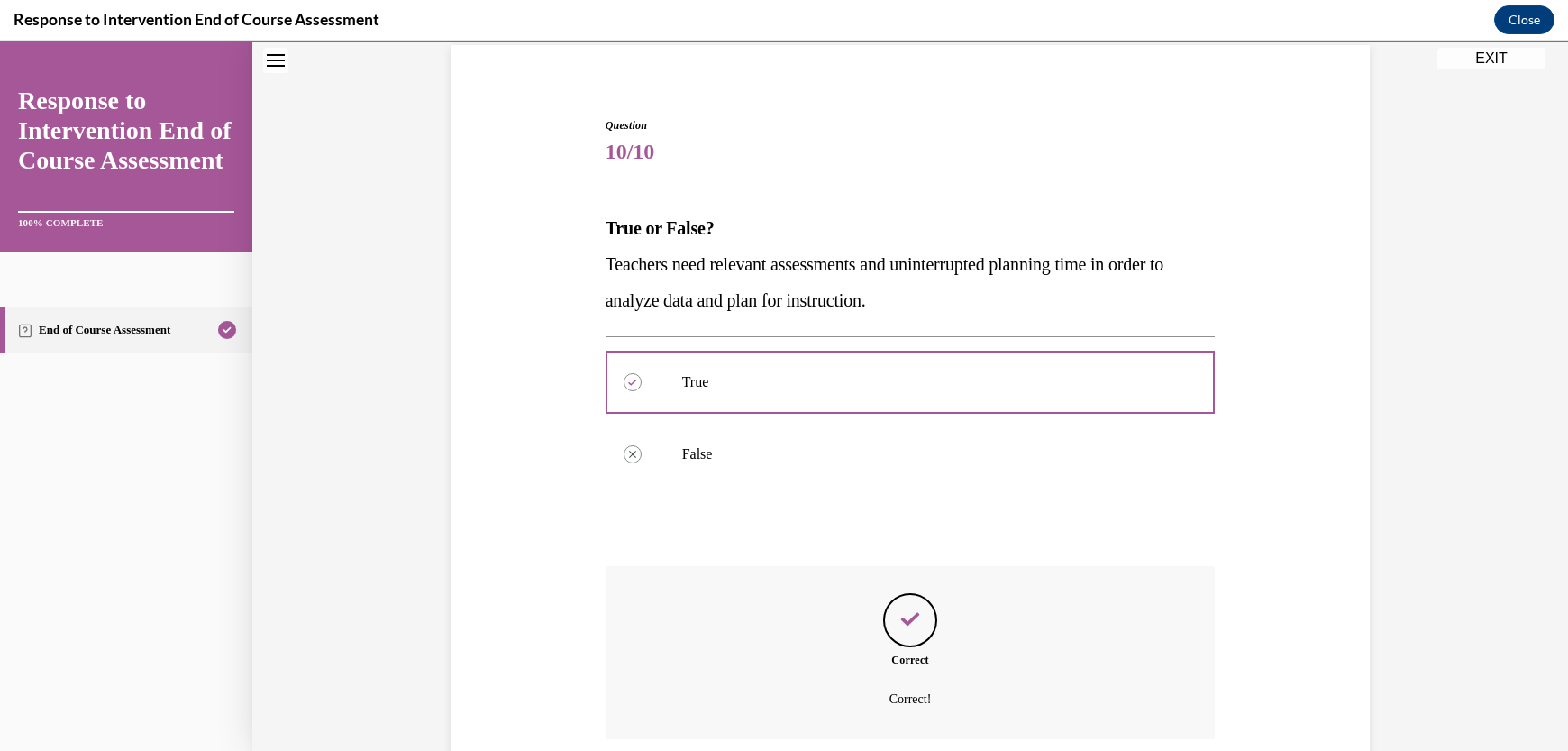
scroll to position [279, 0]
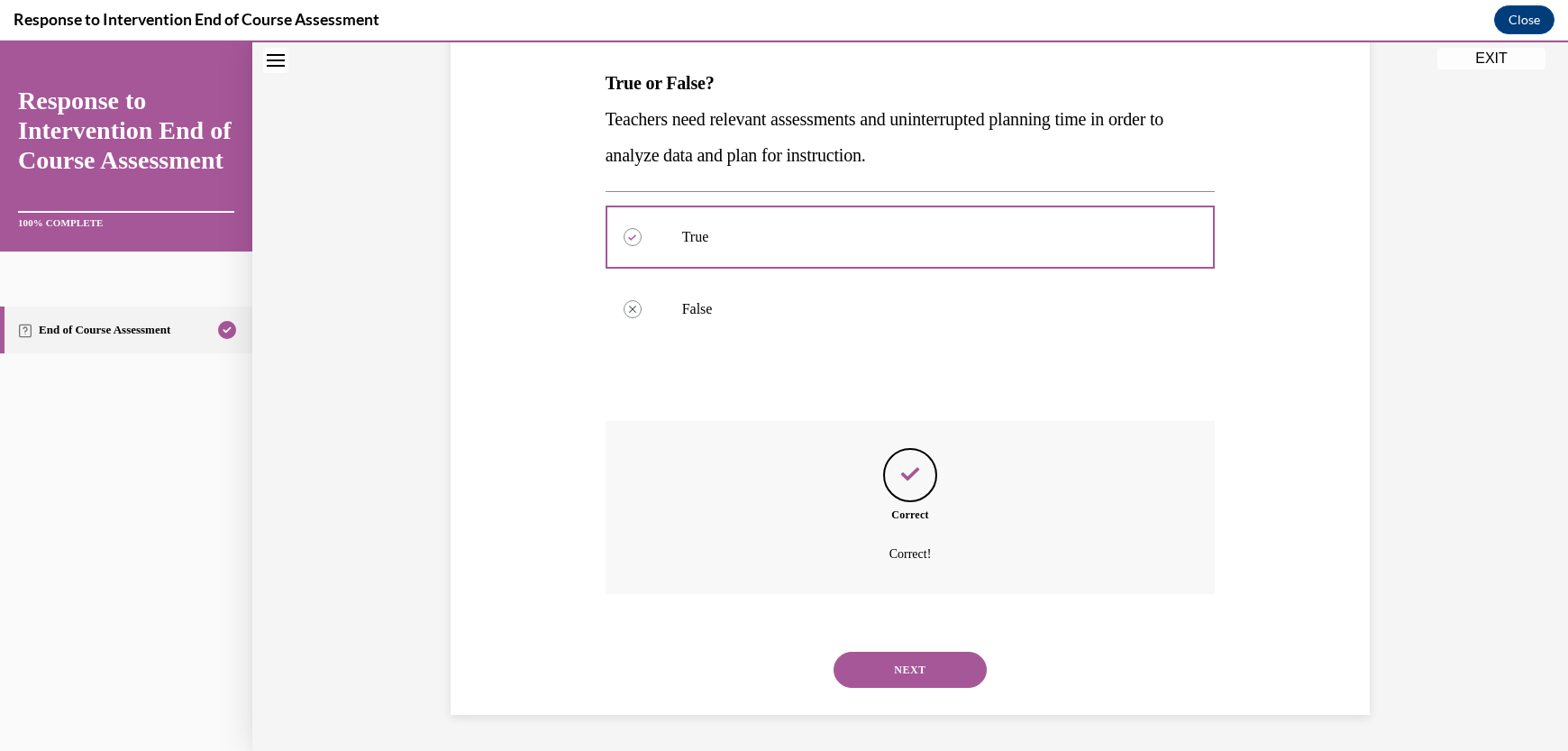
click at [916, 657] on button "NEXT" at bounding box center [910, 670] width 154 height 36
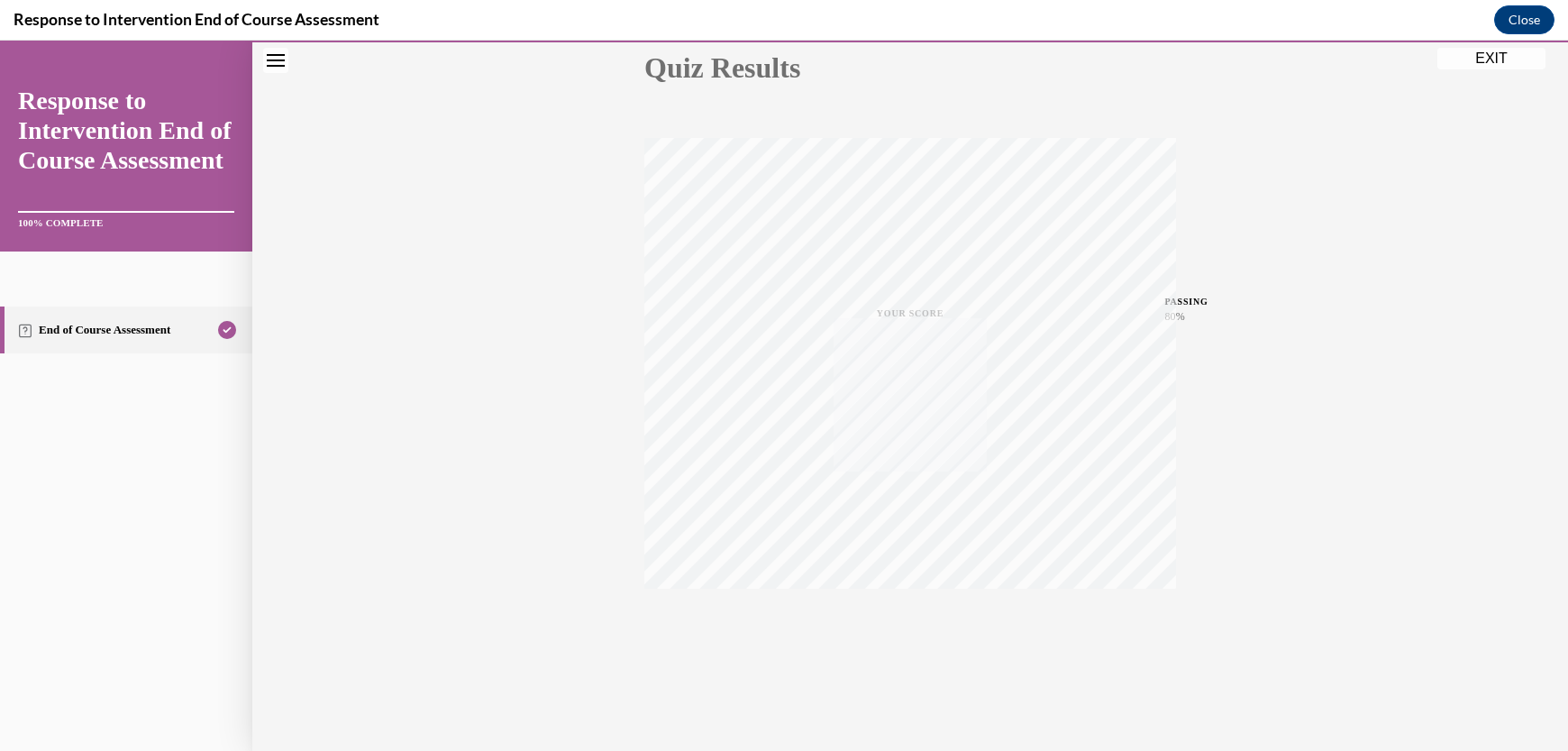
scroll to position [214, 0]
click at [1495, 65] on button "EXIT" at bounding box center [1491, 58] width 108 height 22
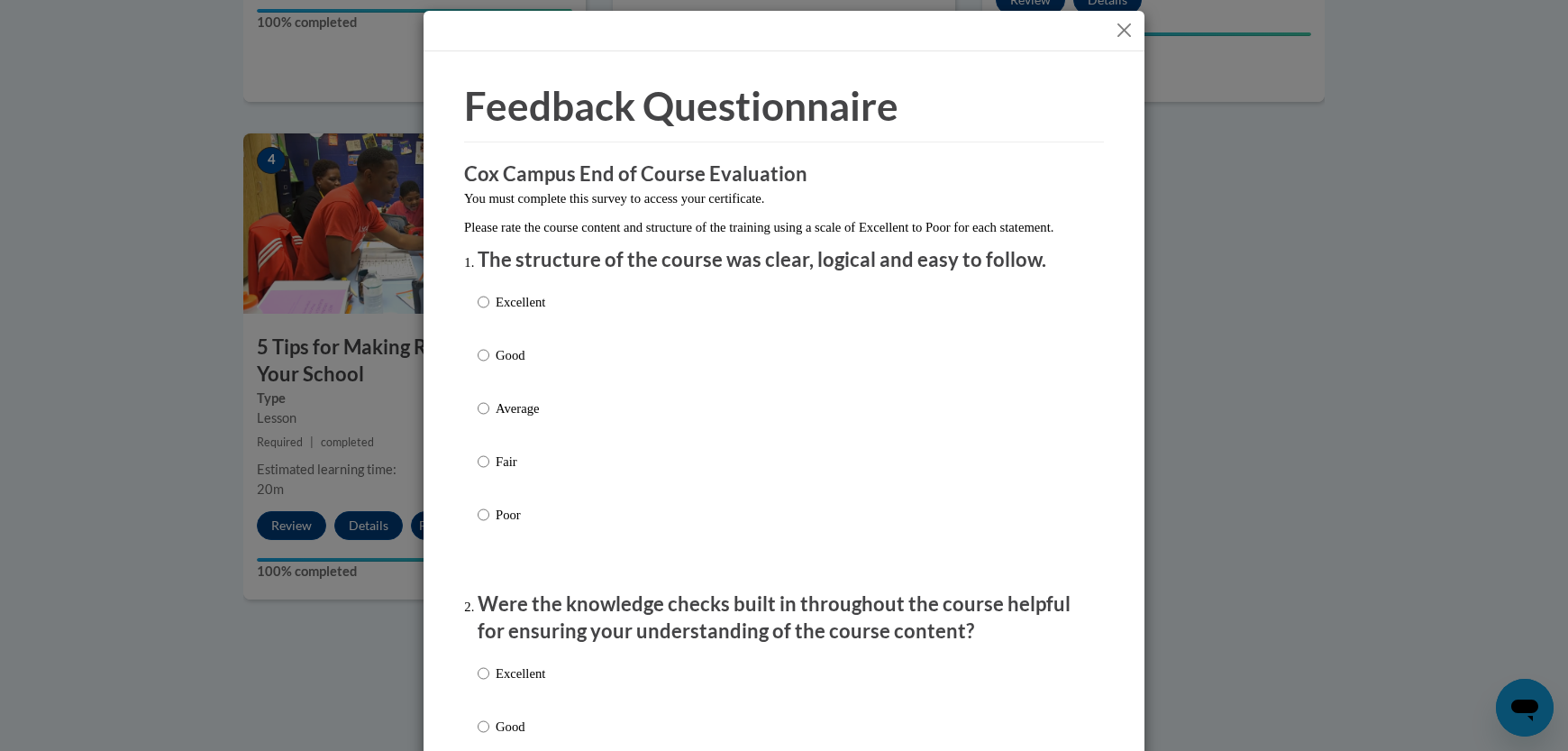
scroll to position [0, 0]
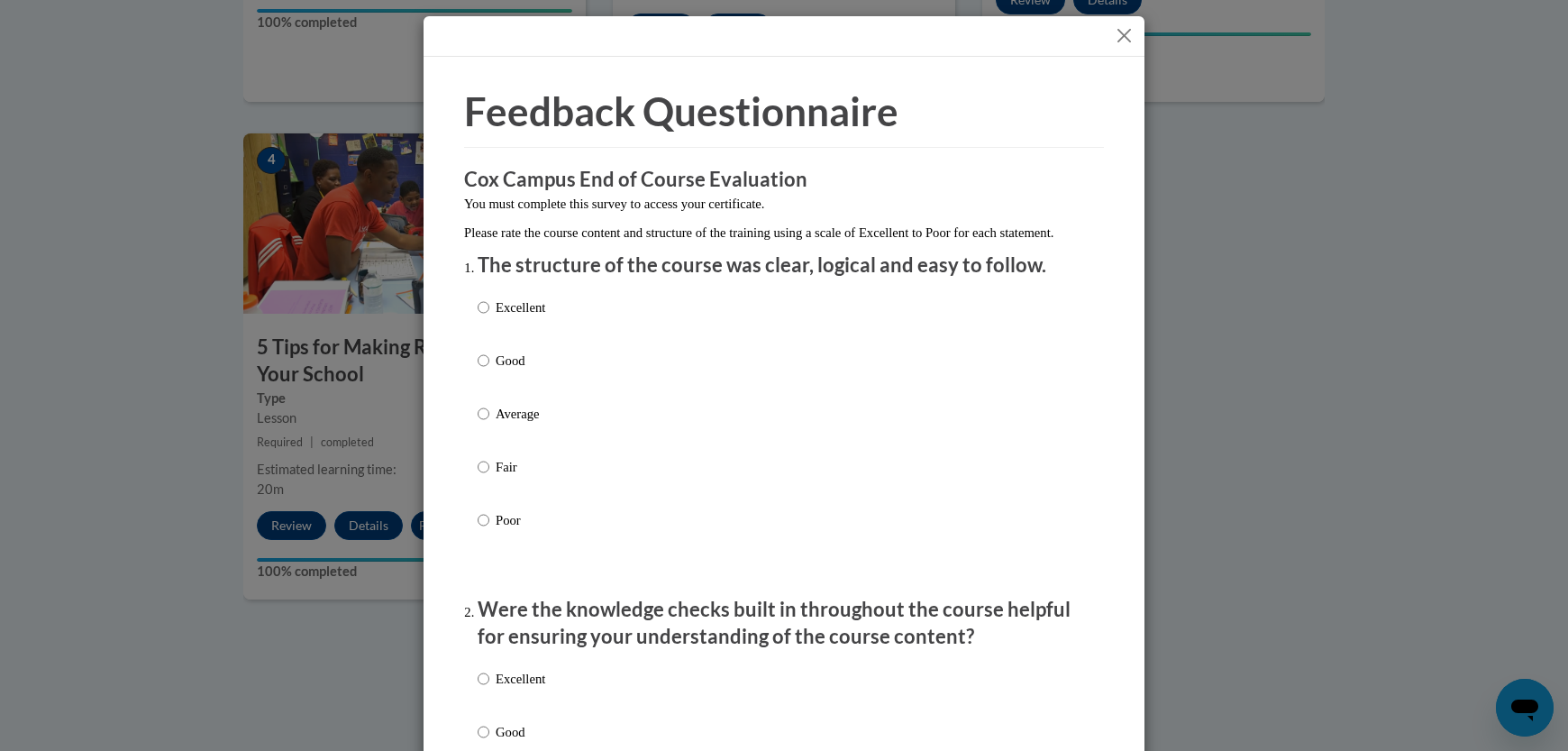
click at [515, 370] on p "Good" at bounding box center [521, 361] width 50 height 20
click at [489, 370] on input "Good" at bounding box center [484, 361] width 11 height 20
radio input "true"
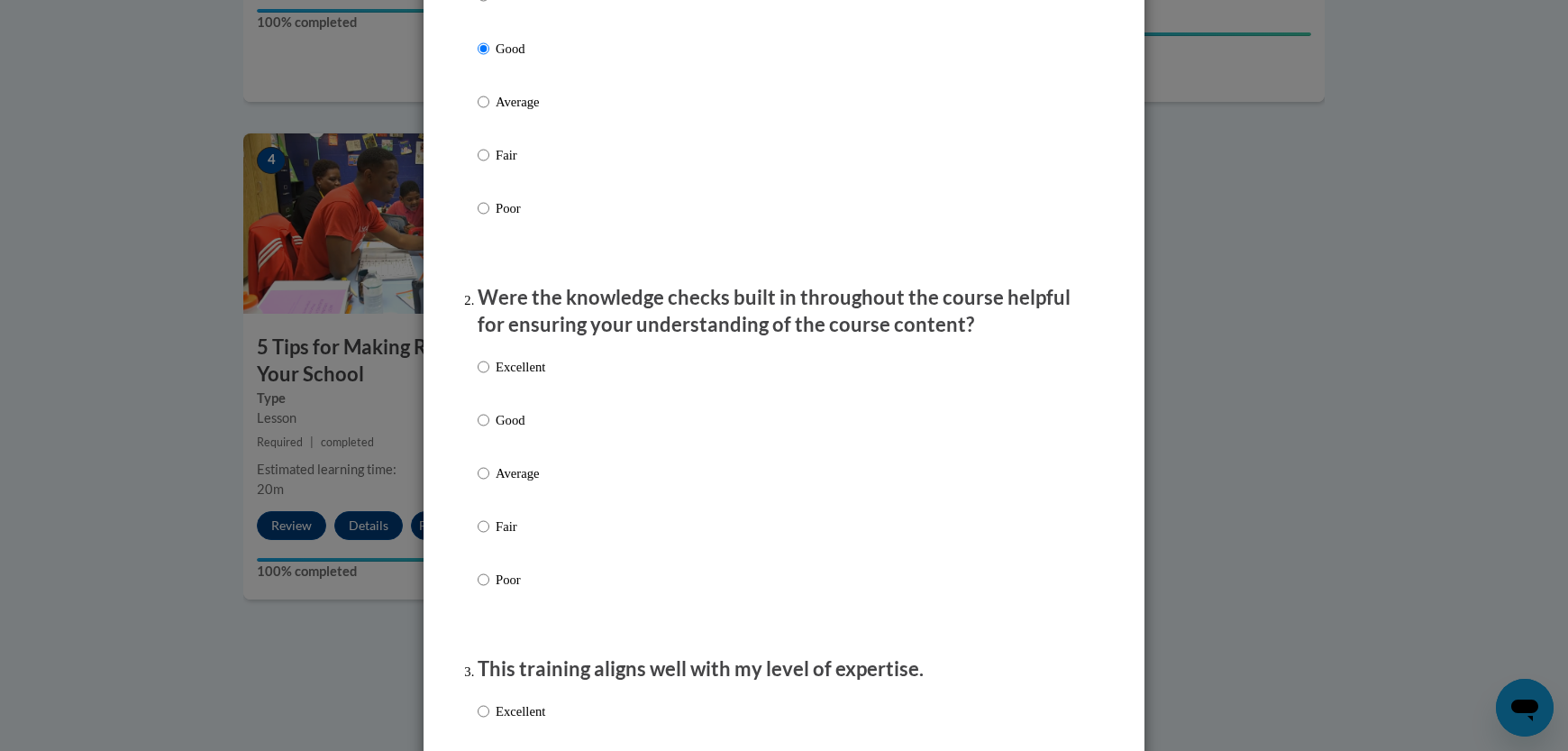
scroll to position [253, 0]
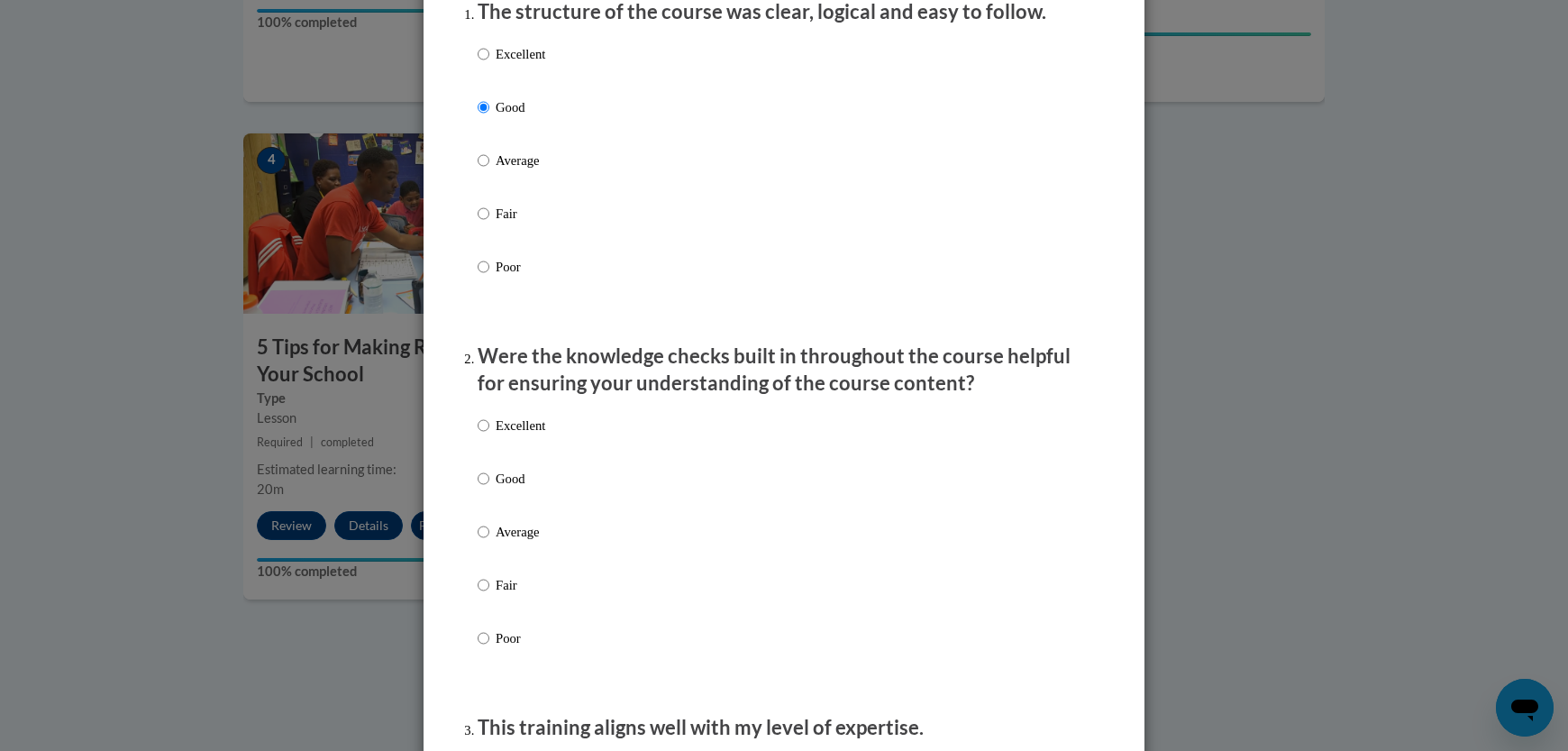
click at [512, 489] on p "Good" at bounding box center [521, 478] width 50 height 20
click at [489, 489] on input "Good" at bounding box center [484, 478] width 11 height 20
radio input "true"
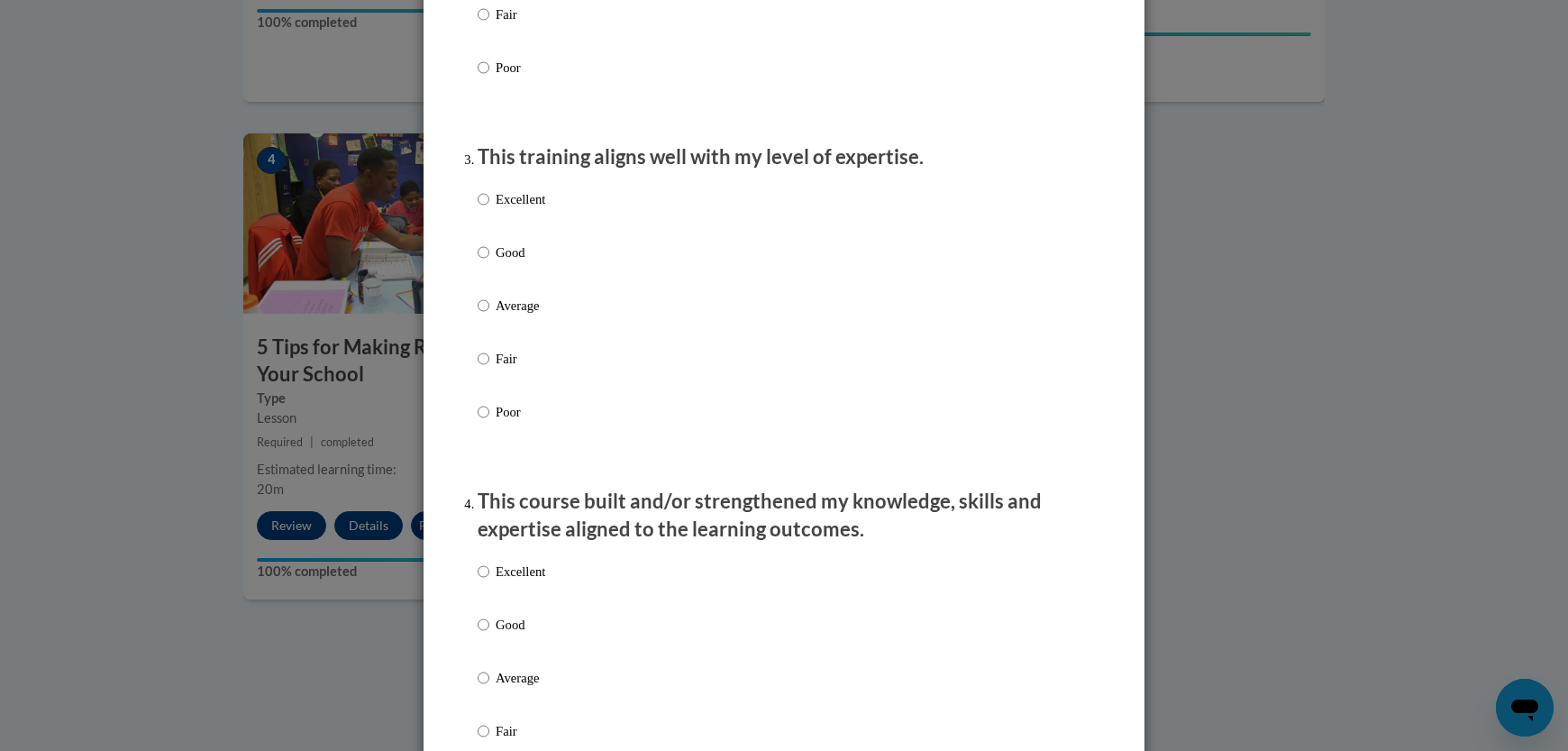
scroll to position [851, 0]
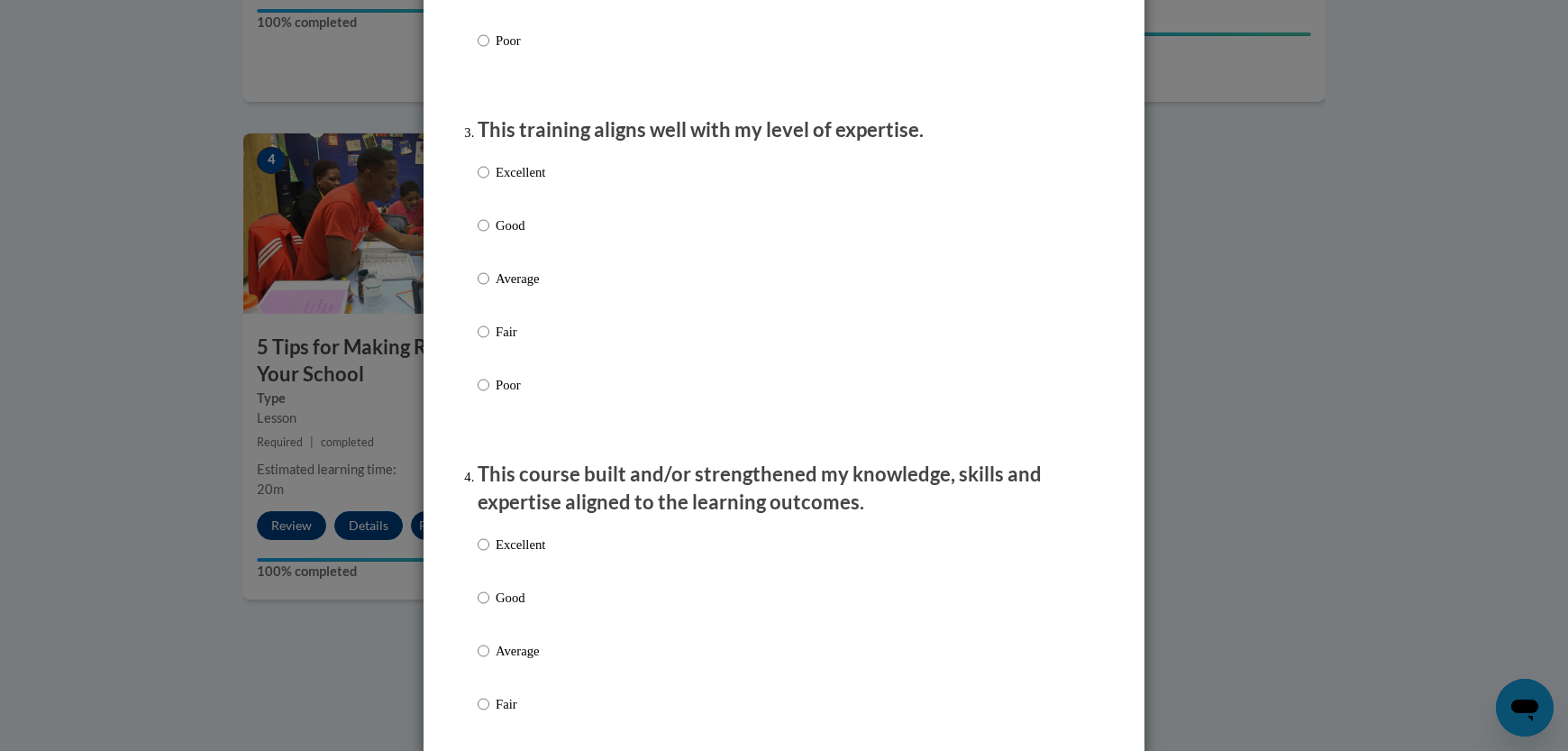
click at [496, 236] on p "Good" at bounding box center [521, 225] width 50 height 20
click at [489, 236] on input "Good" at bounding box center [484, 225] width 11 height 20
radio input "true"
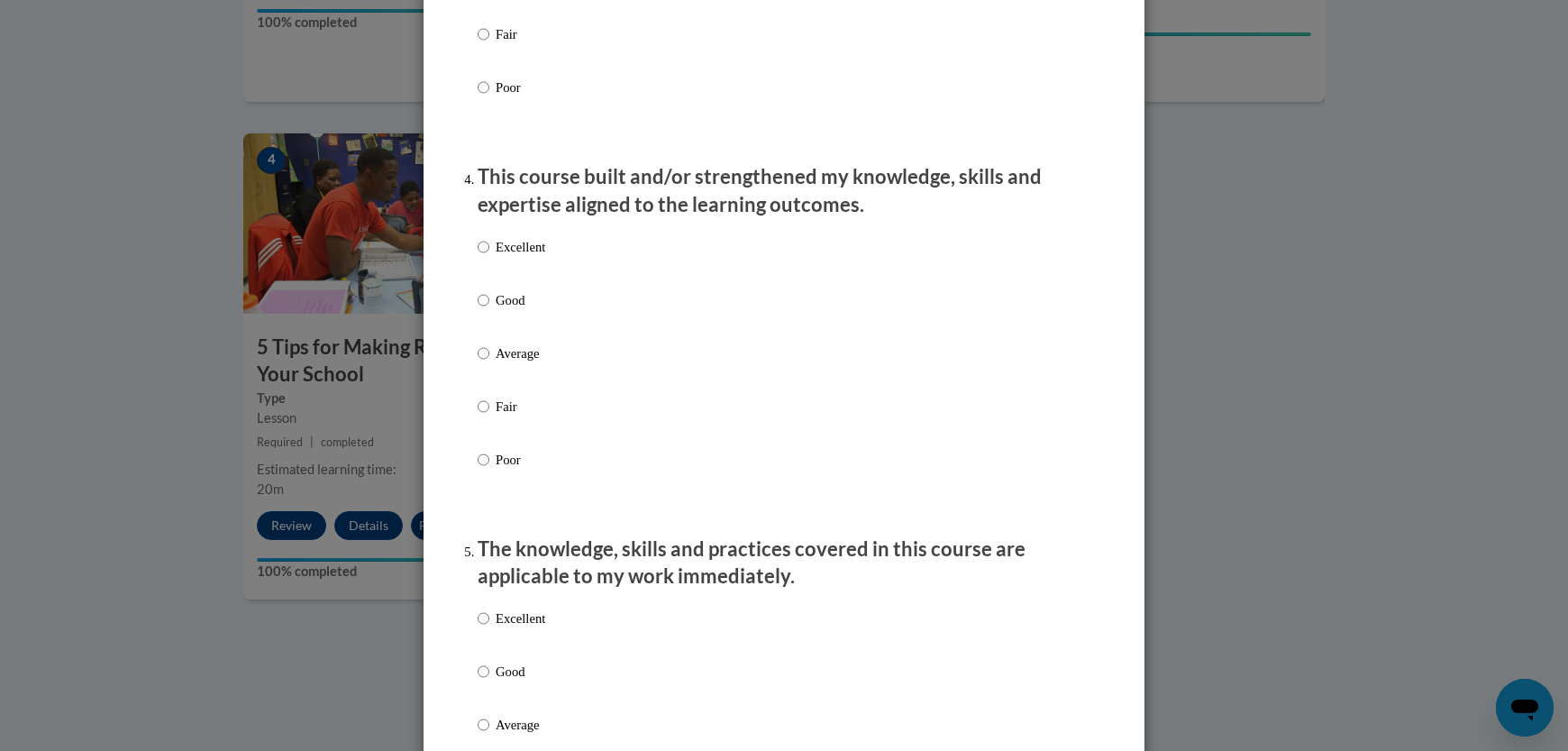
scroll to position [1176, 0]
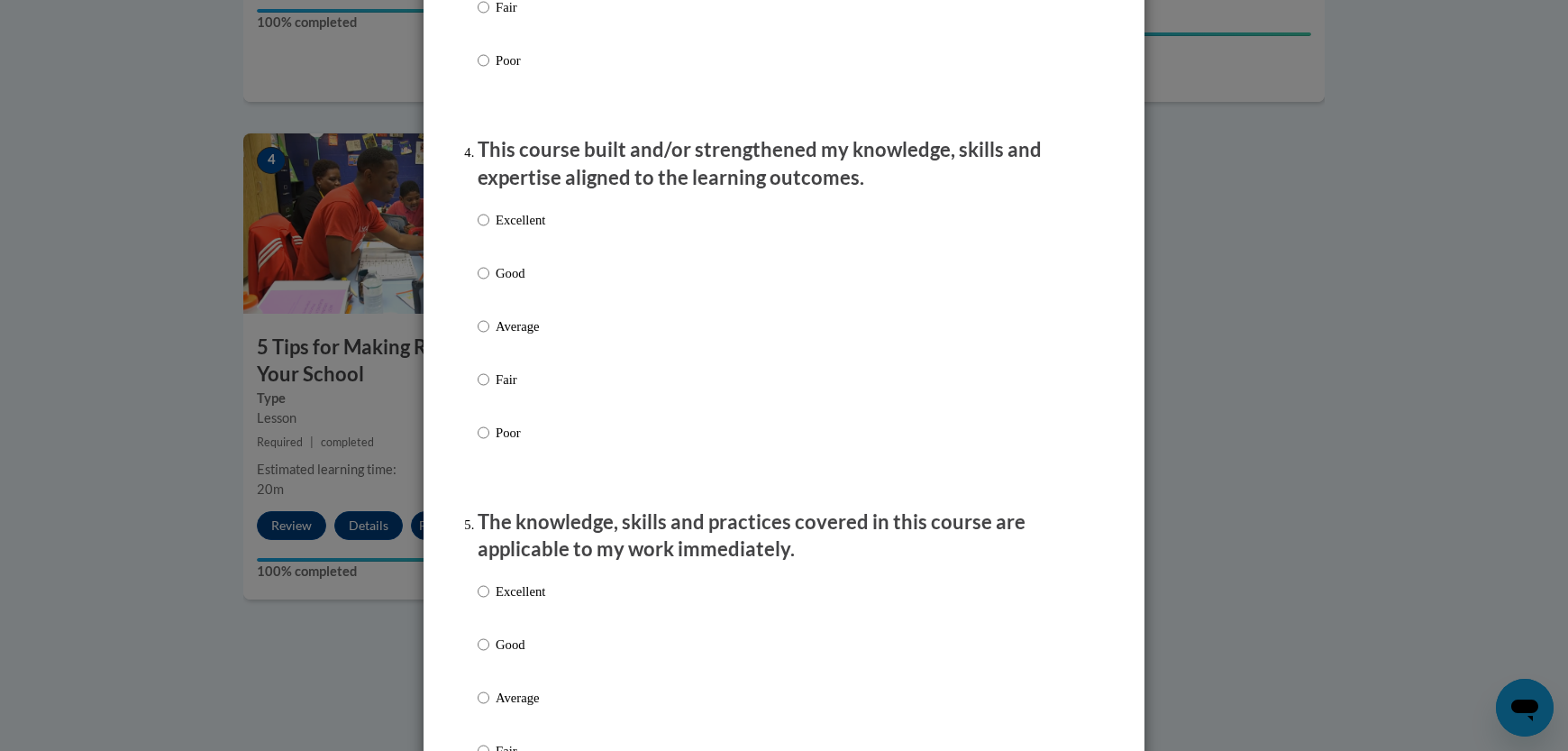
click at [478, 283] on input "Good" at bounding box center [484, 273] width 11 height 20
radio input "true"
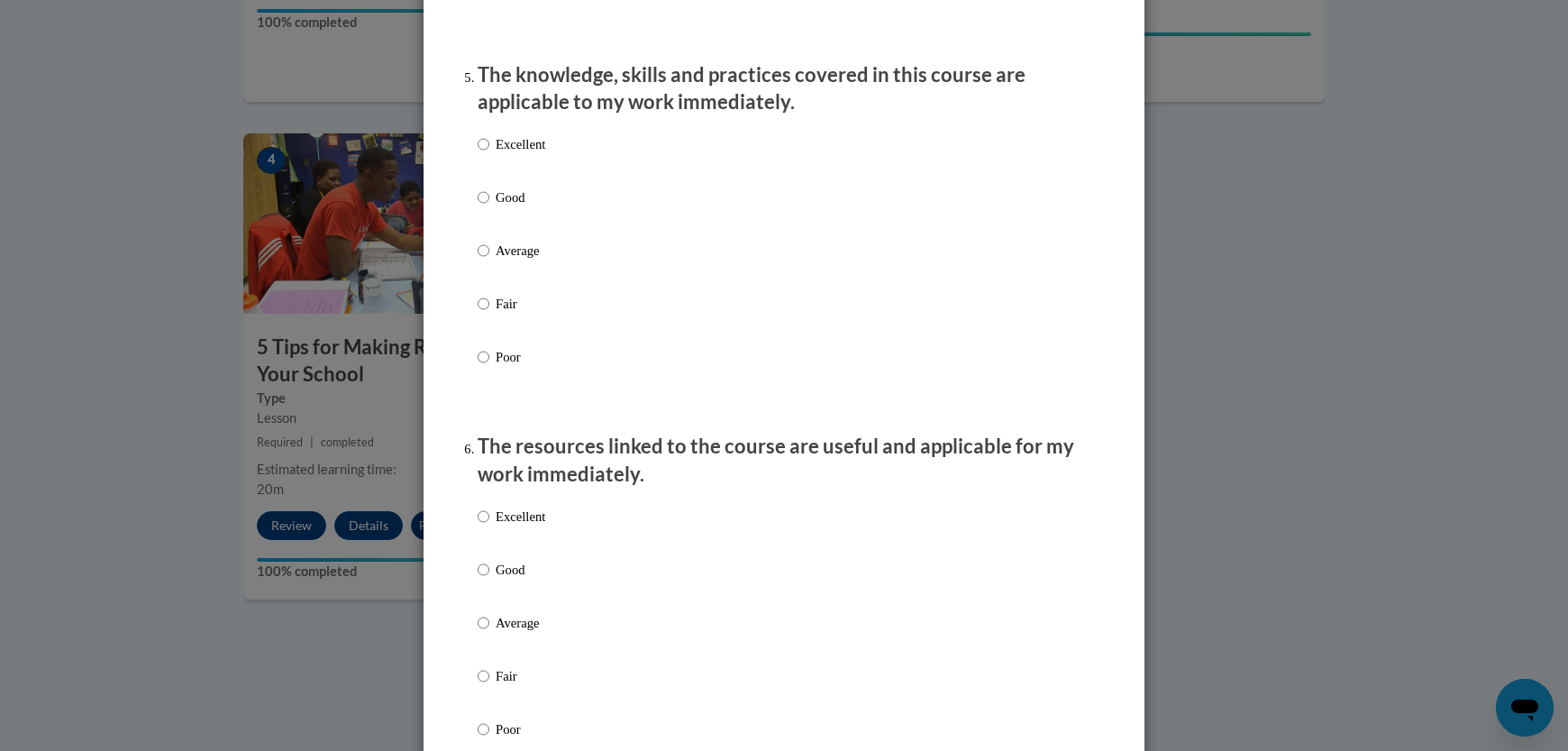
scroll to position [1681, 0]
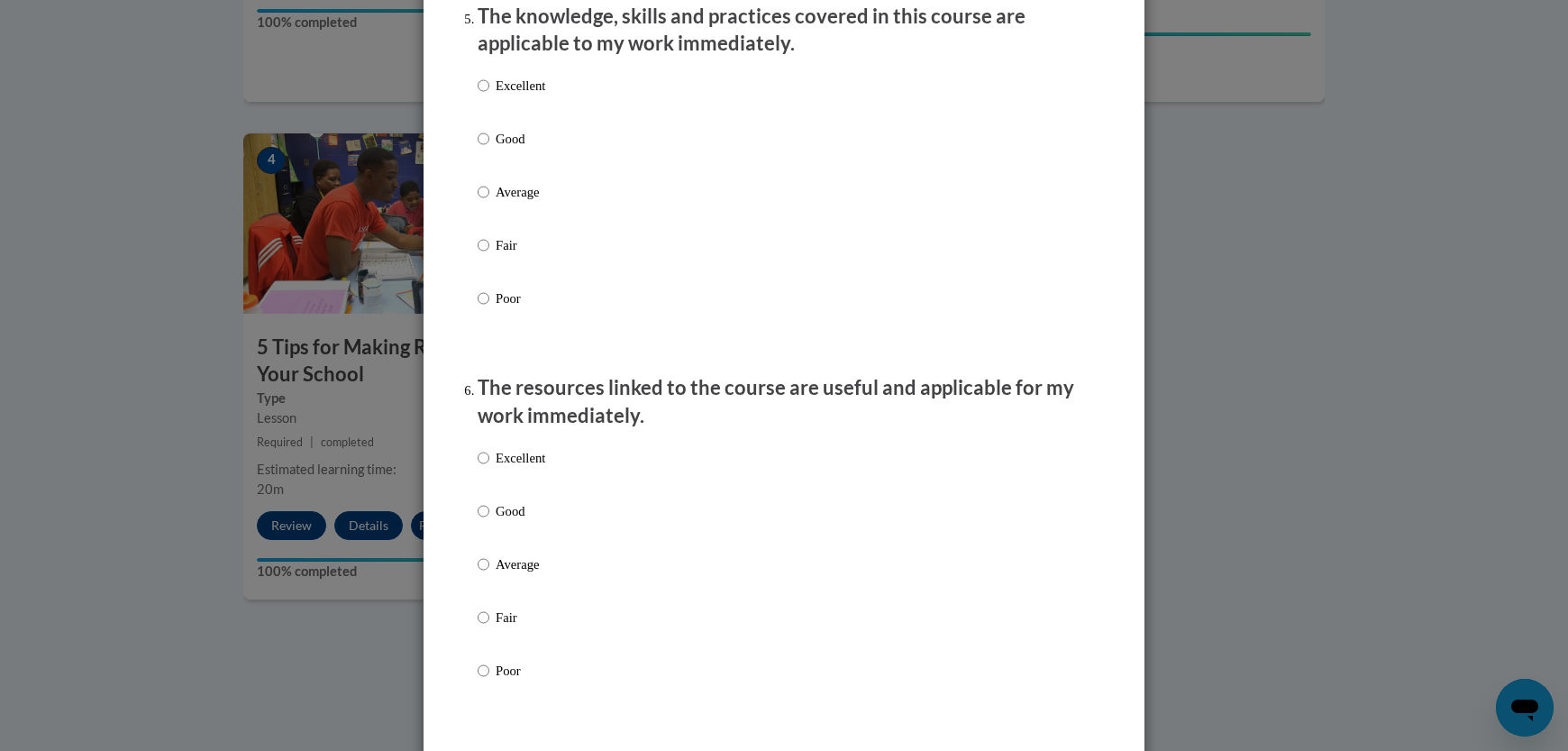
click at [496, 149] on p "Good" at bounding box center [521, 138] width 50 height 20
click at [489, 149] on input "Good" at bounding box center [484, 138] width 11 height 20
radio input "true"
click at [525, 521] on p "Good" at bounding box center [521, 511] width 50 height 20
click at [489, 521] on input "Good" at bounding box center [484, 511] width 11 height 20
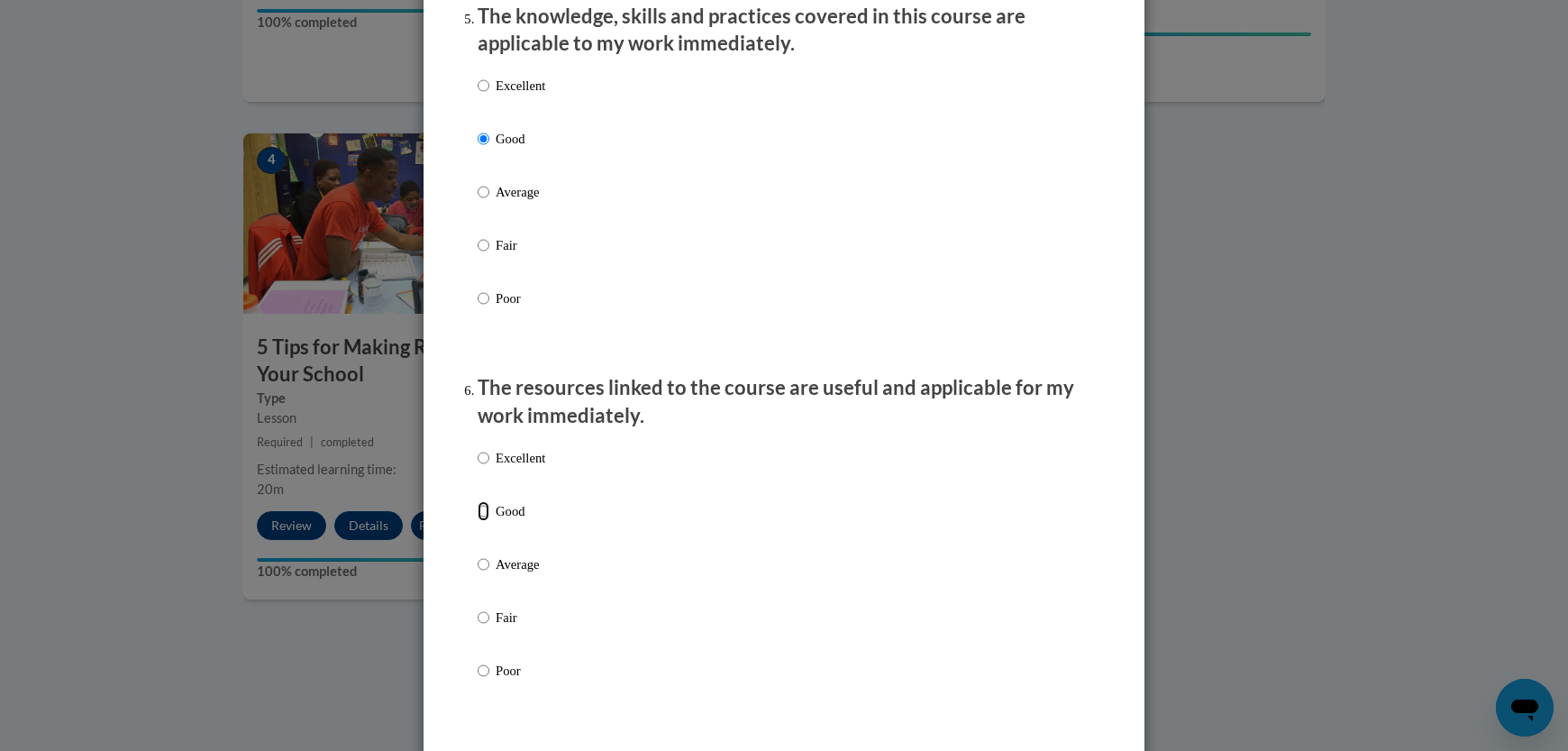
radio input "true"
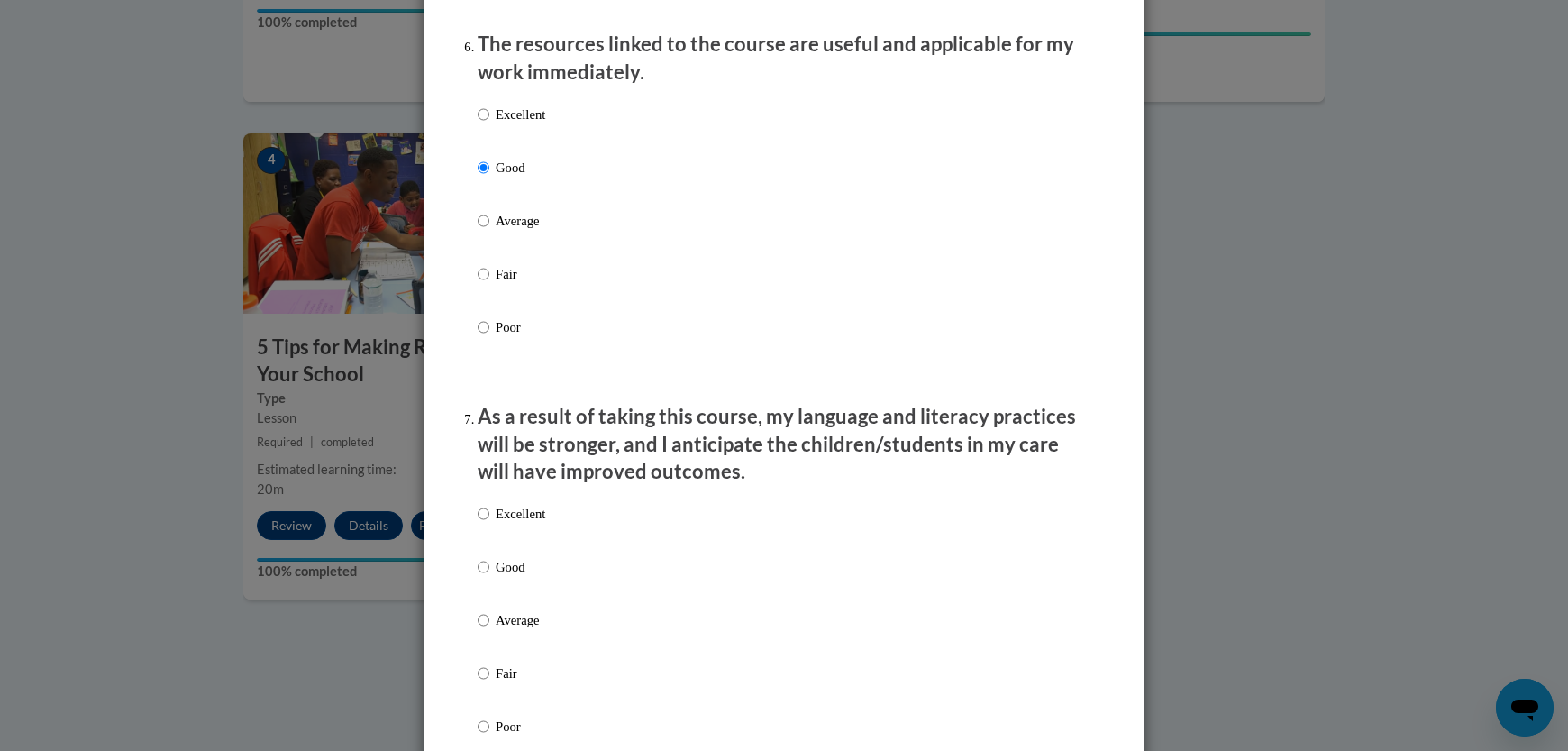
scroll to position [2180, 0]
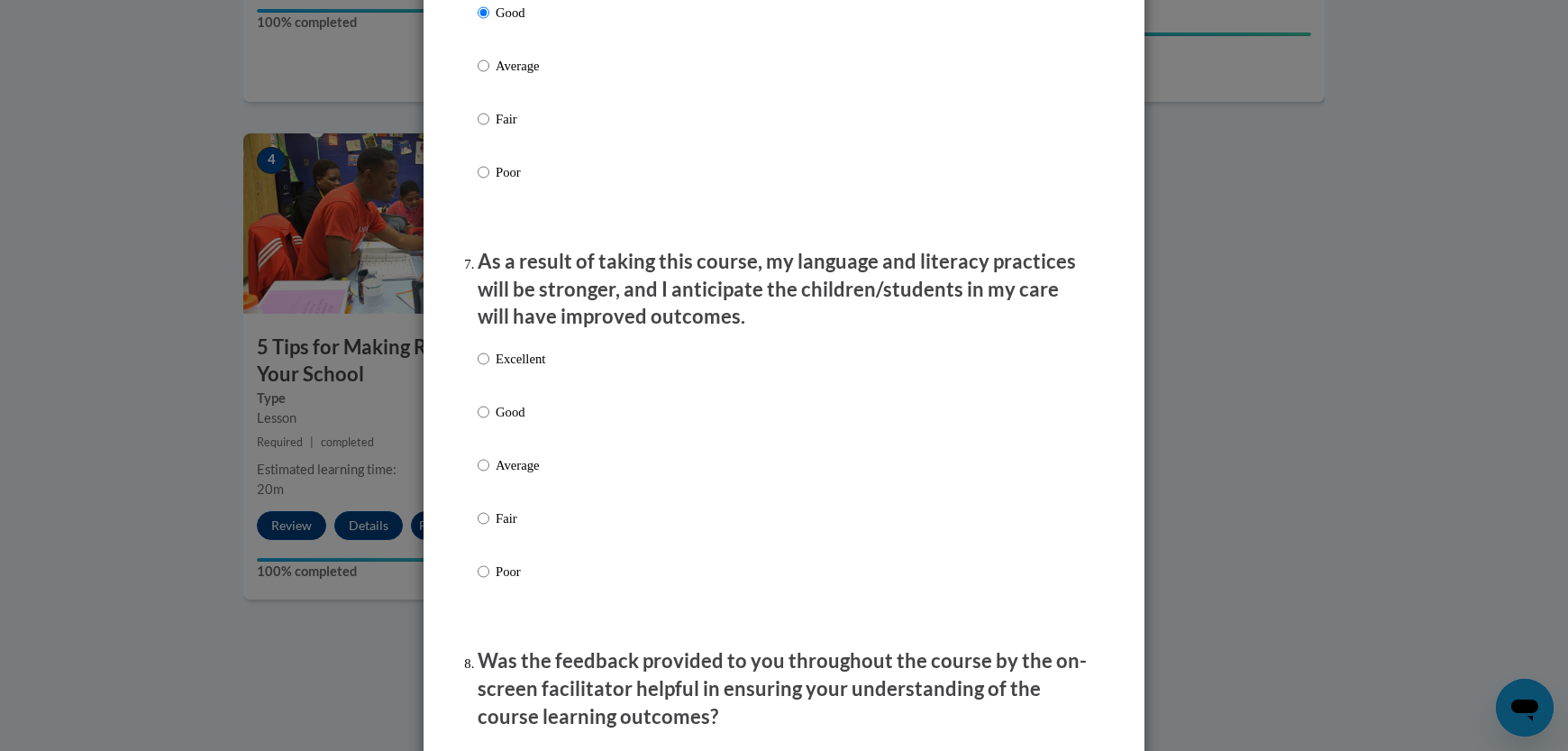
click at [517, 418] on div "Excellent Good Average Fair Poor" at bounding box center [511, 479] width 68 height 280
click at [505, 422] on p "Good" at bounding box center [521, 411] width 50 height 20
click at [489, 422] on input "Good" at bounding box center [484, 411] width 11 height 20
radio input "true"
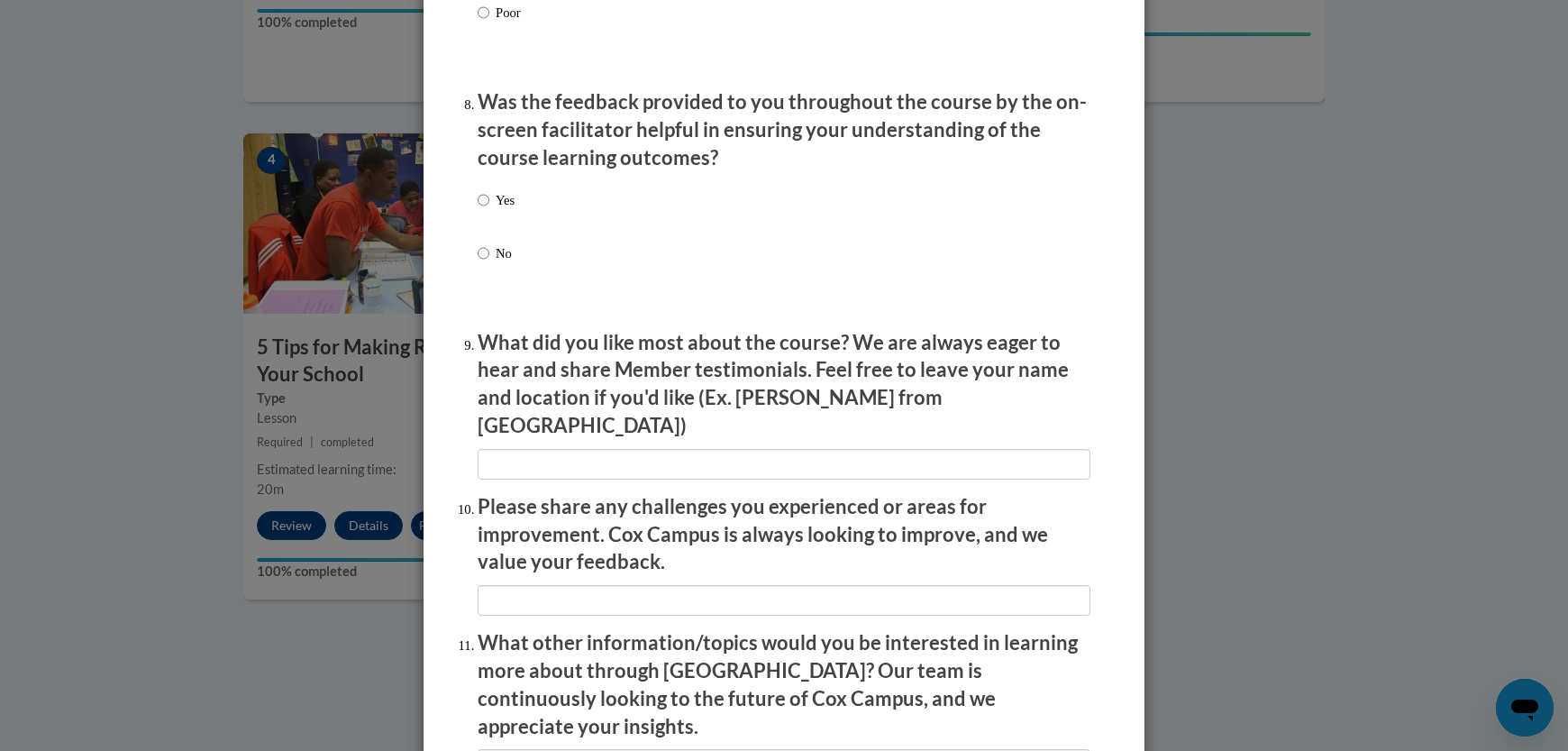
scroll to position [2700, 0]
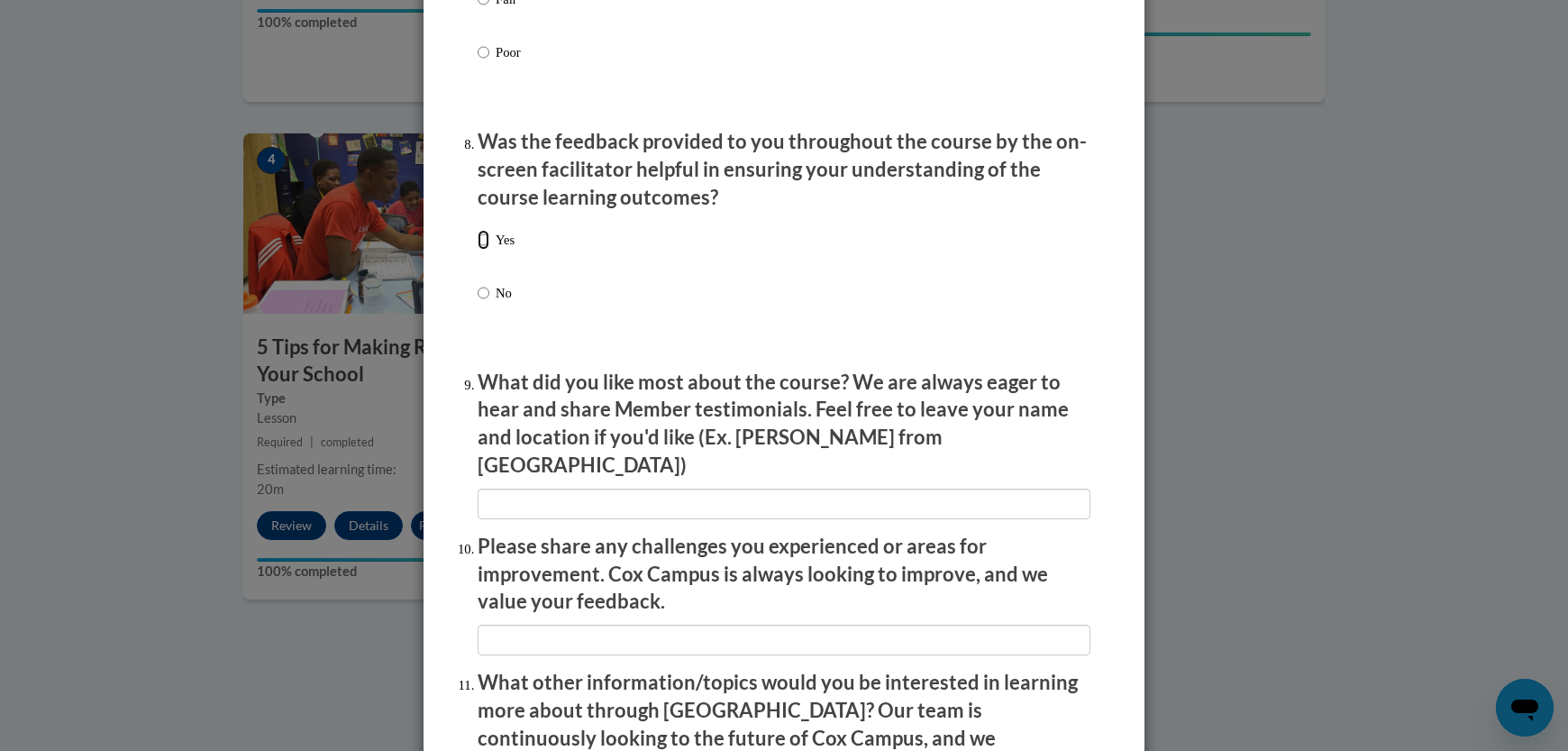
click at [478, 250] on input "Yes" at bounding box center [484, 240] width 11 height 20
radio input "true"
click at [478, 250] on input "Yes" at bounding box center [484, 240] width 11 height 20
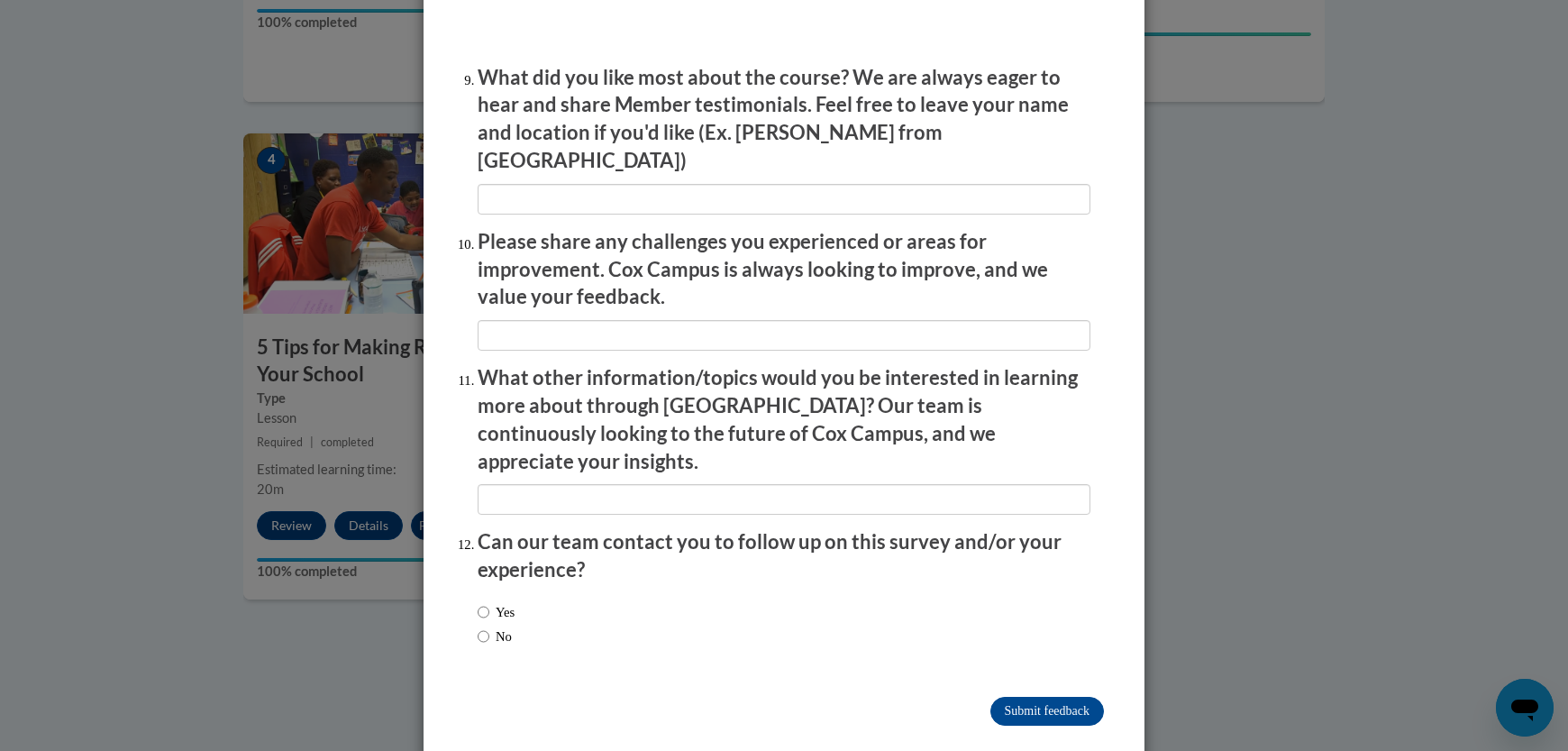
click at [492, 602] on label "Yes" at bounding box center [496, 612] width 37 height 20
click at [489, 602] on input "Yes" at bounding box center [484, 612] width 11 height 20
radio input "true"
click at [485, 627] on label "No" at bounding box center [495, 636] width 34 height 20
click at [485, 627] on input "No" at bounding box center [484, 636] width 11 height 20
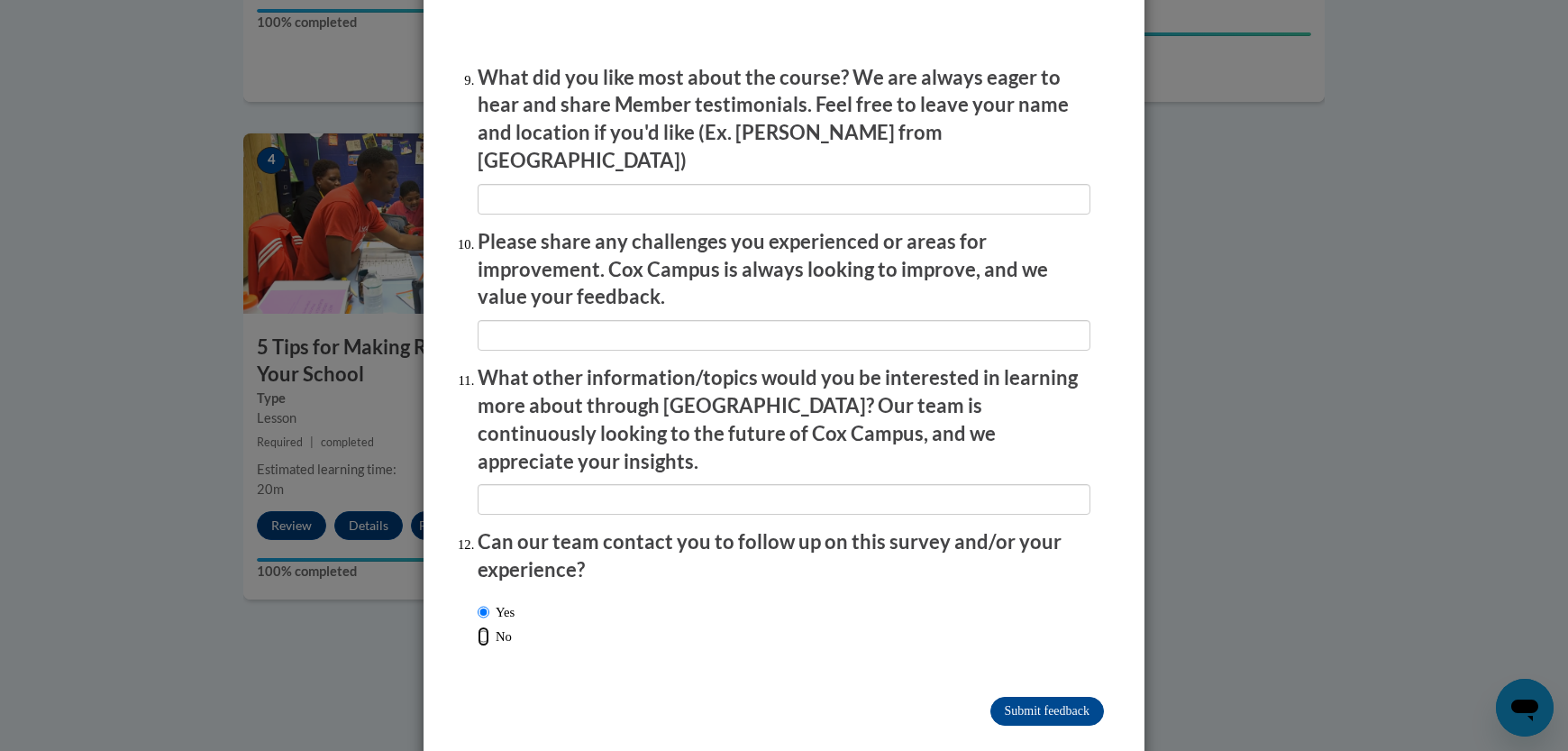
radio input "true"
click at [501, 602] on label "Yes" at bounding box center [496, 612] width 37 height 20
click at [489, 602] on input "Yes" at bounding box center [484, 612] width 11 height 20
radio input "true"
click at [1061, 697] on input "Submit feedback" at bounding box center [1046, 711] width 113 height 29
